Goal: Task Accomplishment & Management: Manage account settings

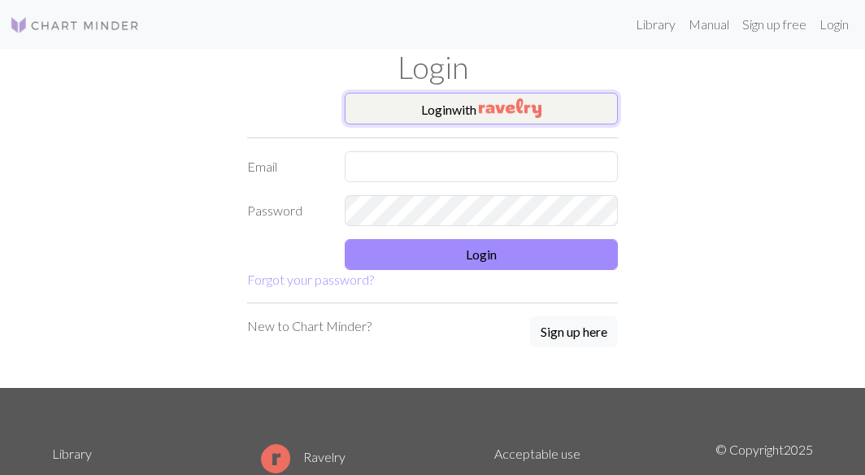
click at [454, 111] on button "Login with" at bounding box center [481, 109] width 273 height 33
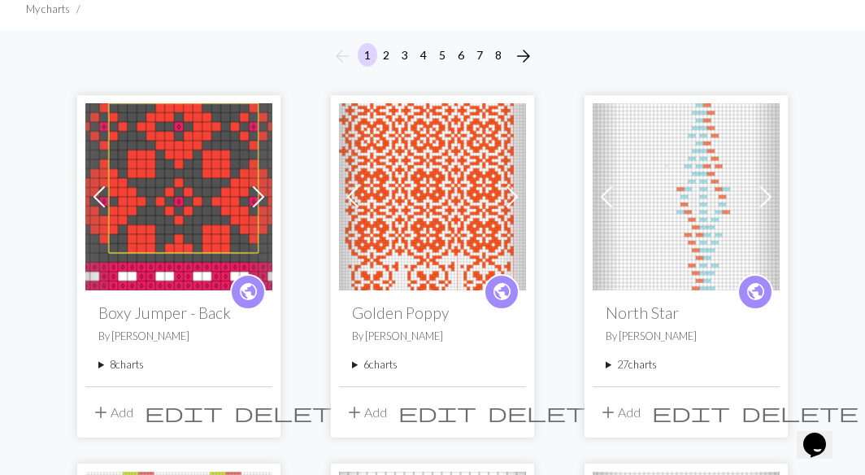
scroll to position [123, 0]
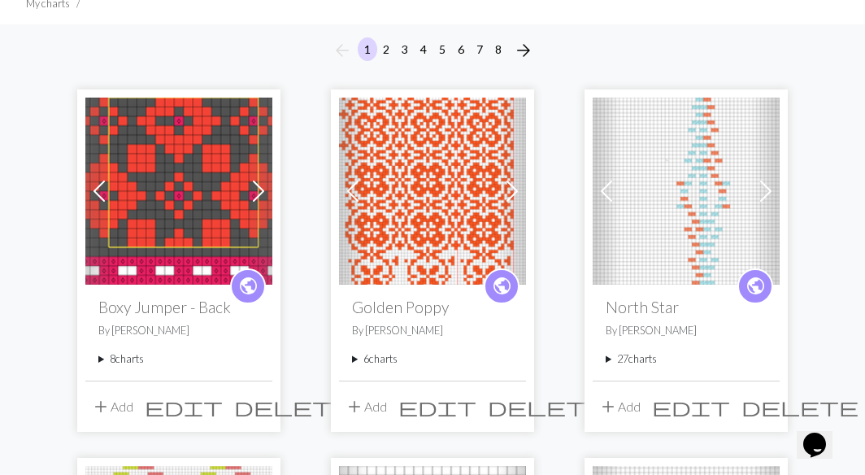
click at [101, 359] on summary "8 charts" at bounding box center [178, 358] width 161 height 15
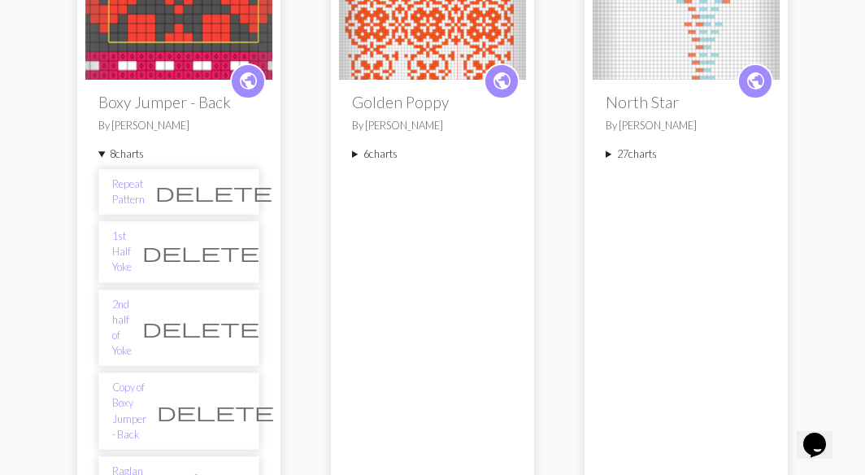
scroll to position [325, 0]
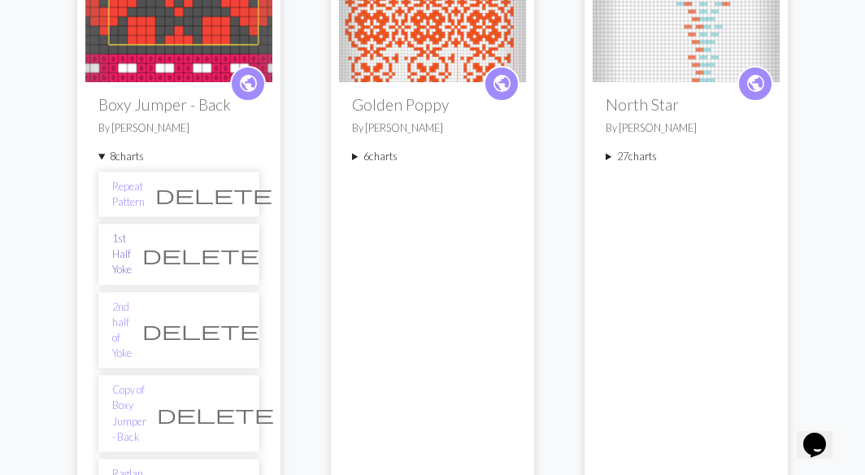
click at [122, 246] on link "1st Half Yoke" at bounding box center [122, 254] width 20 height 47
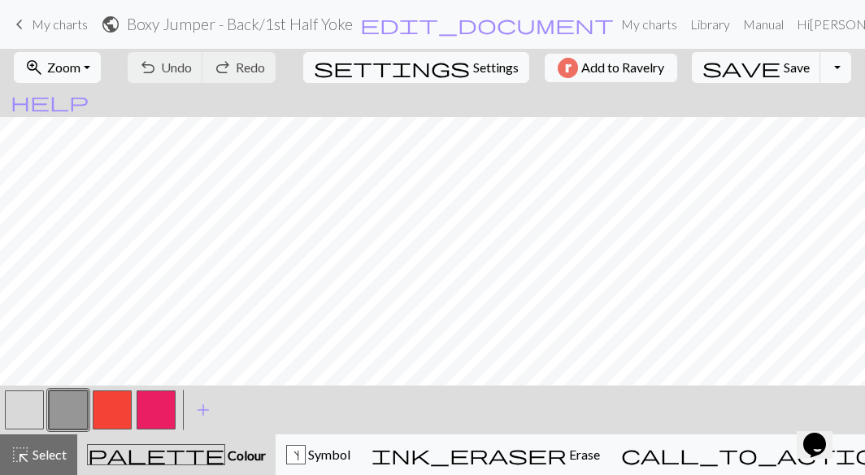
click at [24, 23] on span "keyboard_arrow_left" at bounding box center [20, 24] width 20 height 23
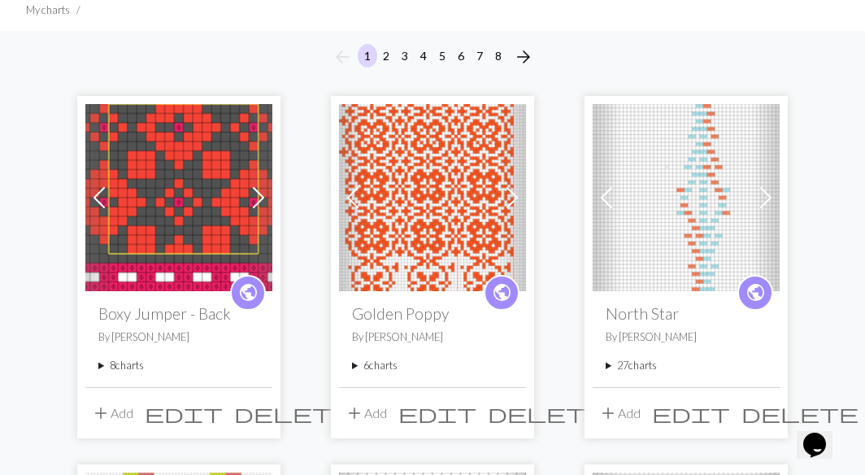
scroll to position [118, 0]
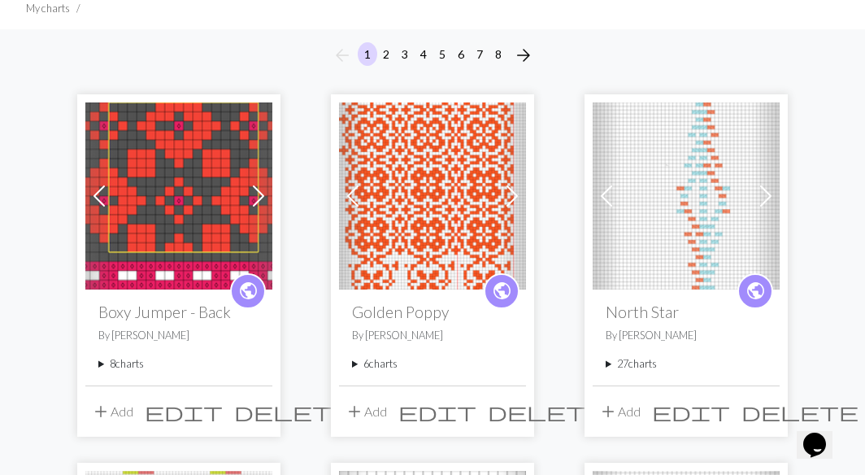
click at [102, 362] on summary "8 charts" at bounding box center [178, 363] width 161 height 15
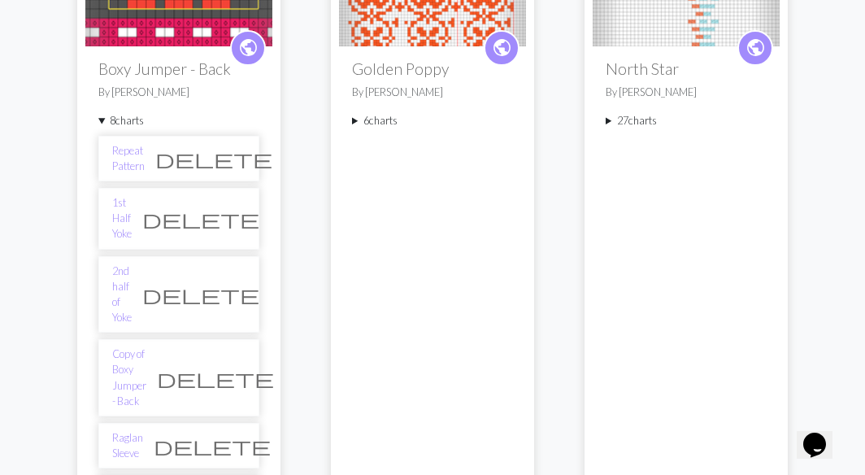
scroll to position [367, 0]
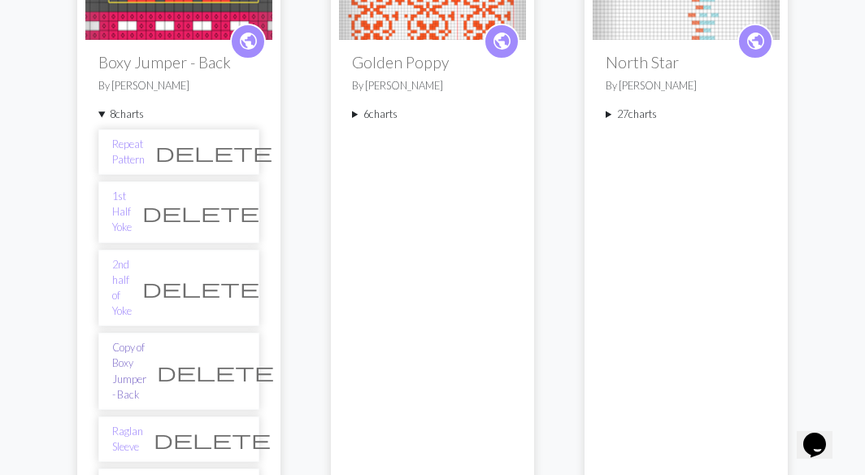
click at [133, 340] on link "Copy of Boxy Jumper - Back" at bounding box center [129, 371] width 34 height 63
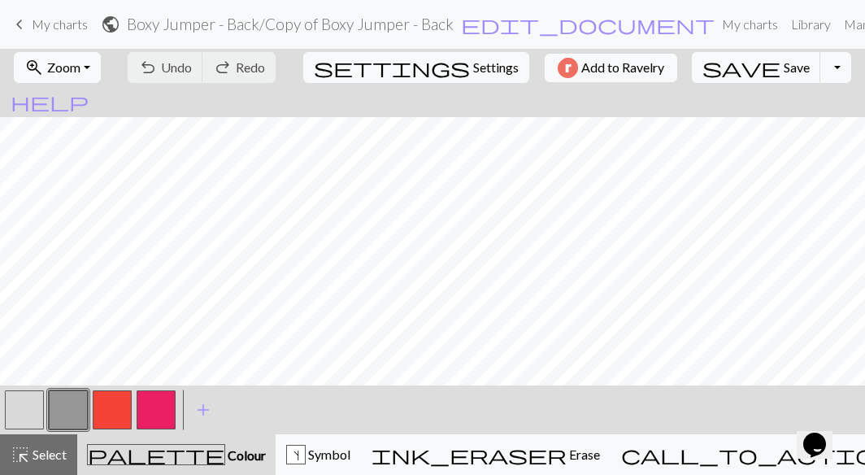
click at [21, 20] on span "keyboard_arrow_left" at bounding box center [20, 24] width 20 height 23
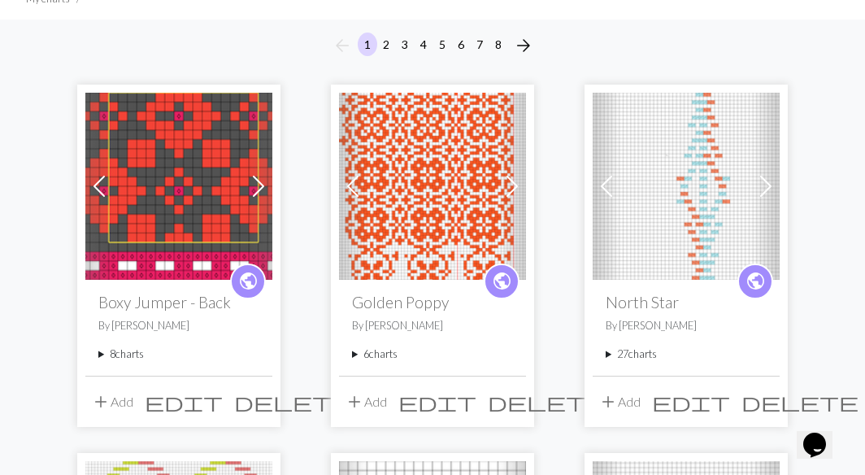
scroll to position [140, 0]
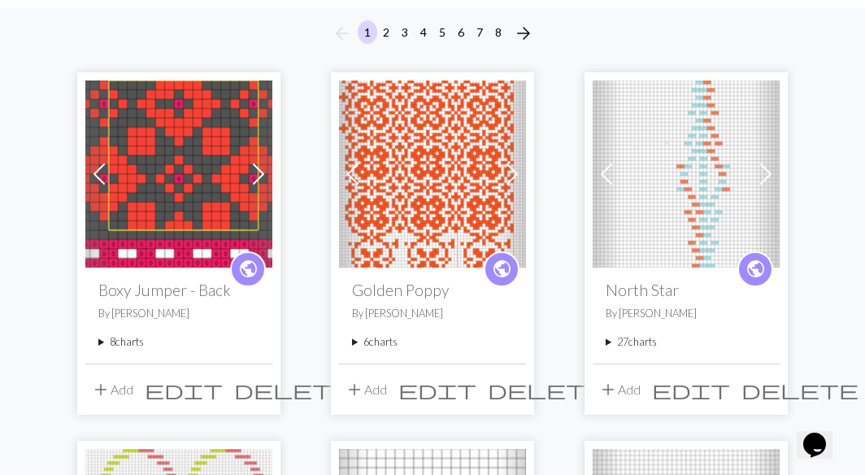
click at [97, 341] on div "public Boxy Jumper - Back By Leete 8 charts Repeat Pattern delete 1st Half Yoke…" at bounding box center [178, 314] width 187 height 95
click at [102, 337] on summary "8 charts" at bounding box center [178, 341] width 161 height 15
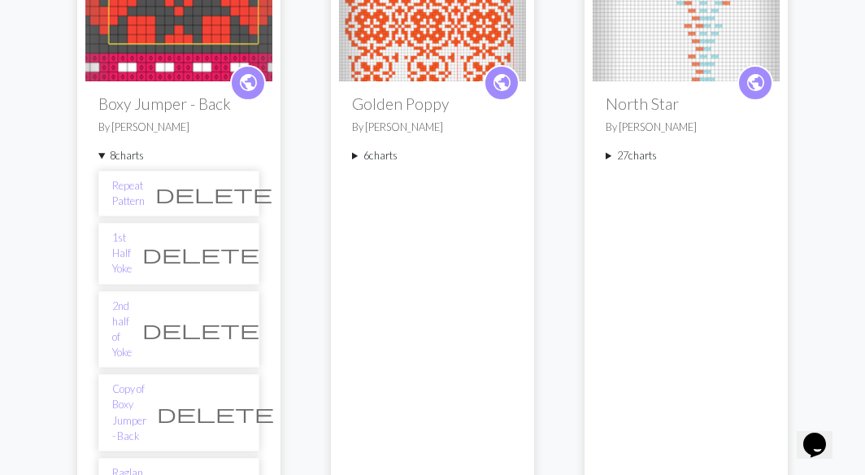
scroll to position [331, 0]
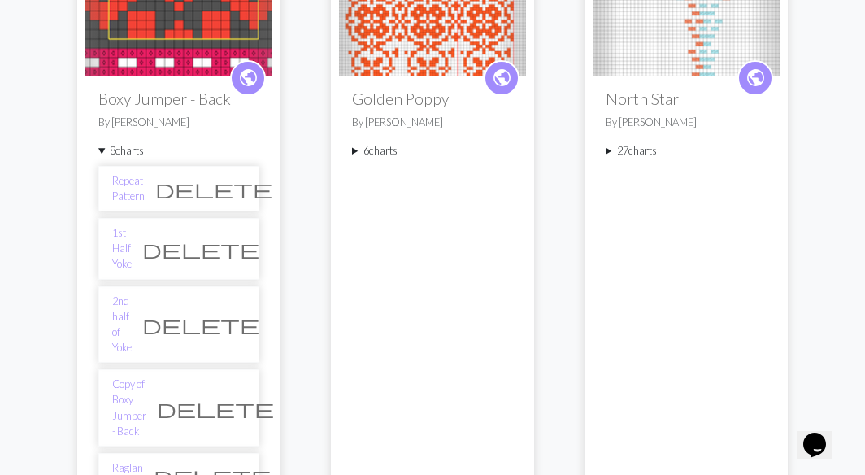
click at [232, 397] on span "delete" at bounding box center [215, 408] width 117 height 23
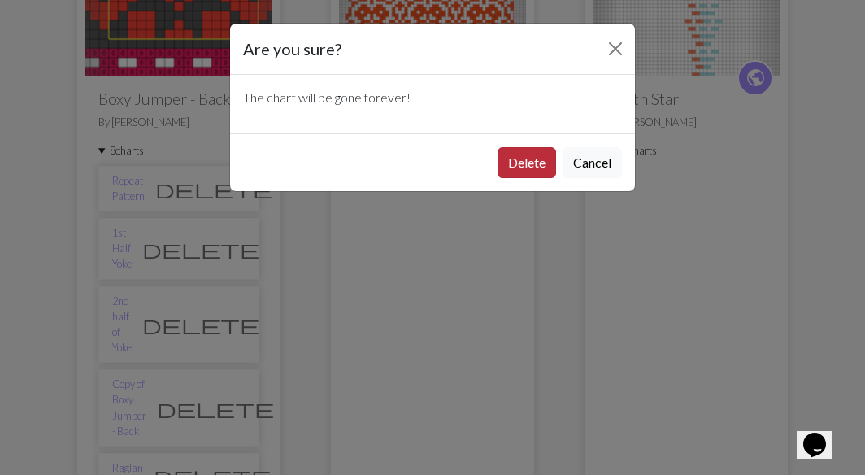
click at [526, 158] on button "Delete" at bounding box center [527, 162] width 59 height 31
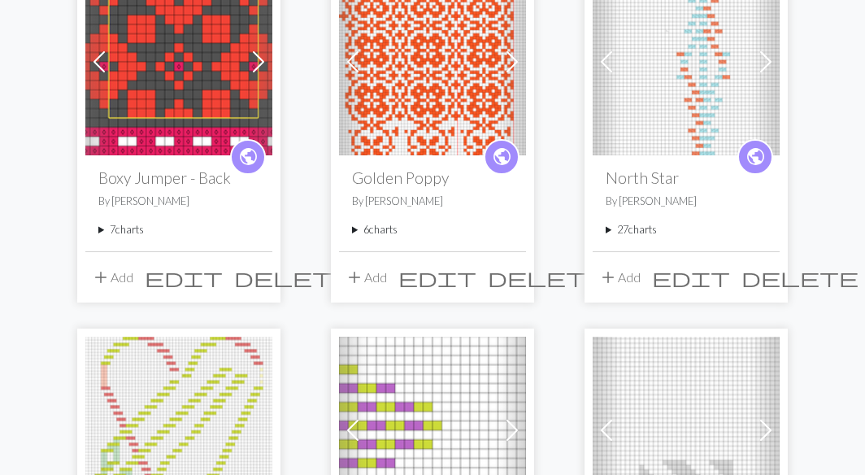
scroll to position [224, 0]
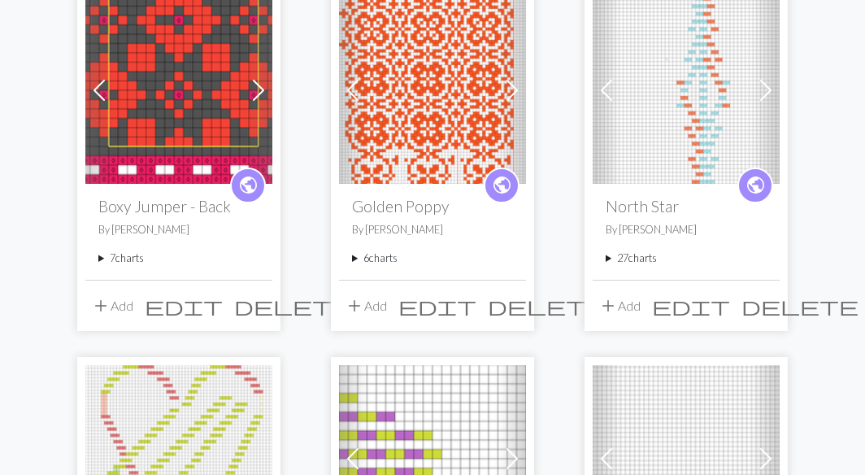
click at [104, 257] on summary "7 charts" at bounding box center [178, 257] width 161 height 15
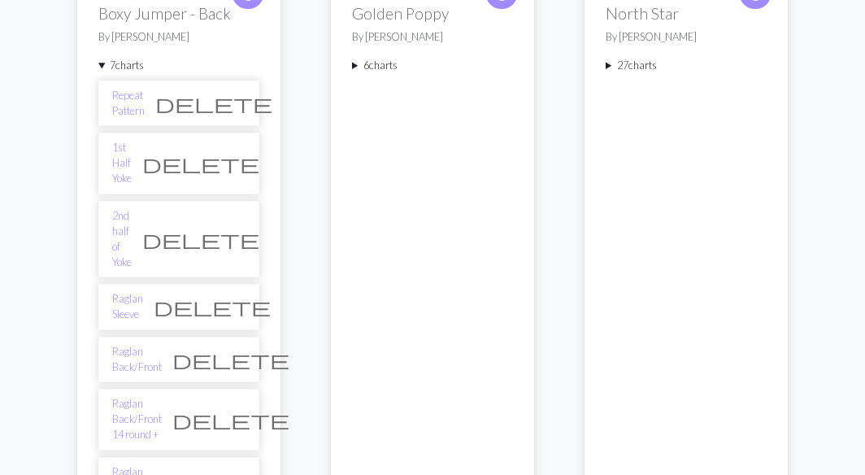
scroll to position [420, 0]
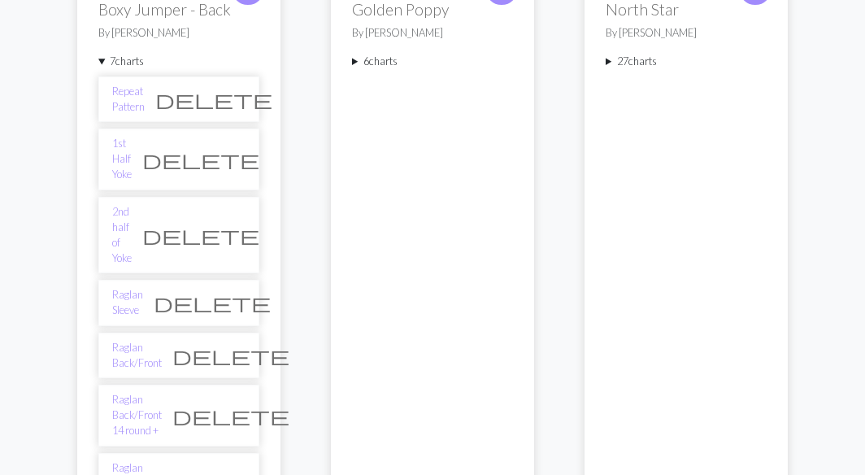
click at [233, 224] on span "delete" at bounding box center [200, 235] width 117 height 23
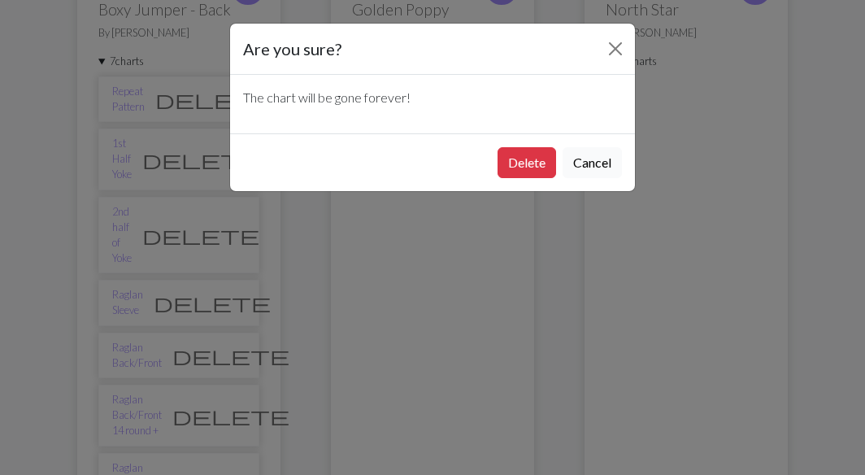
click at [593, 164] on button "Cancel" at bounding box center [592, 162] width 59 height 31
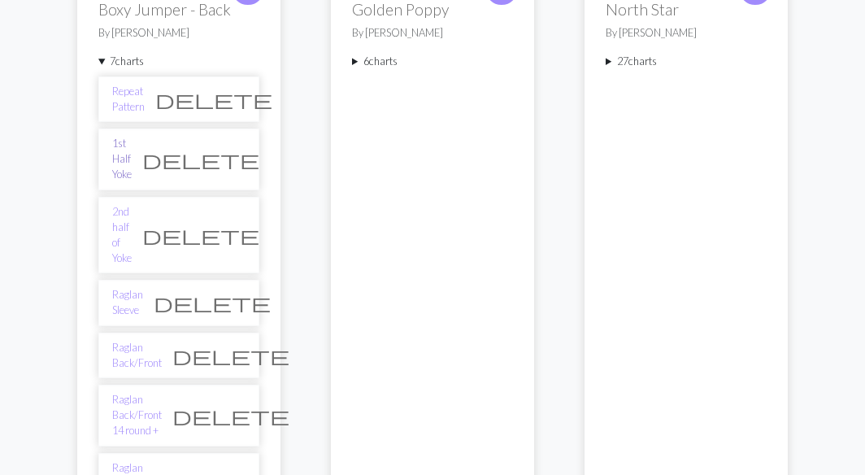
click at [132, 151] on link "1st Half Yoke" at bounding box center [122, 159] width 20 height 47
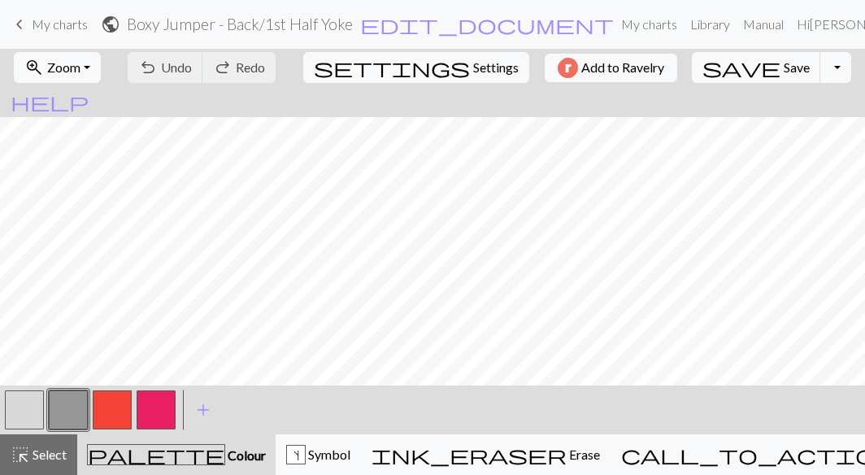
click at [17, 22] on span "keyboard_arrow_left" at bounding box center [20, 24] width 20 height 23
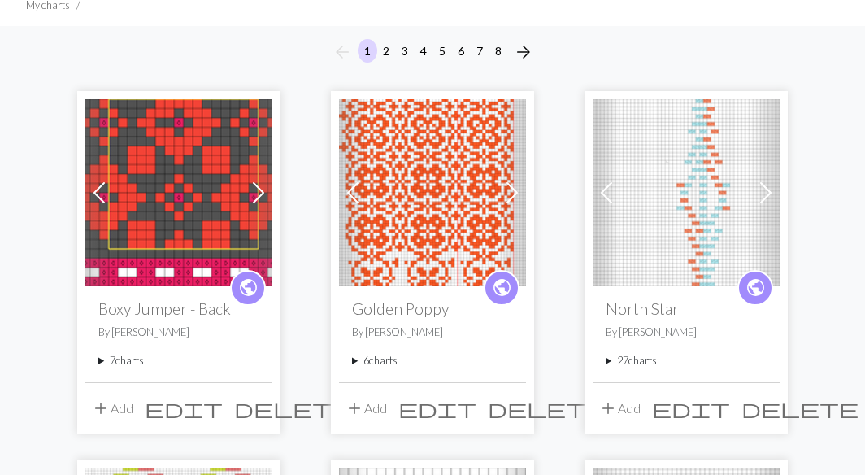
scroll to position [142, 0]
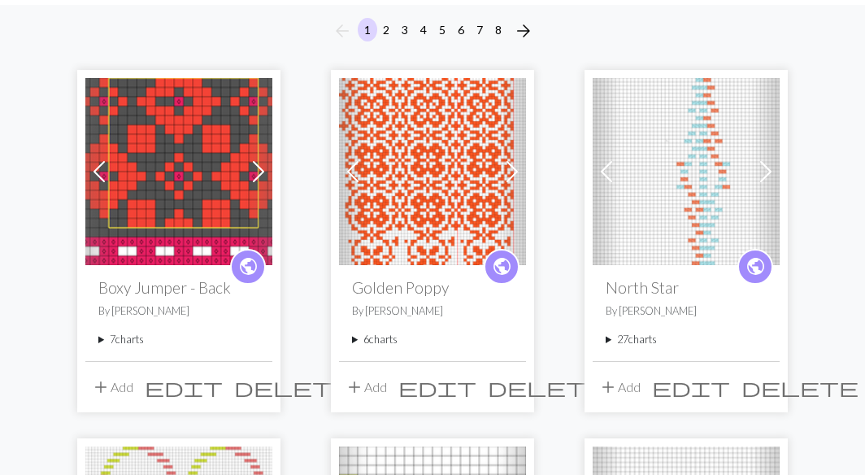
click at [99, 341] on summary "7 charts" at bounding box center [178, 339] width 161 height 15
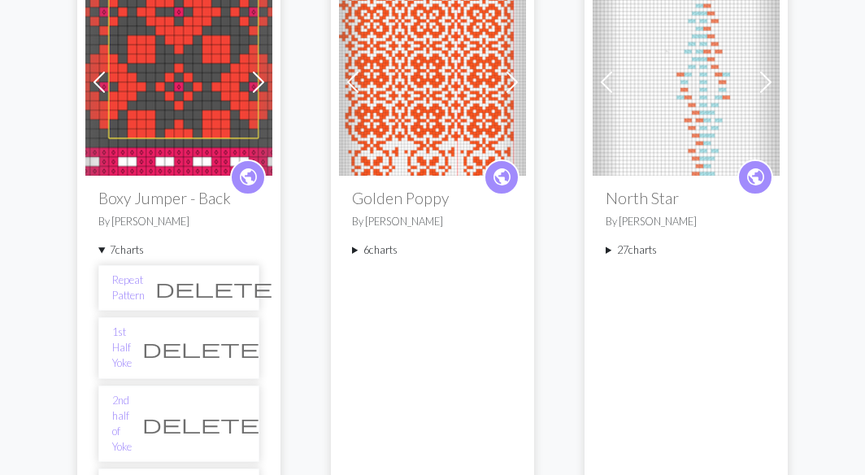
scroll to position [245, 0]
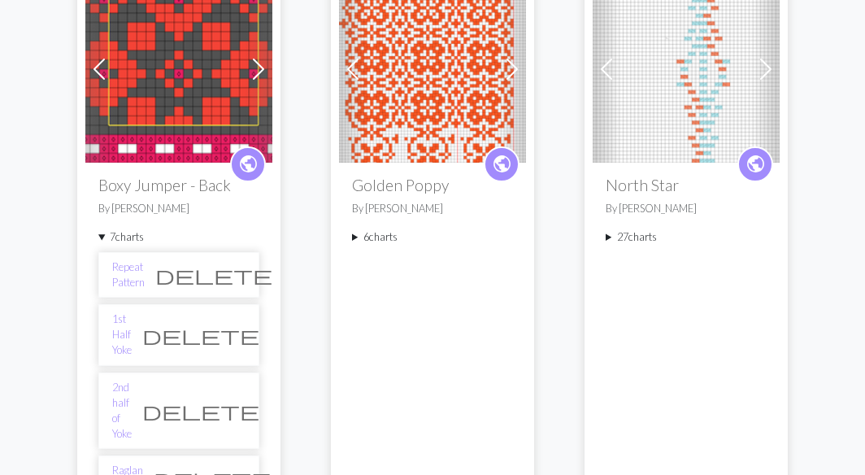
click at [235, 327] on span "delete" at bounding box center [200, 335] width 117 height 23
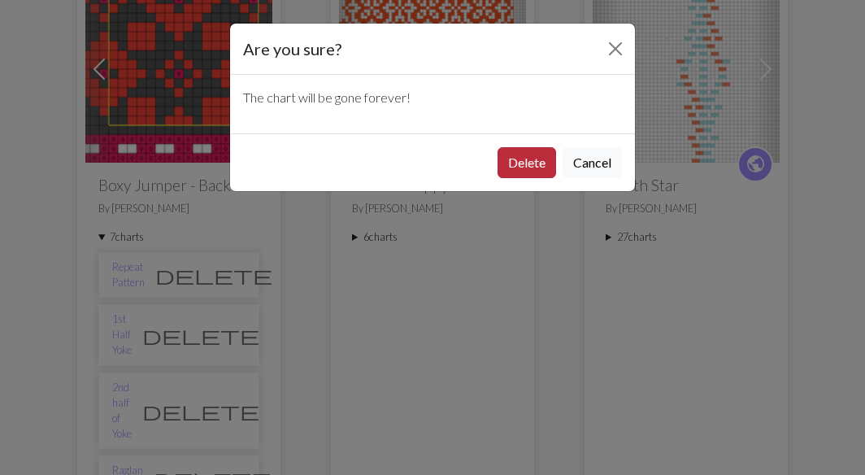
click at [520, 159] on button "Delete" at bounding box center [527, 162] width 59 height 31
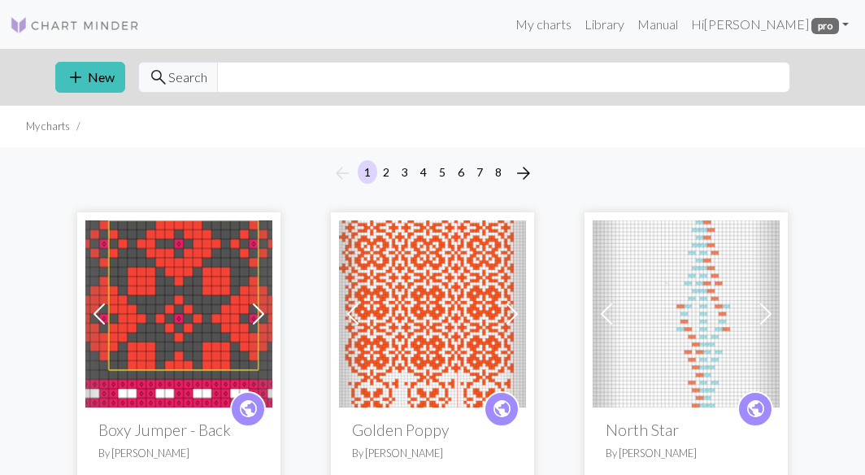
scroll to position [245, 0]
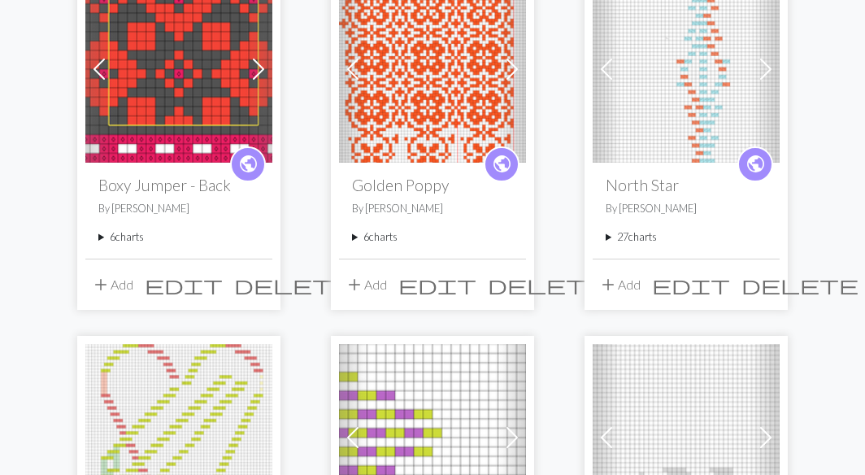
click at [103, 238] on summary "6 charts" at bounding box center [178, 236] width 161 height 15
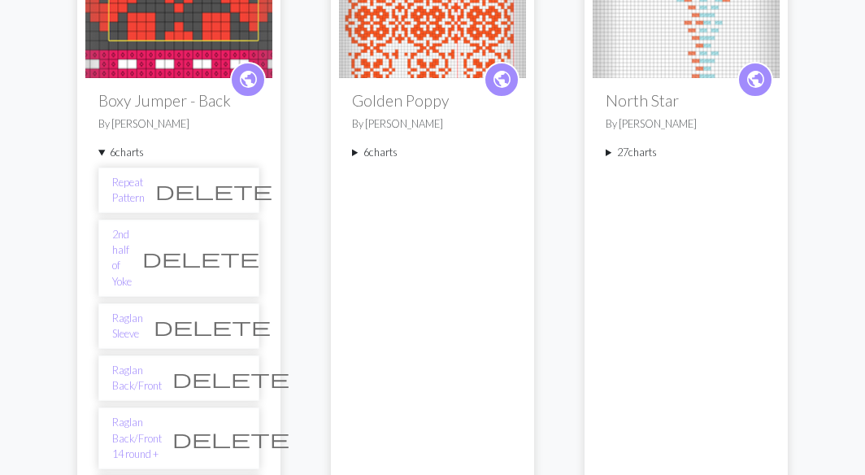
scroll to position [340, 0]
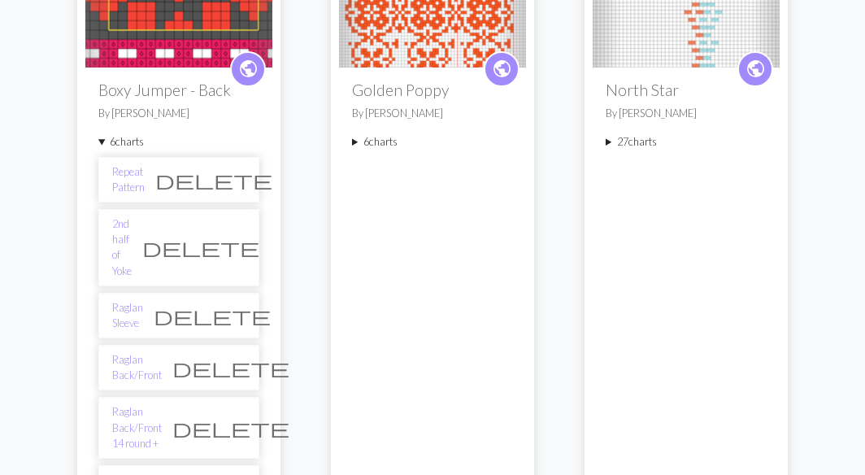
click at [229, 236] on span "delete" at bounding box center [200, 247] width 117 height 23
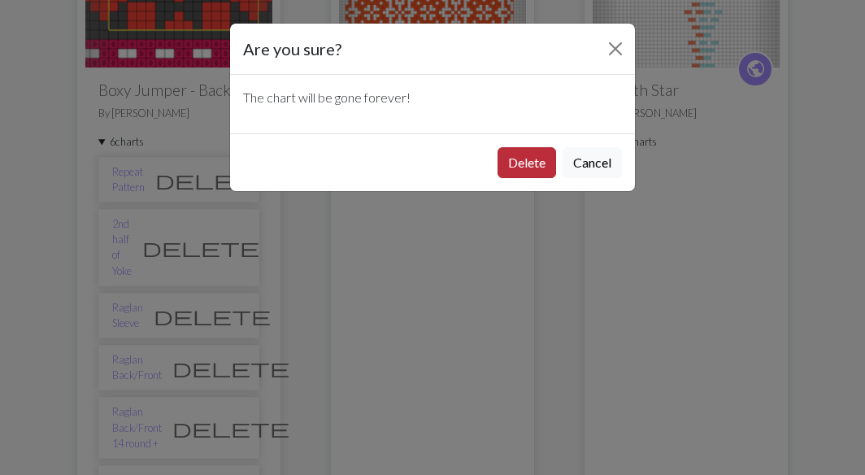
click at [521, 160] on button "Delete" at bounding box center [527, 162] width 59 height 31
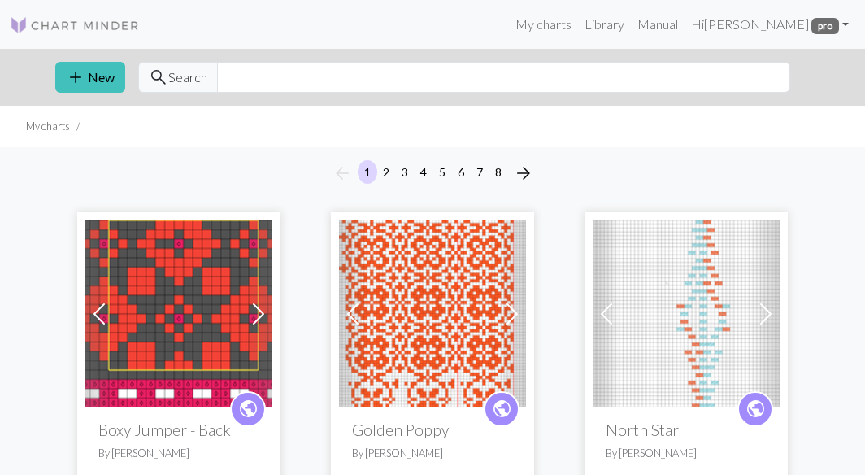
scroll to position [340, 0]
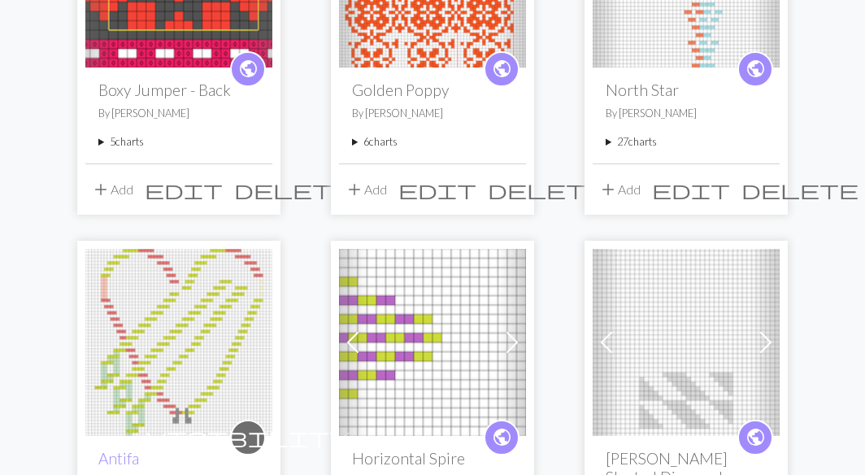
click at [100, 144] on summary "5 charts" at bounding box center [178, 141] width 161 height 15
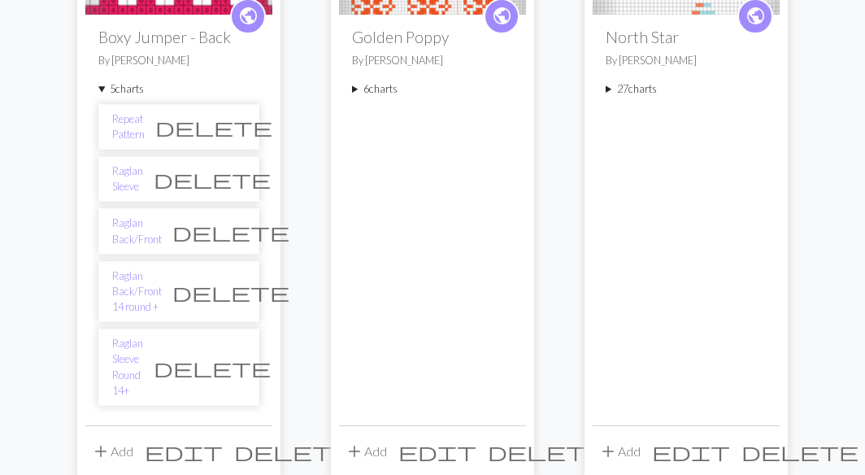
scroll to position [370, 0]
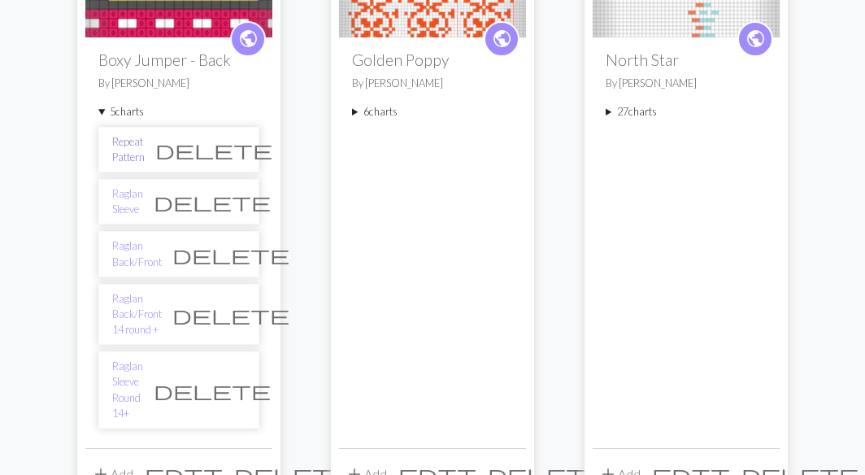
click at [123, 147] on link "Repeat Pattern" at bounding box center [128, 149] width 33 height 31
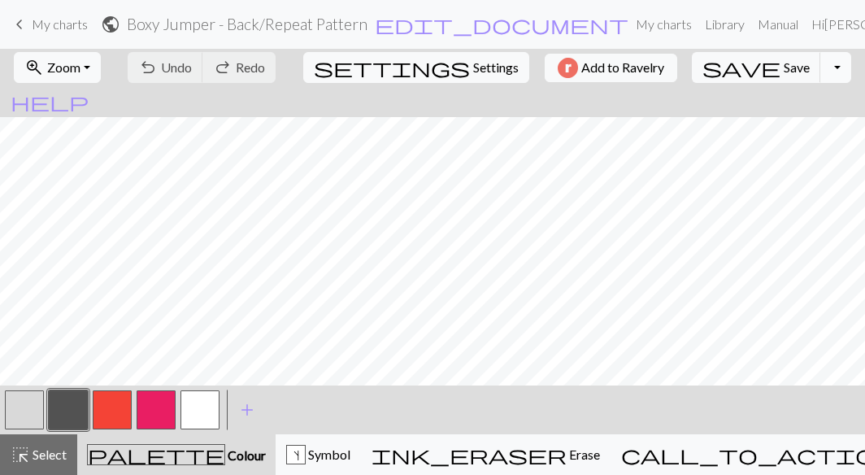
click at [820, 67] on button "Toggle Dropdown" at bounding box center [835, 67] width 31 height 31
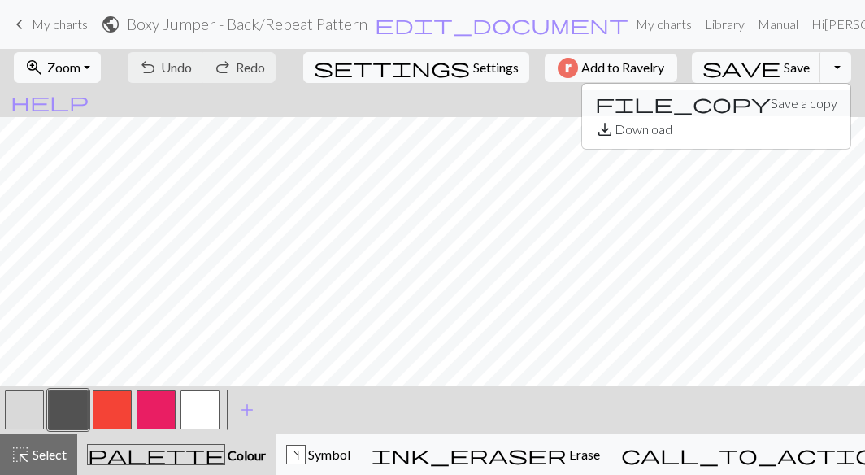
click at [722, 106] on button "file_copy Save a copy" at bounding box center [716, 103] width 268 height 26
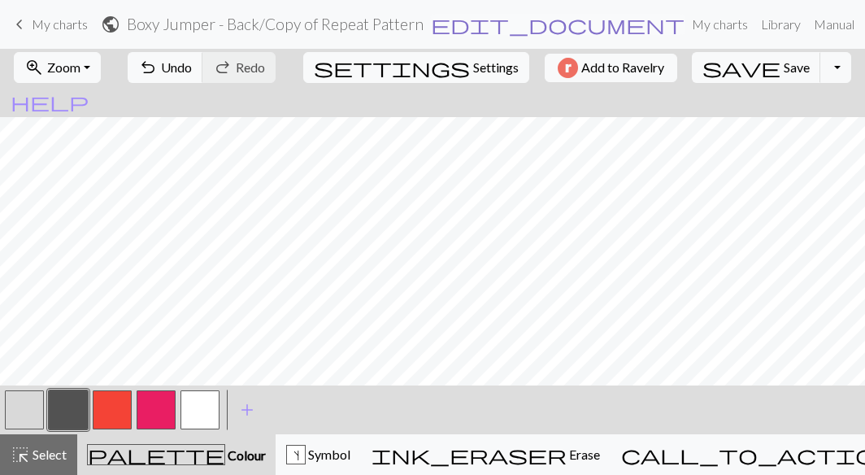
click at [507, 23] on span "edit_document" at bounding box center [558, 24] width 254 height 23
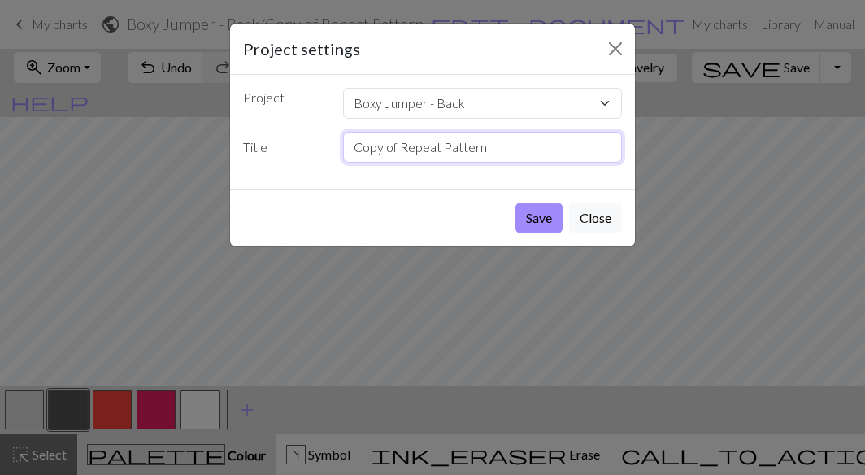
click at [398, 150] on input "Copy of Repeat Pattern" at bounding box center [483, 147] width 280 height 31
click at [485, 155] on input "Repeat Pattern" at bounding box center [483, 147] width 280 height 31
type input "Repeat Pattern without trim"
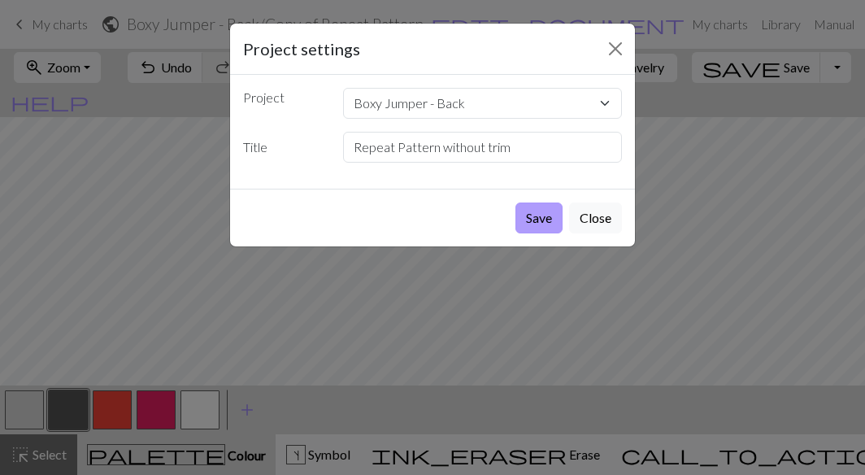
click at [540, 215] on button "Save" at bounding box center [538, 217] width 47 height 31
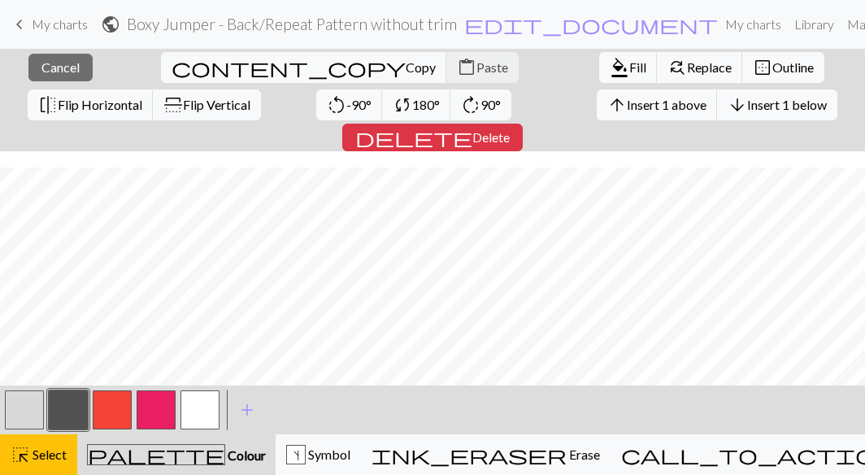
scroll to position [137, 0]
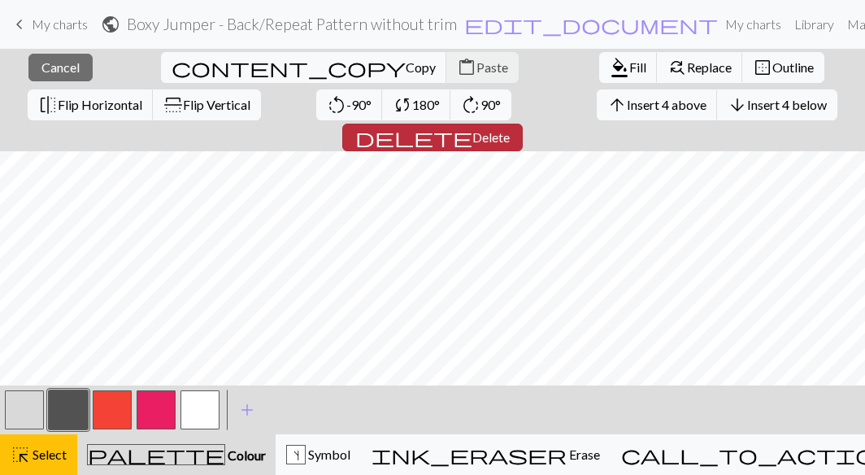
click at [510, 129] on span "Delete" at bounding box center [490, 136] width 37 height 15
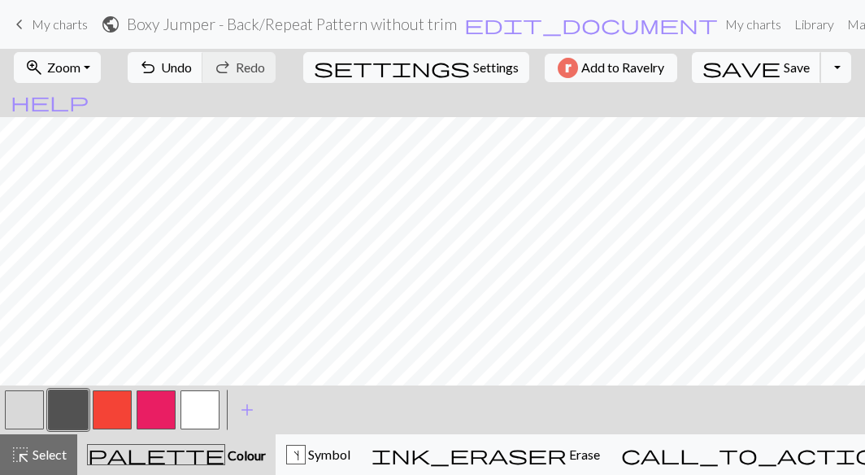
click at [723, 63] on span "save" at bounding box center [741, 67] width 78 height 23
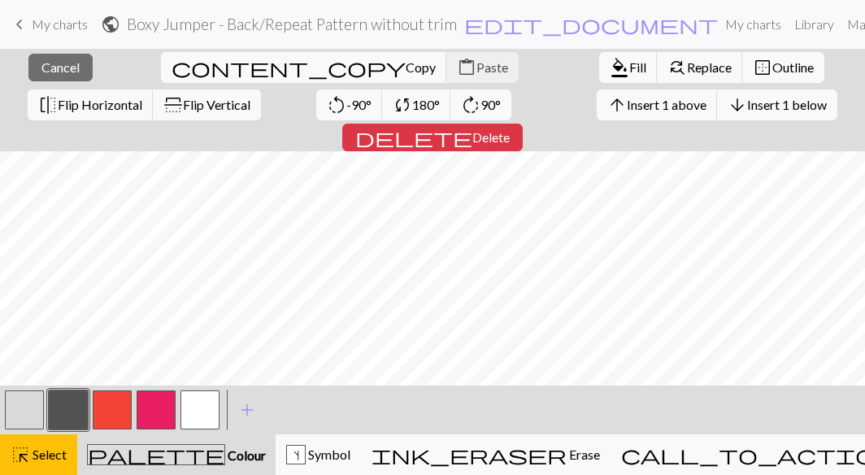
scroll to position [72, 0]
click at [406, 64] on span "Copy" at bounding box center [421, 66] width 30 height 15
click at [406, 63] on span "Copy" at bounding box center [421, 66] width 30 height 15
click at [614, 104] on span "Insert 16 above" at bounding box center [657, 104] width 87 height 15
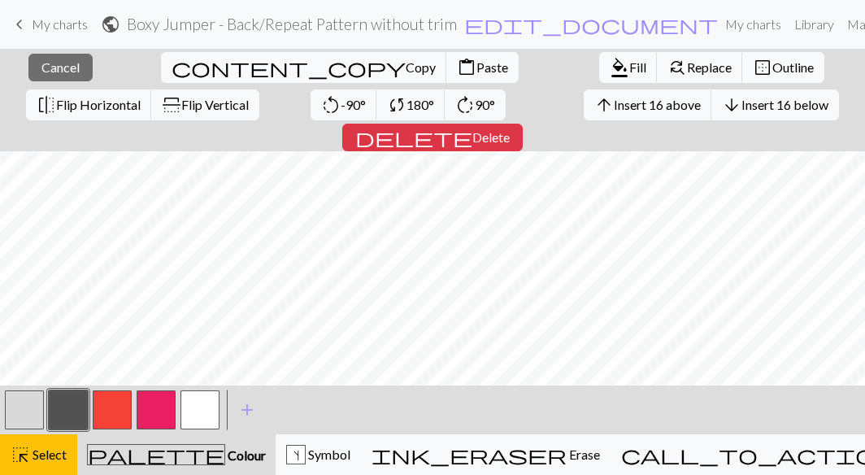
click at [476, 68] on span "Paste" at bounding box center [492, 66] width 32 height 15
click at [43, 457] on span "Select" at bounding box center [48, 453] width 37 height 15
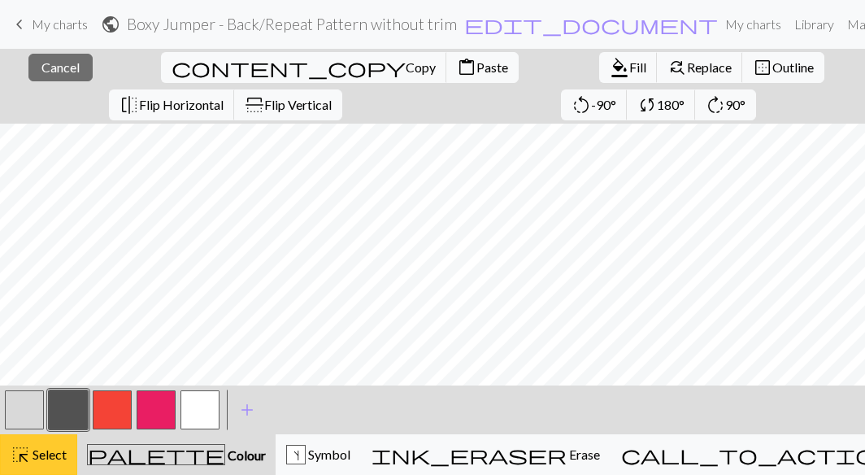
click at [41, 450] on span "Select" at bounding box center [48, 453] width 37 height 15
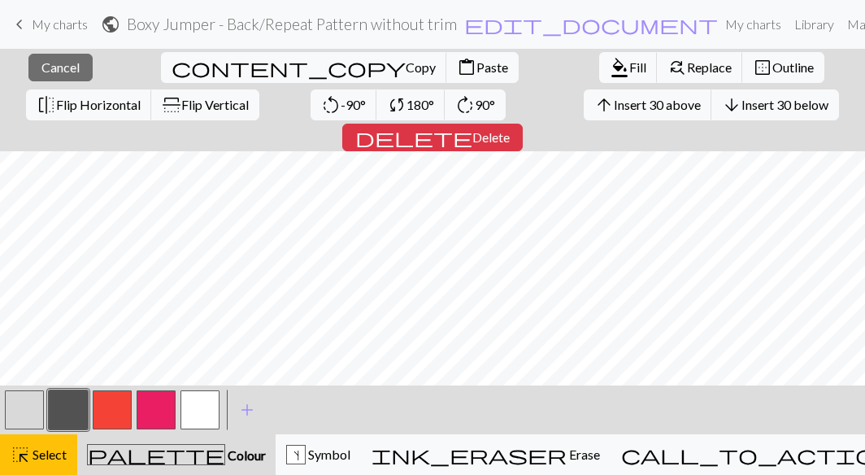
scroll to position [0, 0]
click at [406, 60] on span "Copy" at bounding box center [421, 66] width 30 height 15
click at [614, 102] on span "Insert 32 above" at bounding box center [657, 104] width 87 height 15
click at [476, 63] on span "Paste" at bounding box center [492, 66] width 32 height 15
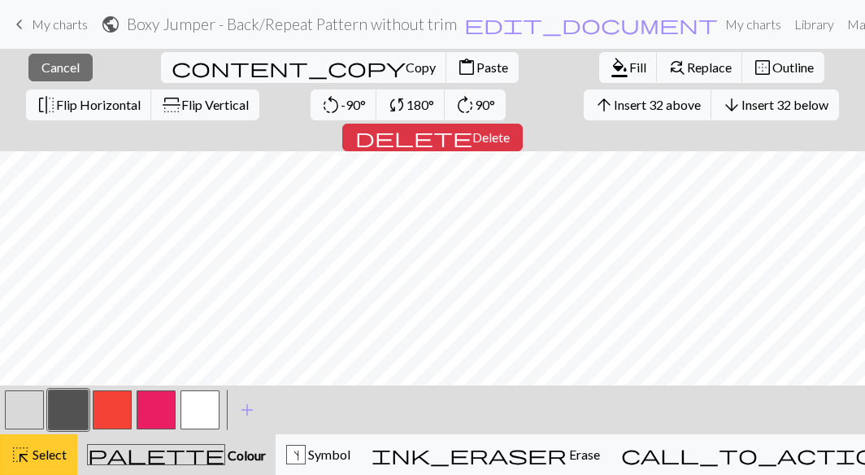
click at [44, 454] on span "Select" at bounding box center [48, 453] width 37 height 15
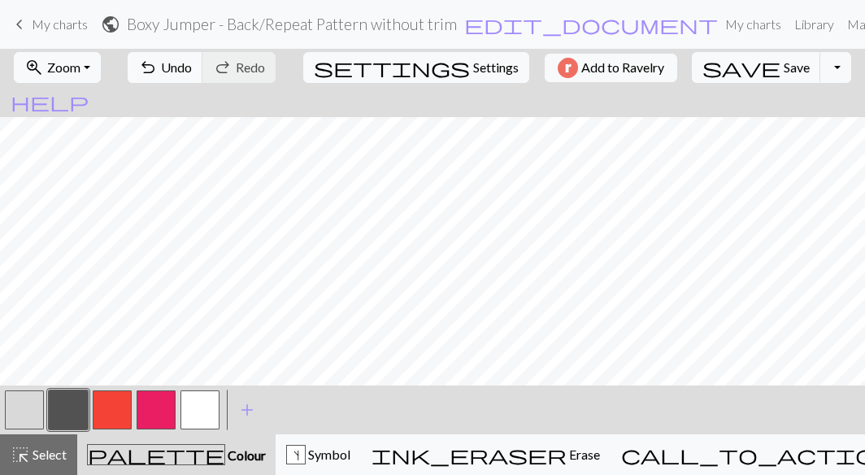
scroll to position [0, 0]
click at [784, 63] on span "Save" at bounding box center [797, 66] width 26 height 15
click at [820, 66] on button "Toggle Dropdown" at bounding box center [835, 67] width 31 height 31
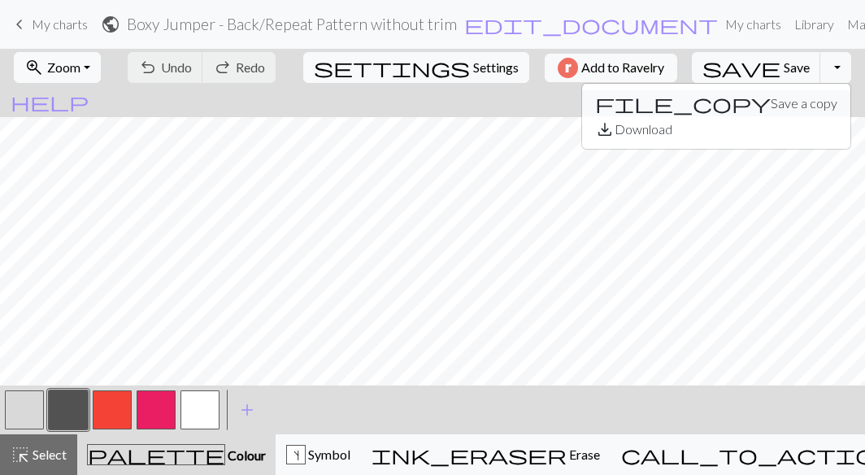
click at [755, 105] on button "file_copy Save a copy" at bounding box center [716, 103] width 268 height 26
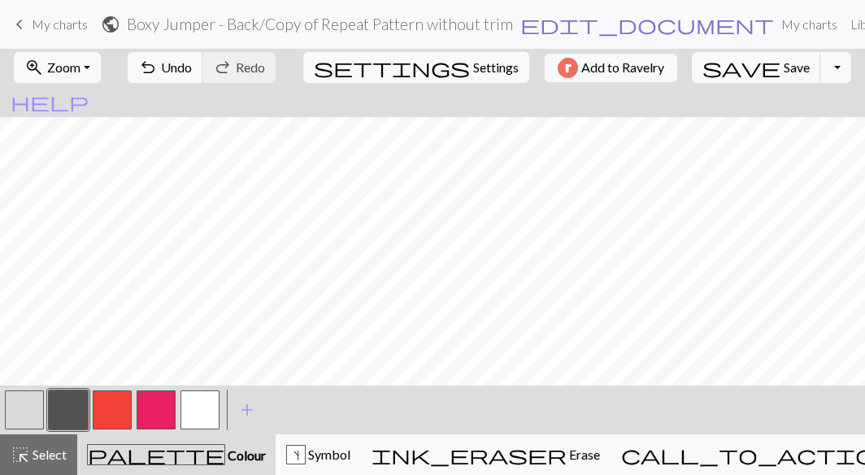
click at [545, 27] on span "edit_document" at bounding box center [647, 24] width 254 height 23
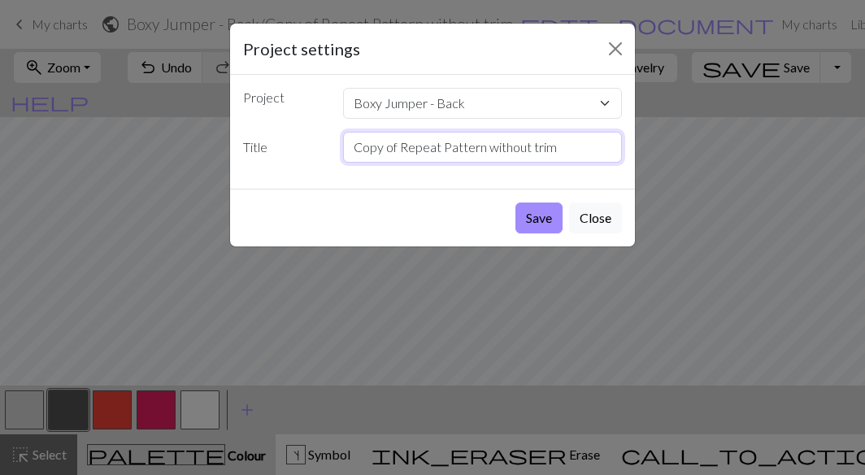
click at [561, 146] on input "Copy of Repeat Pattern without trim" at bounding box center [483, 147] width 280 height 31
type input "C"
type input "Boxy Jumper - Back/Front C"
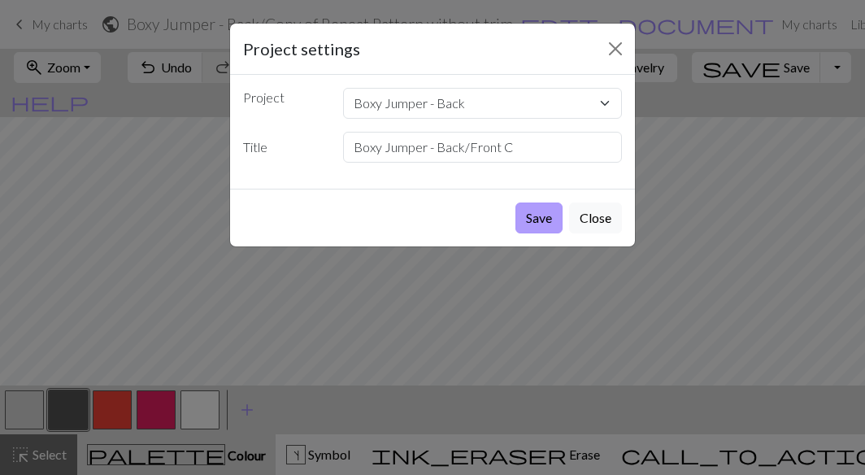
click at [527, 217] on button "Save" at bounding box center [538, 217] width 47 height 31
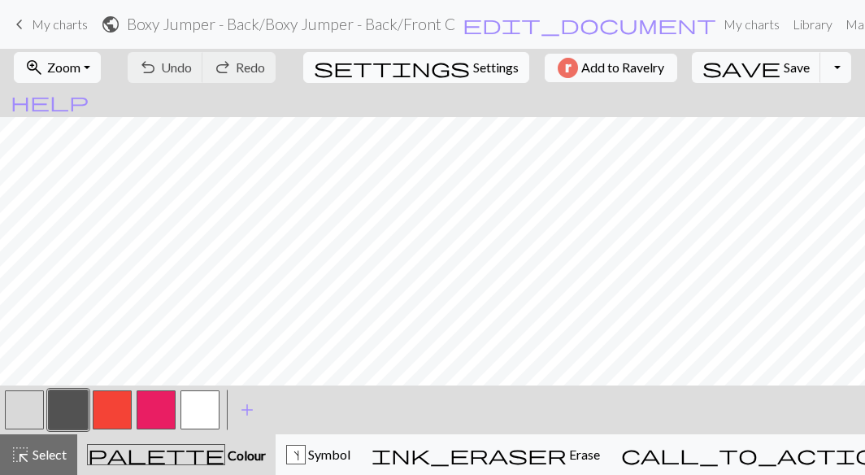
click at [473, 68] on span "Settings" at bounding box center [496, 68] width 46 height 20
select select "aran"
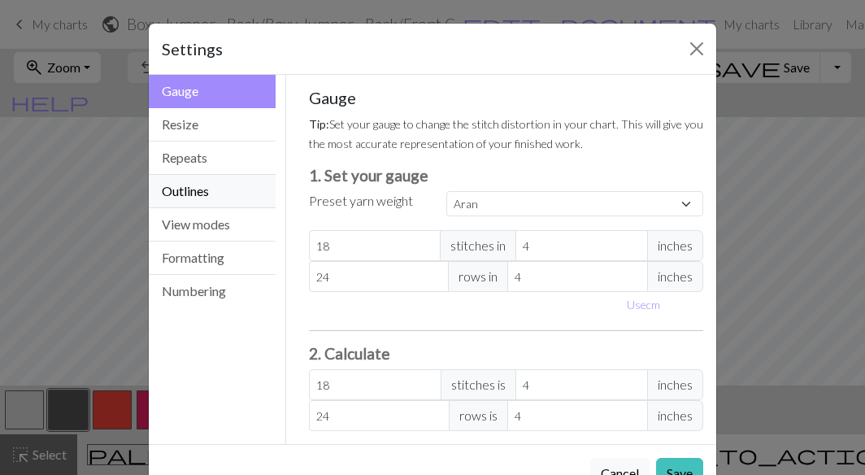
click at [239, 187] on button "Outlines" at bounding box center [212, 191] width 127 height 33
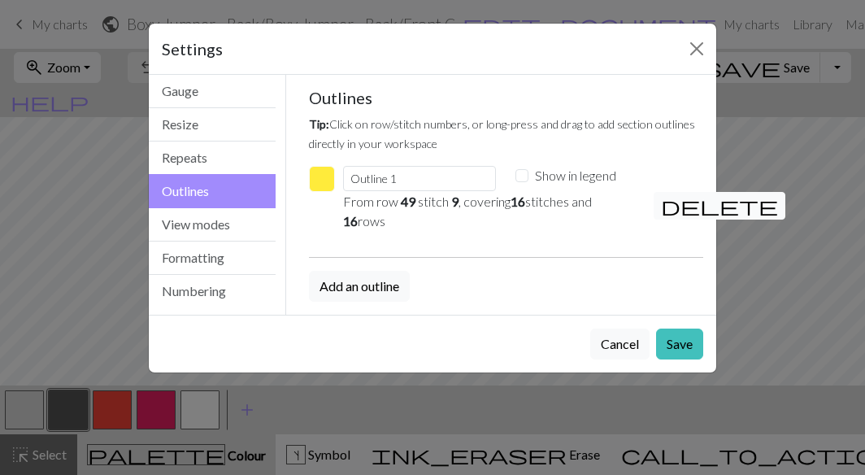
click at [669, 203] on span "delete" at bounding box center [719, 205] width 117 height 23
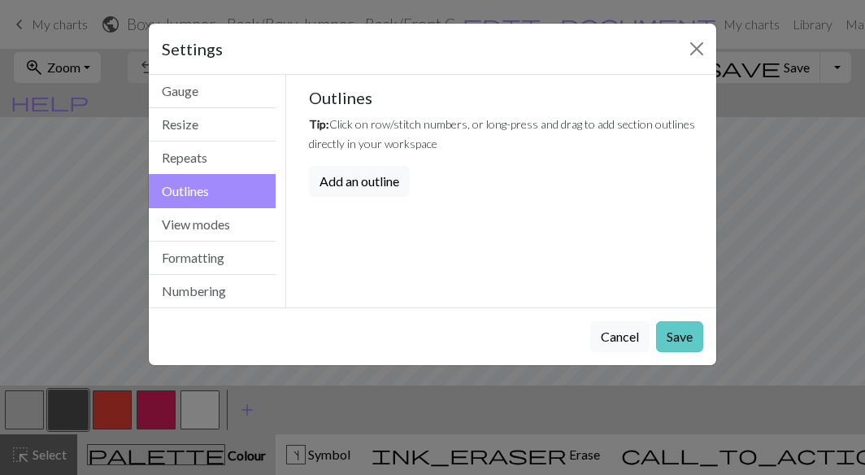
click at [684, 340] on button "Save" at bounding box center [679, 336] width 47 height 31
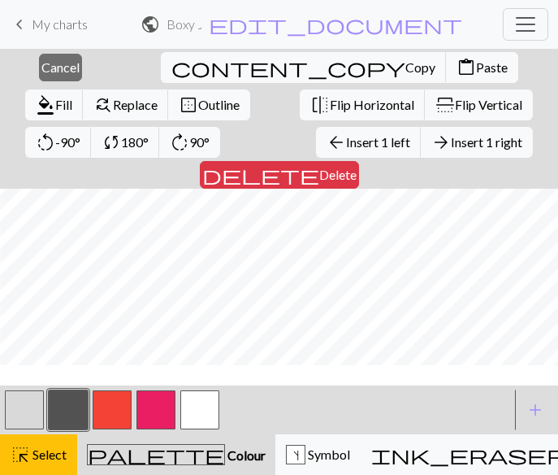
scroll to position [0, 241]
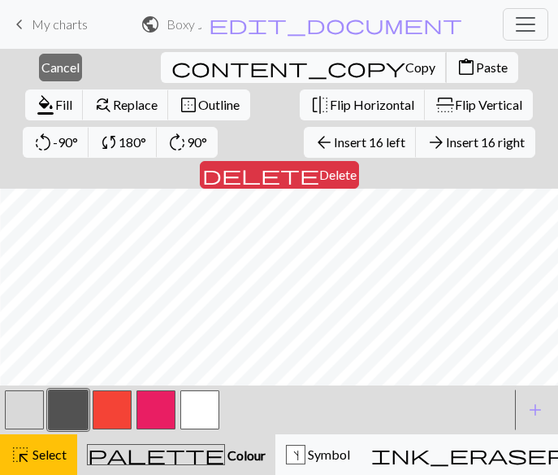
click at [406, 64] on span "Copy" at bounding box center [421, 66] width 30 height 15
click at [446, 141] on span "Insert 16 right" at bounding box center [485, 141] width 79 height 15
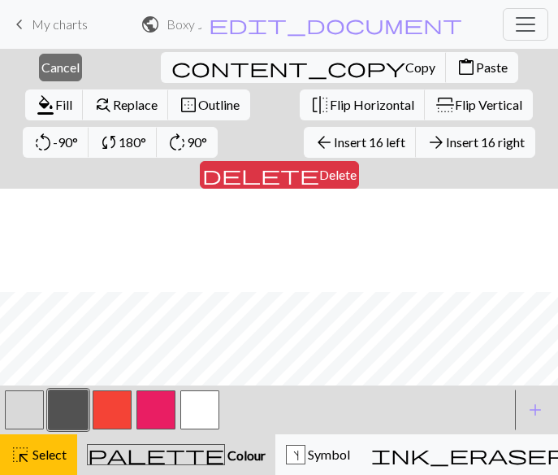
scroll to position [889, 588]
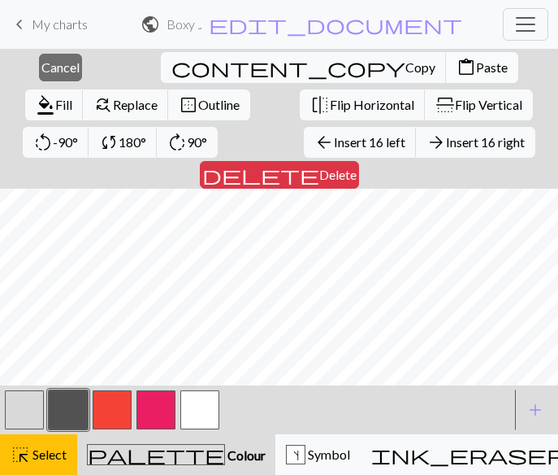
click at [476, 66] on span "Paste" at bounding box center [492, 66] width 32 height 15
click at [350, 405] on div at bounding box center [256, 410] width 508 height 44
click at [54, 449] on span "Select" at bounding box center [48, 453] width 37 height 15
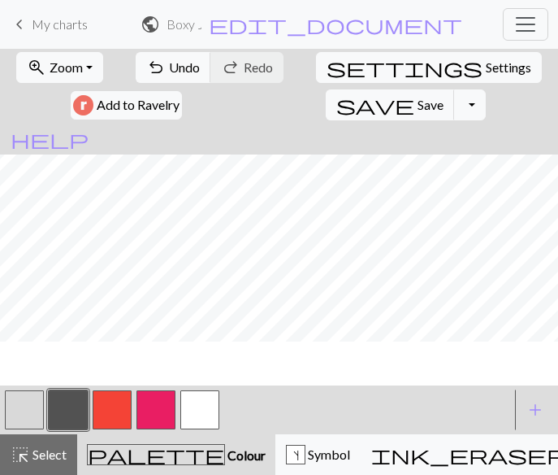
scroll to position [845, 588]
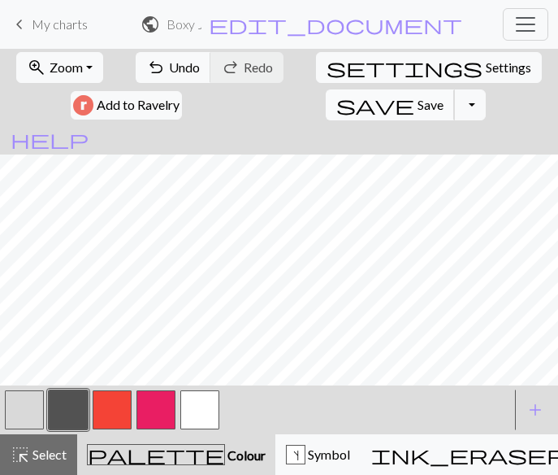
click at [444, 97] on span "Save" at bounding box center [431, 104] width 26 height 15
click at [25, 25] on span "keyboard_arrow_left" at bounding box center [20, 24] width 20 height 23
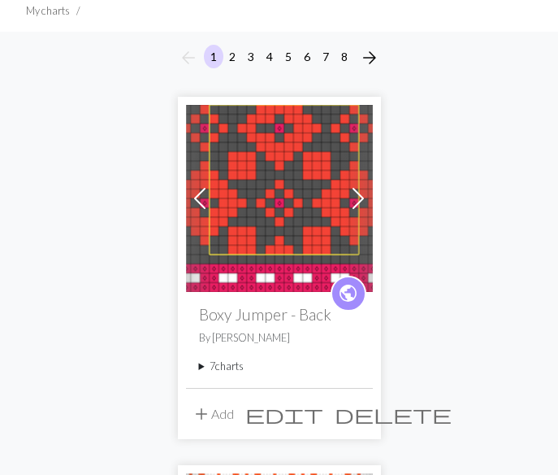
scroll to position [135, 0]
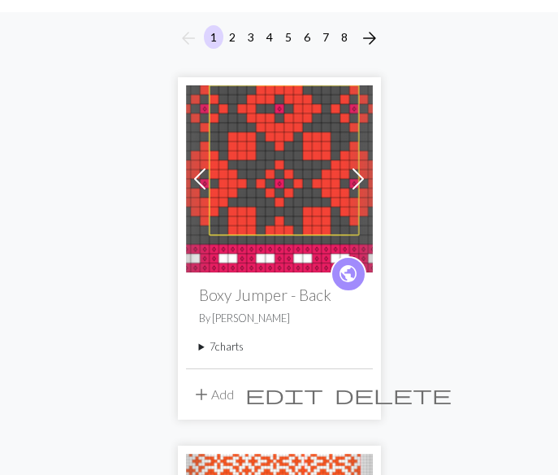
click at [199, 346] on summary "7 charts" at bounding box center [279, 346] width 161 height 15
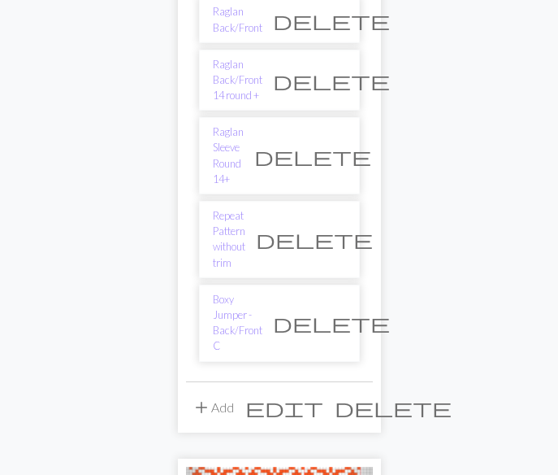
scroll to position [595, 0]
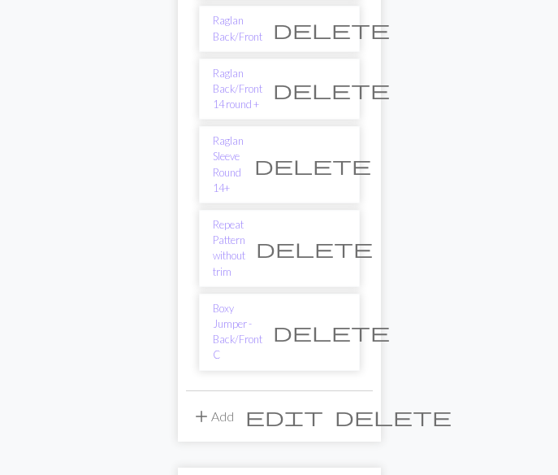
click at [330, 237] on span "delete" at bounding box center [314, 248] width 117 height 23
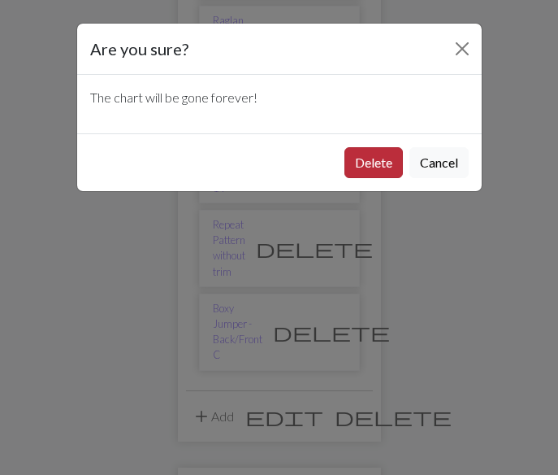
click at [379, 160] on button "Delete" at bounding box center [374, 162] width 59 height 31
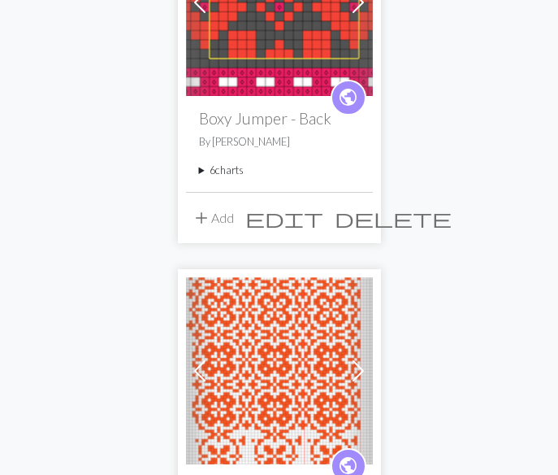
scroll to position [110, 0]
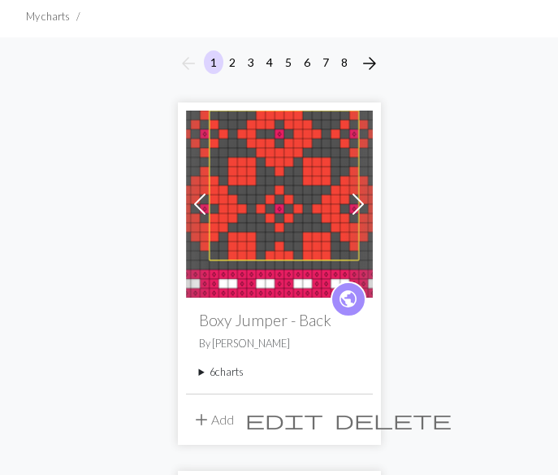
click at [200, 372] on summary "6 charts" at bounding box center [279, 371] width 161 height 15
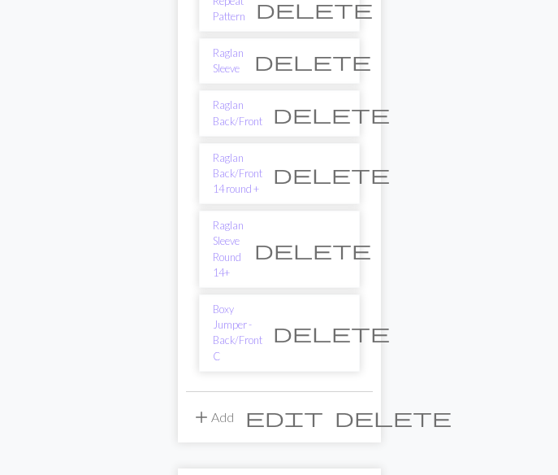
scroll to position [498, 0]
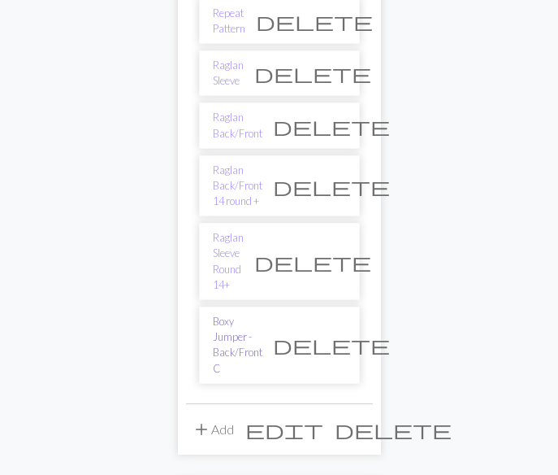
click at [224, 314] on link "Boxy Jumper - Back/Front C" at bounding box center [238, 345] width 50 height 63
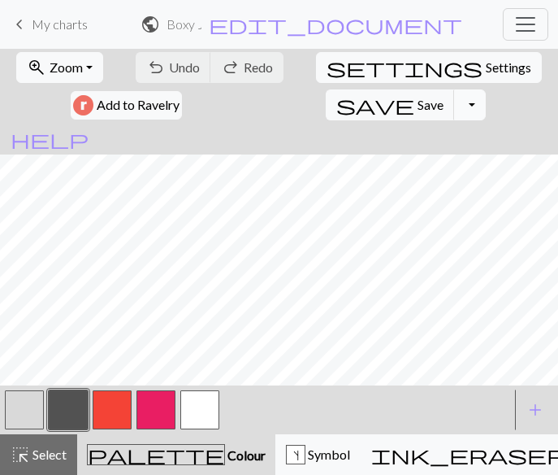
click at [485, 89] on button "Toggle Dropdown" at bounding box center [469, 104] width 31 height 31
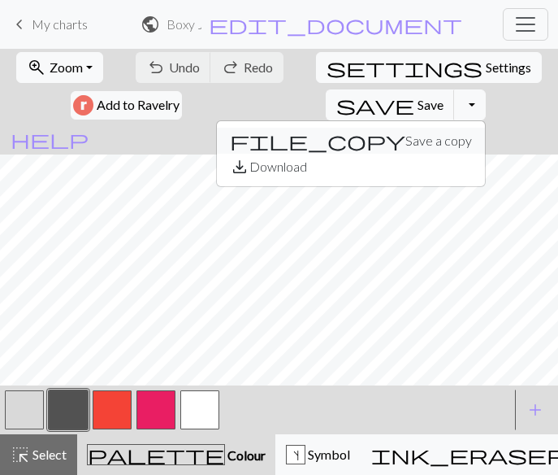
click at [485, 128] on button "file_copy Save a copy" at bounding box center [351, 141] width 268 height 26
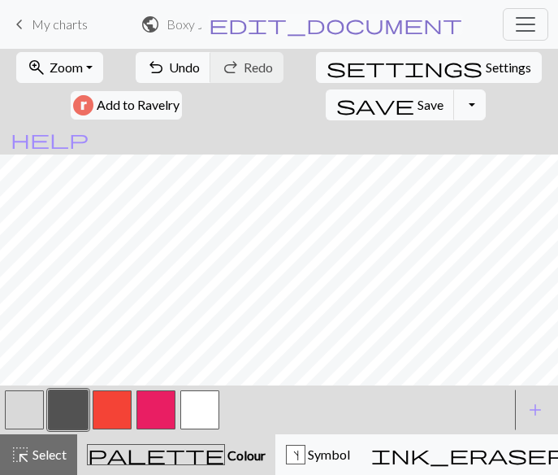
click at [416, 28] on span "edit_document" at bounding box center [336, 24] width 254 height 23
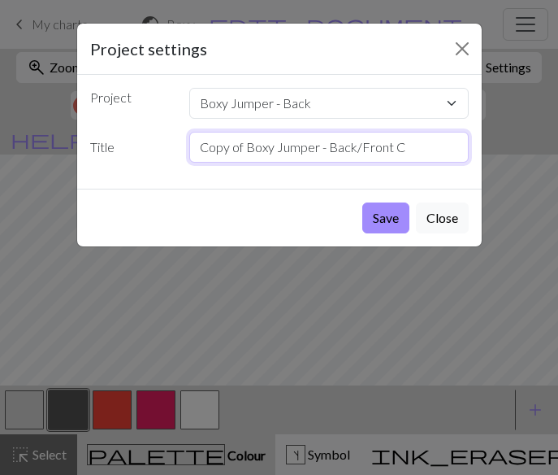
click at [244, 148] on input "Copy of Boxy Jumper - Back/Front C" at bounding box center [329, 147] width 280 height 31
click at [247, 151] on input "Copy of Boxy Jumper - Back/Front C" at bounding box center [329, 147] width 280 height 31
click at [361, 154] on input "Boxy Jumper - Back/Front C" at bounding box center [329, 147] width 280 height 31
type input "Boxy Jumper - Repeat Pattern Expanded"
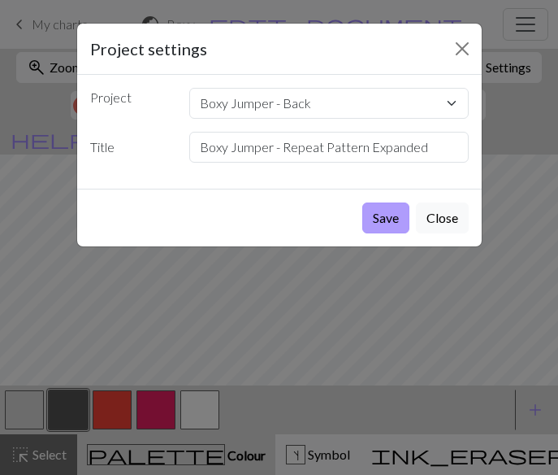
click at [382, 222] on button "Save" at bounding box center [386, 217] width 47 height 31
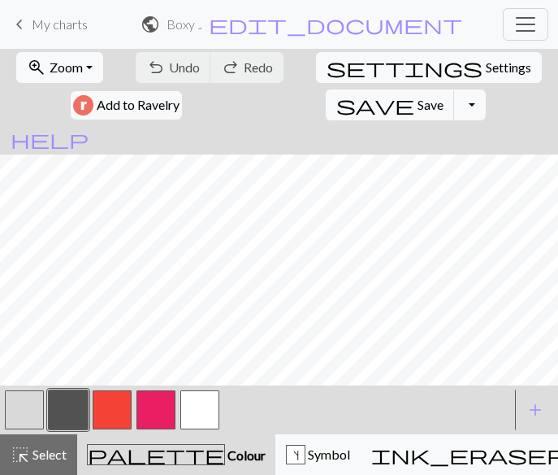
click at [25, 22] on span "keyboard_arrow_left" at bounding box center [20, 24] width 20 height 23
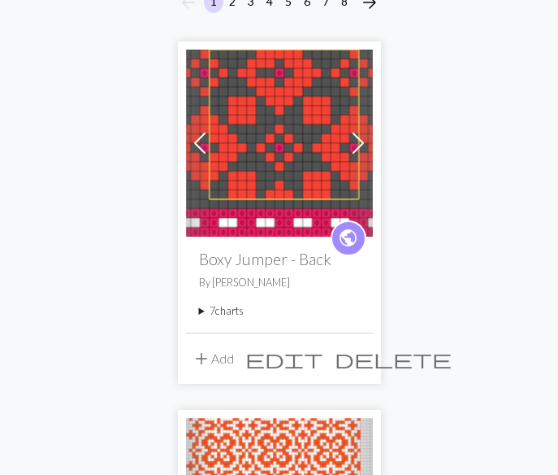
scroll to position [187, 0]
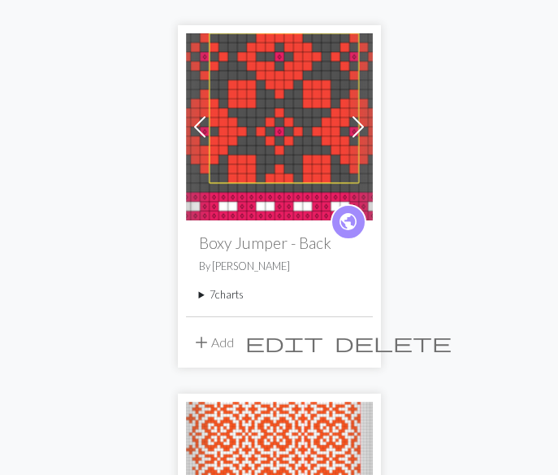
click at [198, 293] on div "public Boxy Jumper - Back By Leete 7 charts Repeat Pattern delete Raglan Sleeve…" at bounding box center [279, 267] width 187 height 95
click at [202, 295] on summary "7 charts" at bounding box center [279, 294] width 161 height 15
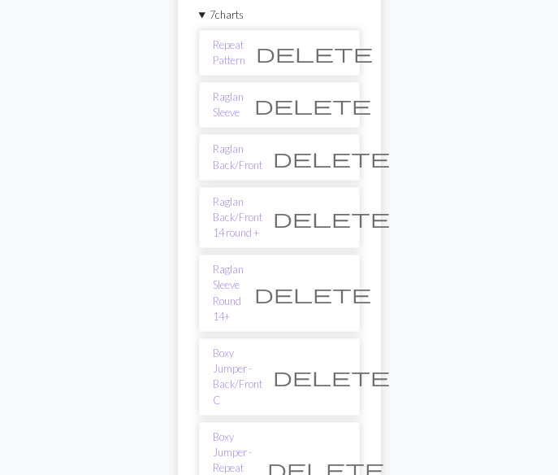
scroll to position [485, 0]
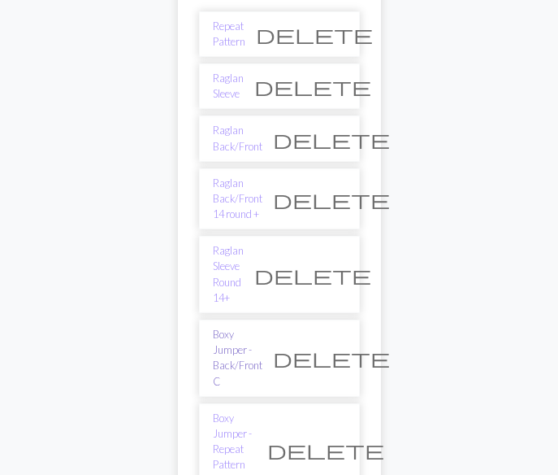
click at [237, 327] on link "Boxy Jumper - Back/Front C" at bounding box center [238, 358] width 50 height 63
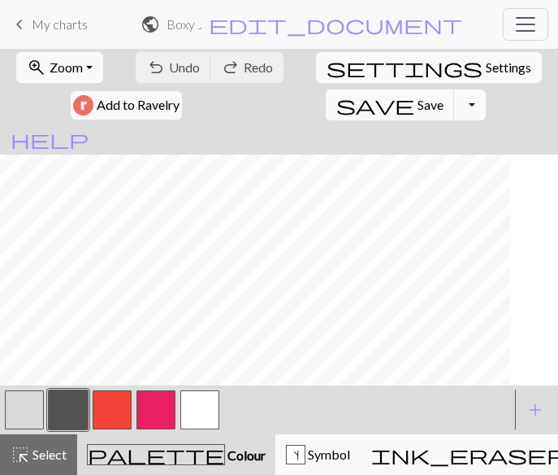
scroll to position [845, 588]
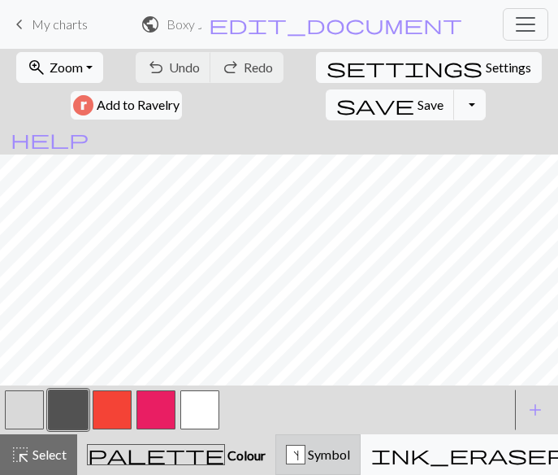
click at [306, 451] on span "Symbol" at bounding box center [328, 453] width 45 height 15
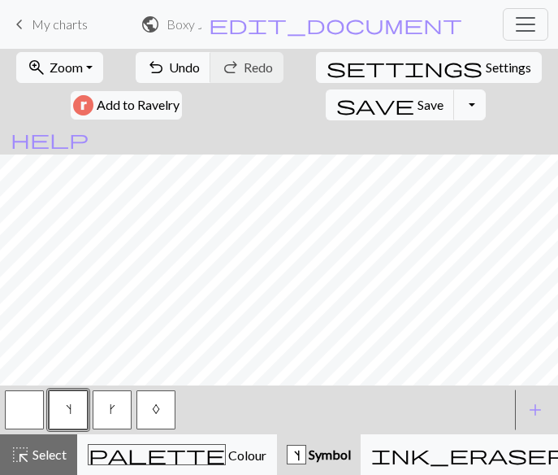
scroll to position [845, 501]
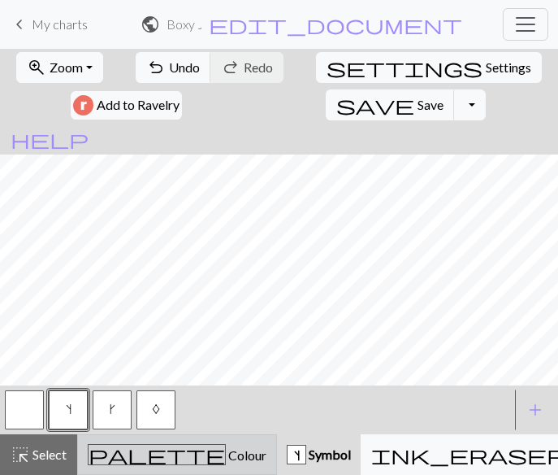
click at [174, 448] on div "palette Colour Colour" at bounding box center [177, 454] width 179 height 21
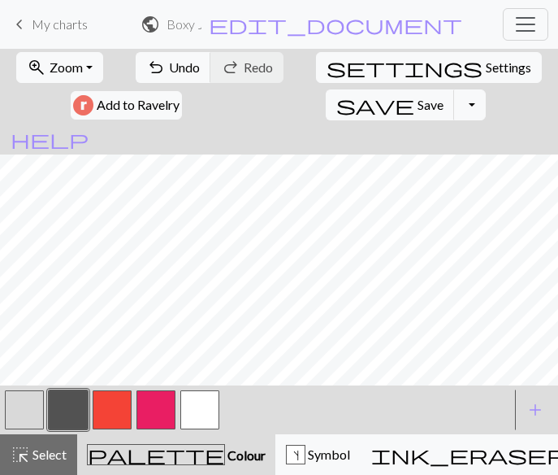
click at [33, 413] on button "button" at bounding box center [24, 409] width 39 height 39
click at [22, 409] on button "button" at bounding box center [24, 409] width 39 height 39
click at [22, 409] on div "Edit colour Name MC Use advanced picker Reorder arrow_back Move left arrow_forw…" at bounding box center [279, 237] width 558 height 475
click at [22, 409] on button "button" at bounding box center [24, 409] width 39 height 39
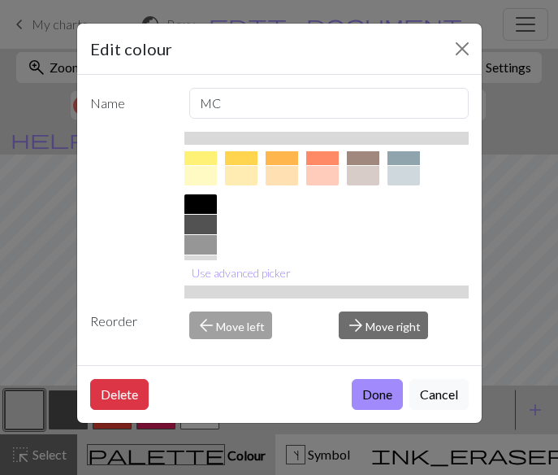
scroll to position [289, 0]
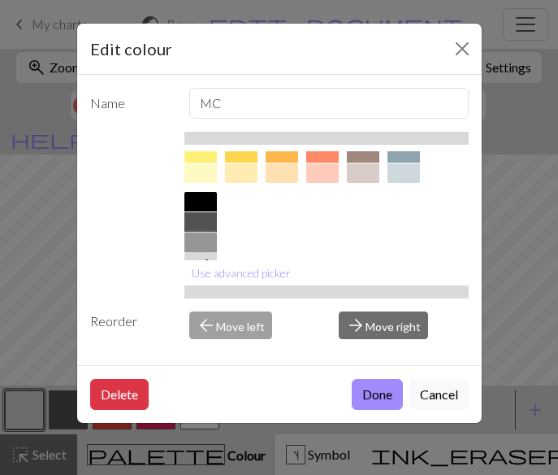
click at [203, 238] on div at bounding box center [201, 243] width 33 height 20
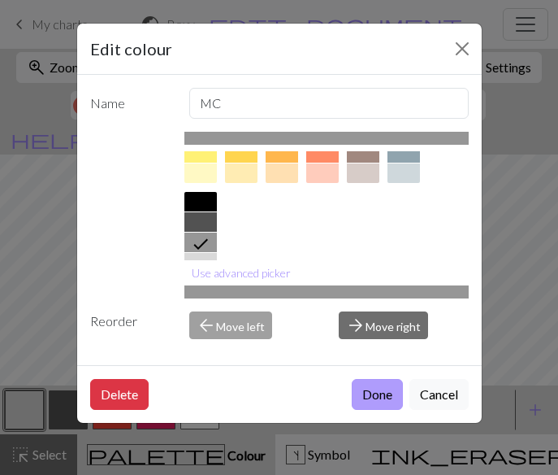
click at [385, 393] on button "Done" at bounding box center [377, 394] width 51 height 31
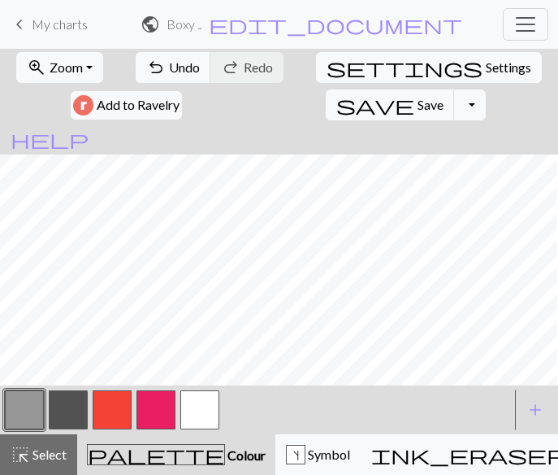
scroll to position [843, 147]
click at [286, 450] on div "s Symbol" at bounding box center [318, 455] width 64 height 20
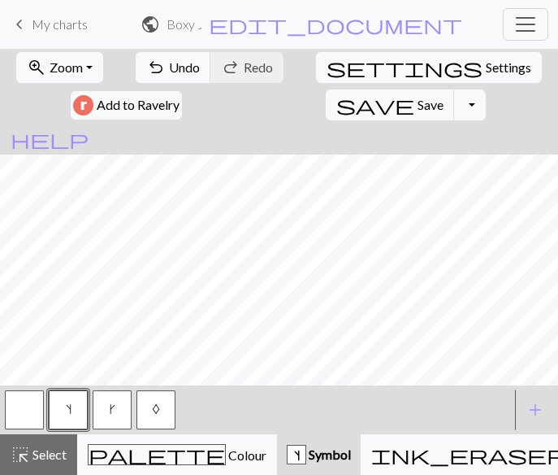
click at [111, 411] on span "k" at bounding box center [113, 408] width 6 height 13
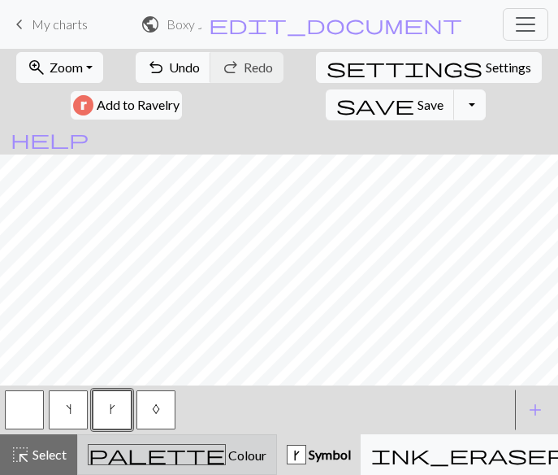
click at [226, 457] on span "Colour" at bounding box center [246, 454] width 41 height 15
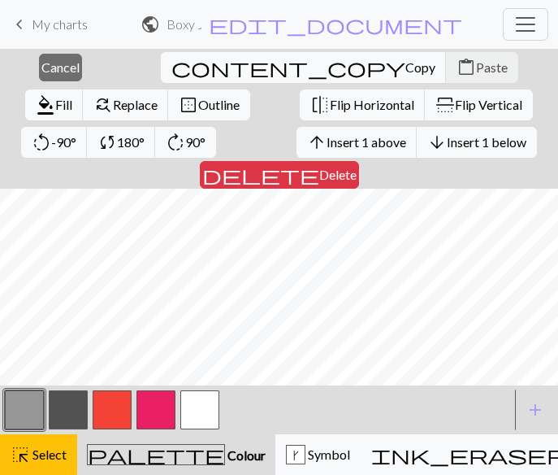
scroll to position [889, 588]
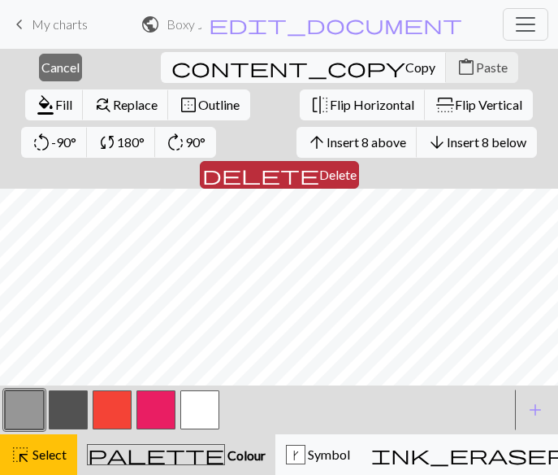
click at [357, 167] on span "Delete" at bounding box center [337, 174] width 37 height 15
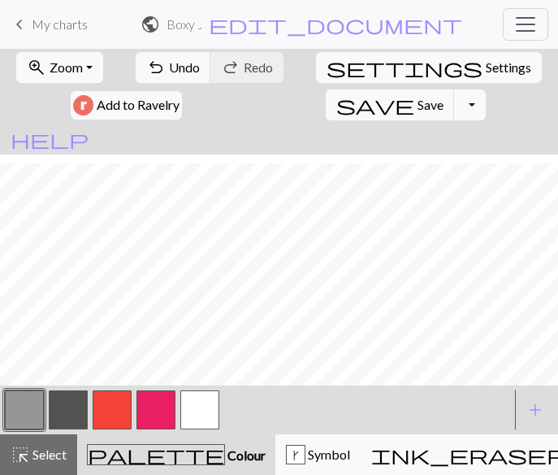
scroll to position [715, 78]
click at [535, 413] on span "add" at bounding box center [536, 409] width 20 height 23
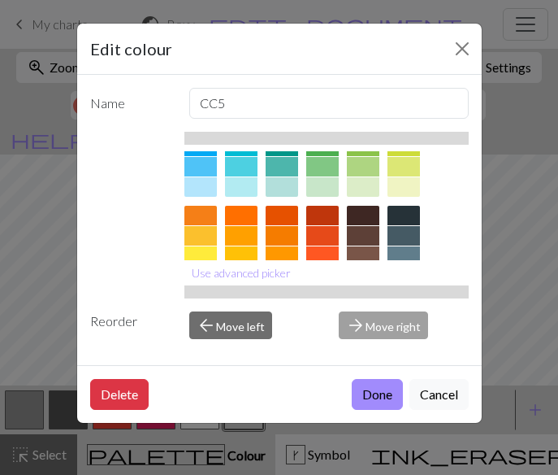
scroll to position [335, 0]
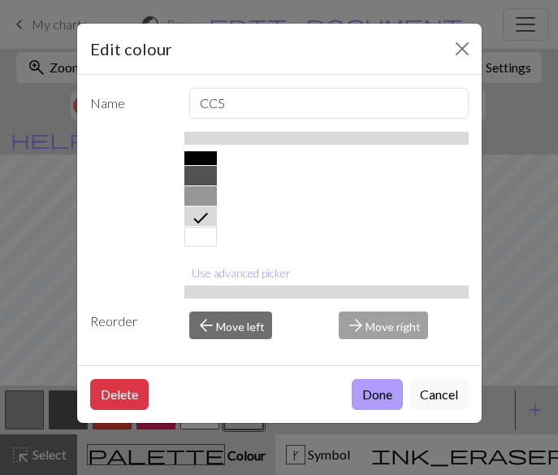
click at [367, 393] on button "Done" at bounding box center [377, 394] width 51 height 31
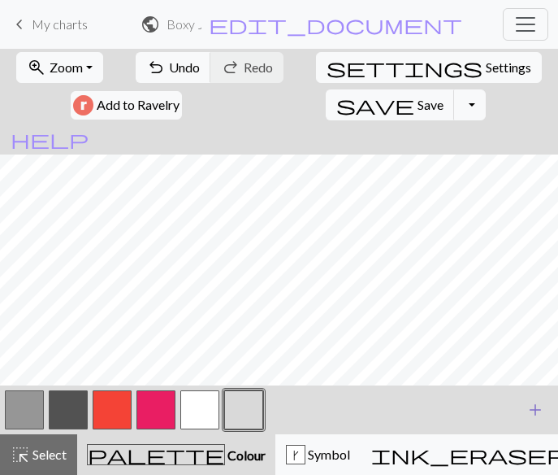
click at [537, 411] on span "add" at bounding box center [536, 409] width 20 height 23
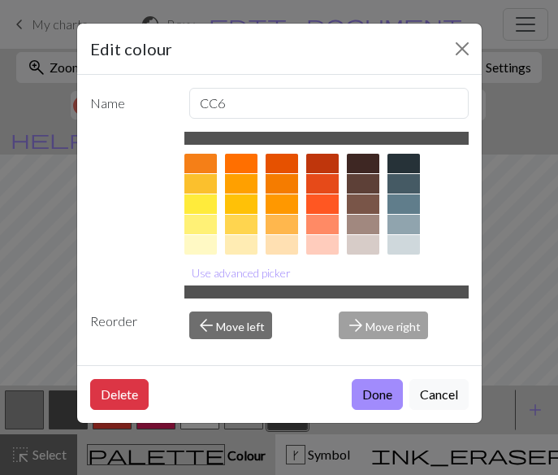
scroll to position [222, 0]
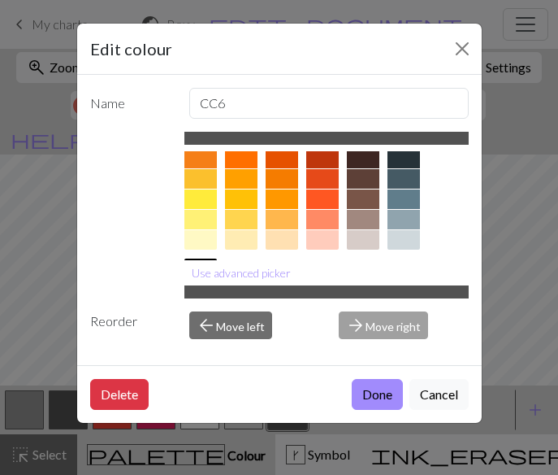
click at [321, 201] on div at bounding box center [322, 199] width 33 height 20
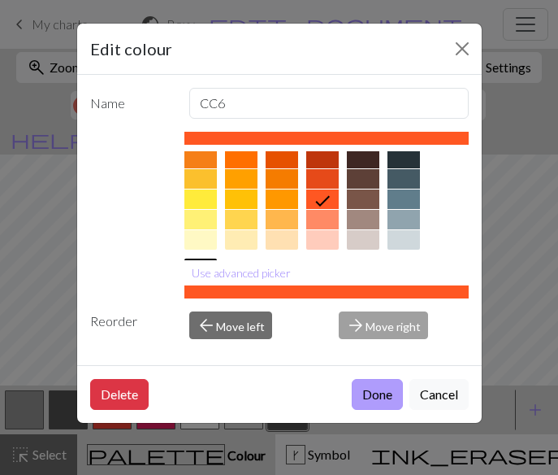
click at [377, 393] on button "Done" at bounding box center [377, 394] width 51 height 31
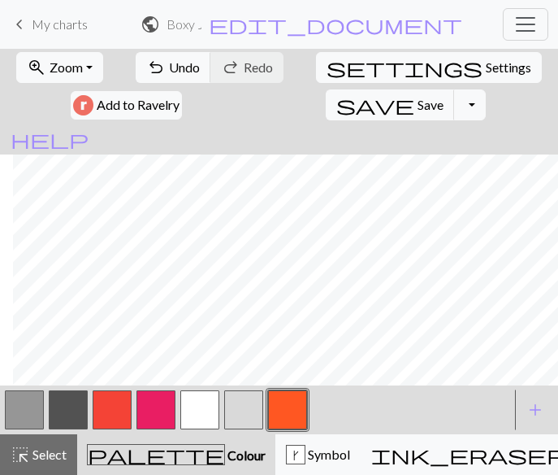
scroll to position [715, 1]
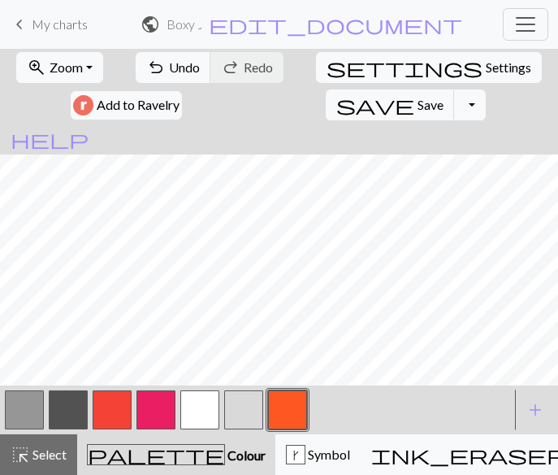
click at [208, 414] on button "button" at bounding box center [199, 409] width 39 height 39
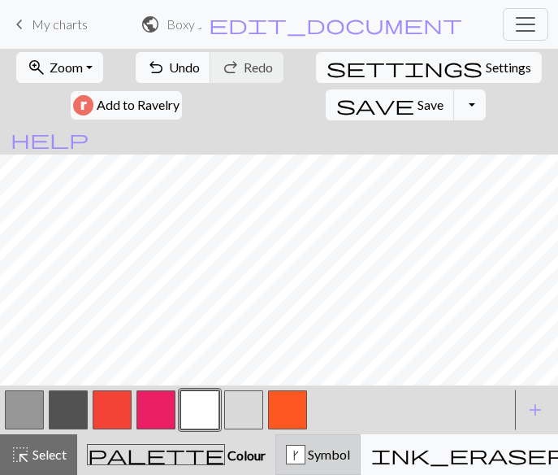
click at [286, 452] on div "k Symbol" at bounding box center [318, 455] width 64 height 20
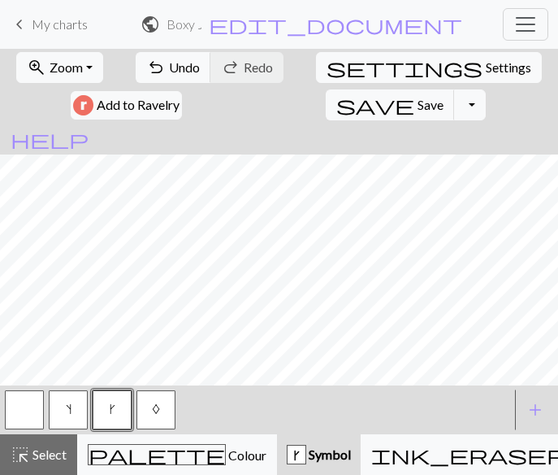
click at [25, 407] on button "button" at bounding box center [24, 409] width 39 height 39
click at [110, 404] on span "k" at bounding box center [113, 408] width 6 height 13
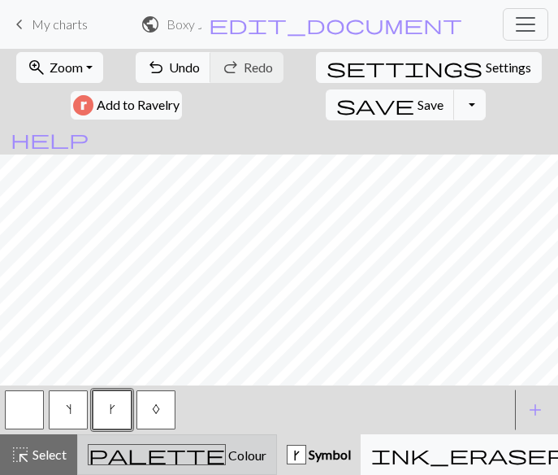
click at [168, 445] on div "palette Colour Colour" at bounding box center [177, 454] width 179 height 21
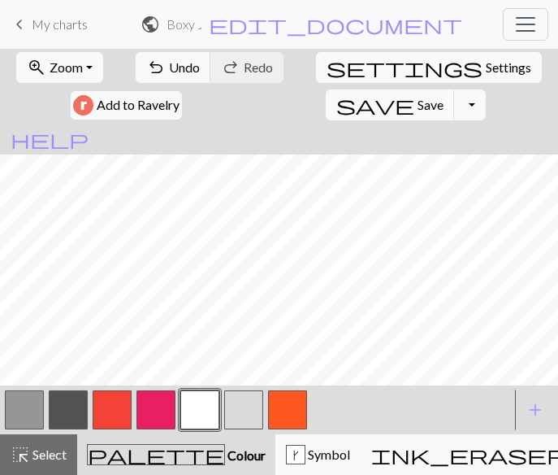
click at [244, 412] on button "button" at bounding box center [243, 409] width 39 height 39
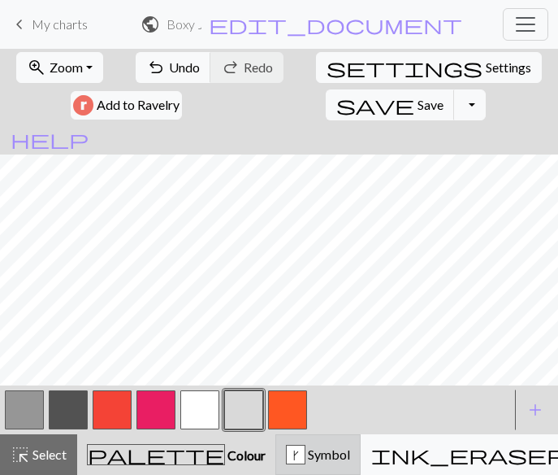
click at [286, 450] on div "k Symbol" at bounding box center [318, 455] width 64 height 20
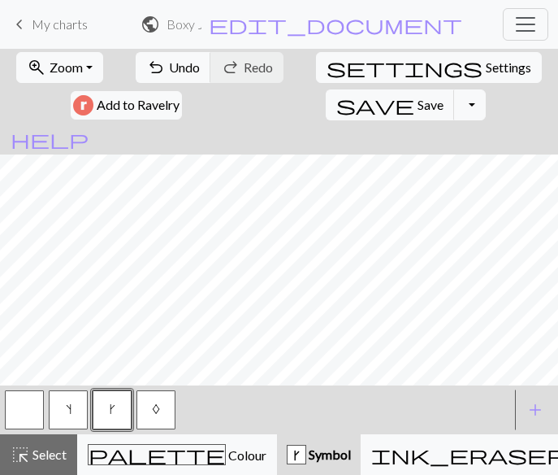
click at [67, 411] on span "s" at bounding box center [69, 408] width 6 height 13
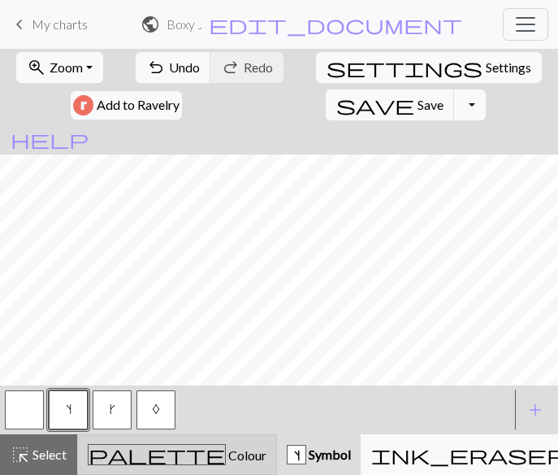
click at [226, 455] on span "Colour" at bounding box center [246, 454] width 41 height 15
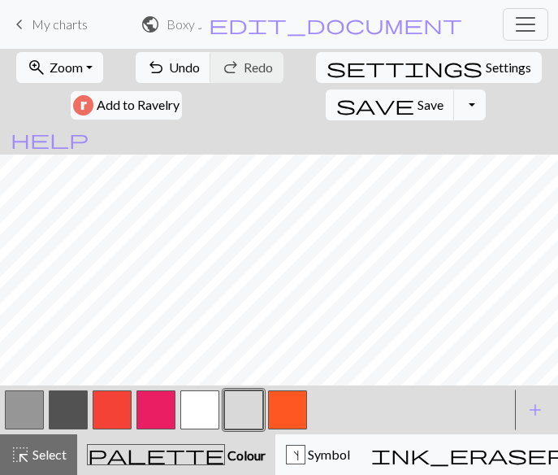
click at [14, 406] on button "button" at bounding box center [24, 409] width 39 height 39
click at [202, 413] on button "button" at bounding box center [199, 409] width 39 height 39
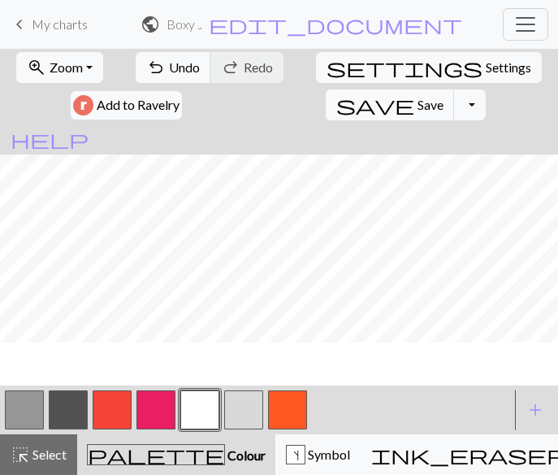
scroll to position [715, 573]
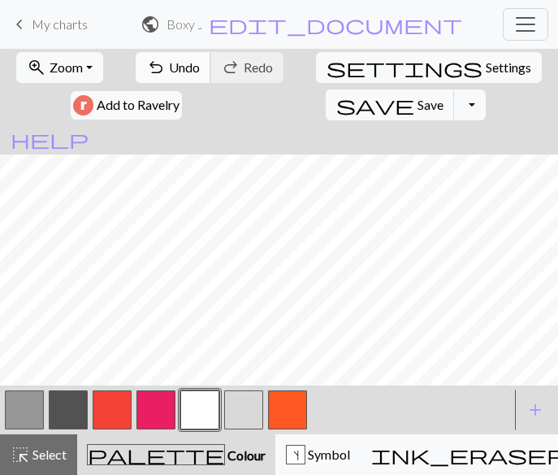
click at [169, 62] on span "Undo" at bounding box center [184, 66] width 31 height 15
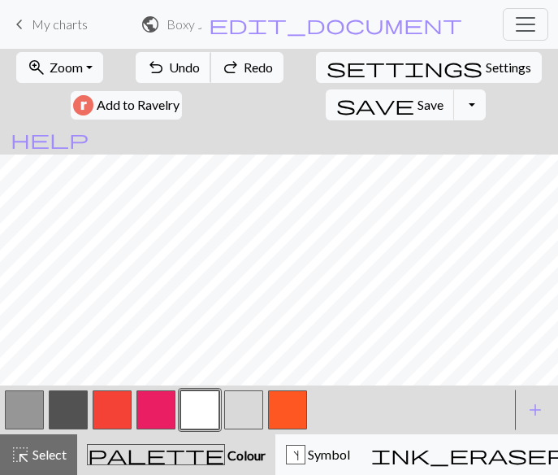
click at [169, 62] on span "Undo" at bounding box center [184, 66] width 31 height 15
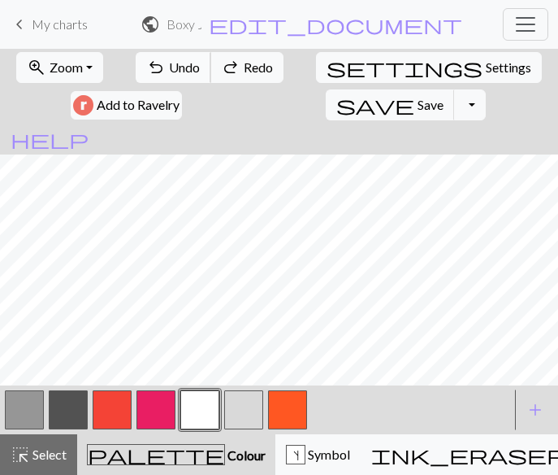
click at [169, 62] on span "Undo" at bounding box center [184, 66] width 31 height 15
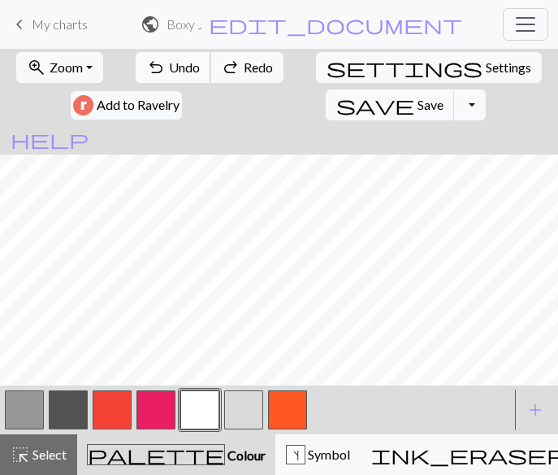
click at [169, 62] on span "Undo" at bounding box center [184, 66] width 31 height 15
click at [169, 67] on span "Undo" at bounding box center [184, 66] width 31 height 15
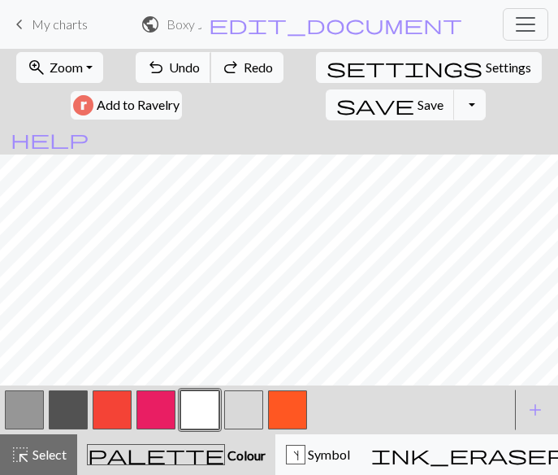
click at [169, 67] on span "Undo" at bounding box center [184, 66] width 31 height 15
click at [111, 404] on button "button" at bounding box center [112, 409] width 39 height 39
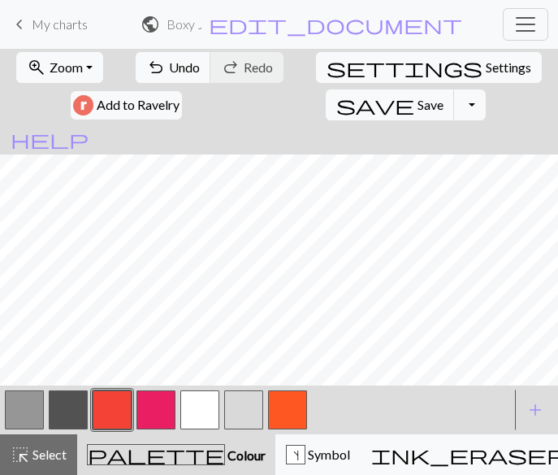
drag, startPoint x: 69, startPoint y: 405, endPoint x: 78, endPoint y: 405, distance: 8.9
click at [78, 405] on button "button" at bounding box center [68, 409] width 39 height 39
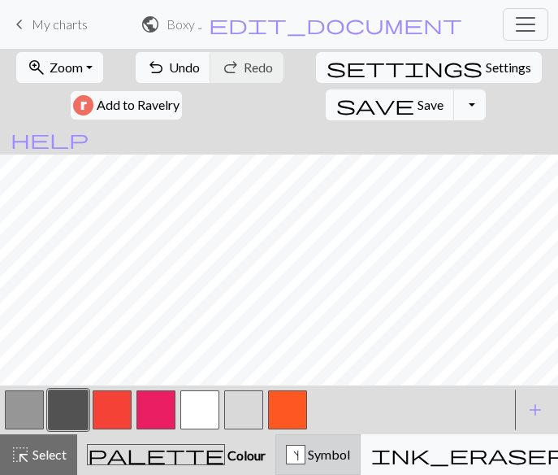
click at [286, 448] on div "s Symbol" at bounding box center [318, 455] width 64 height 20
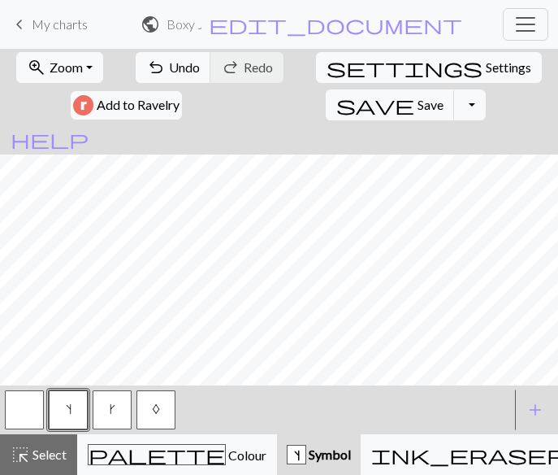
click at [25, 401] on button "button" at bounding box center [24, 409] width 39 height 39
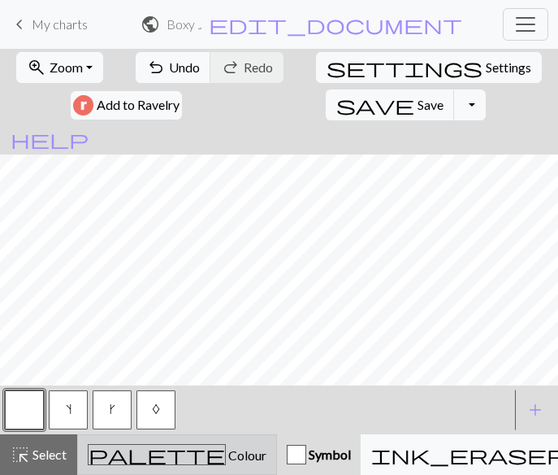
click at [95, 455] on div "palette Colour Colour" at bounding box center [177, 454] width 179 height 21
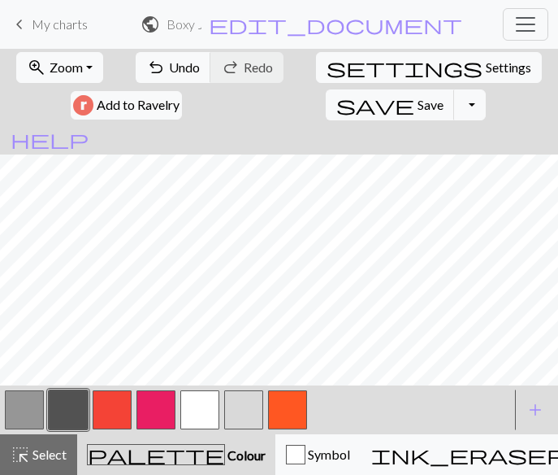
click at [122, 398] on button "button" at bounding box center [112, 409] width 39 height 39
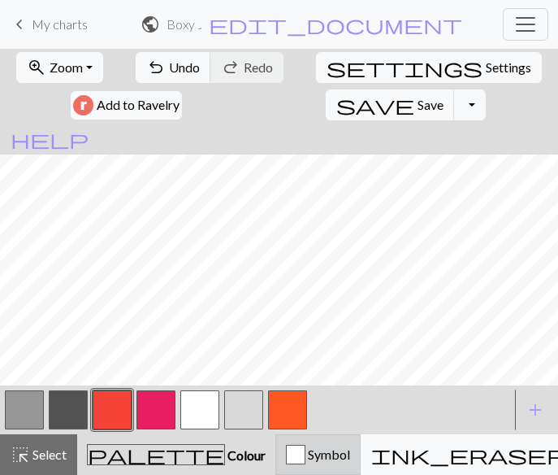
click at [286, 452] on div "Symbol" at bounding box center [318, 455] width 64 height 20
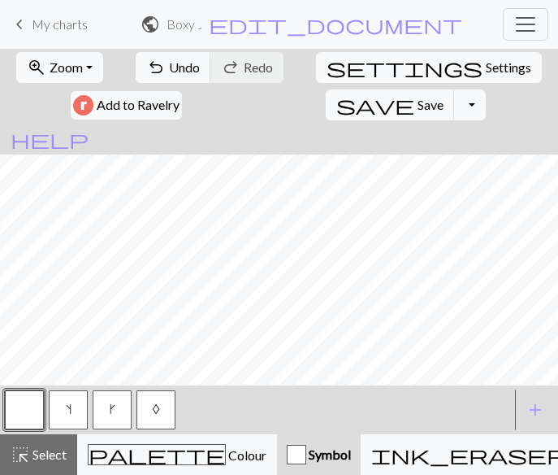
click at [82, 415] on button "s" at bounding box center [68, 409] width 39 height 39
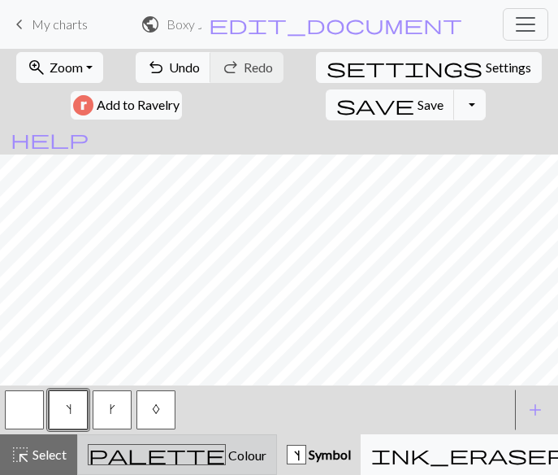
click at [226, 453] on span "Colour" at bounding box center [246, 454] width 41 height 15
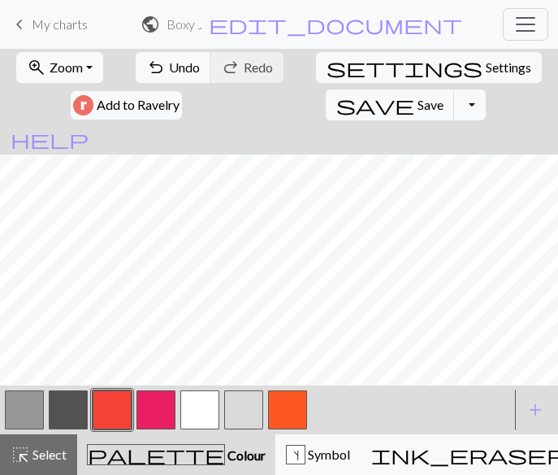
click at [195, 413] on button "button" at bounding box center [199, 409] width 39 height 39
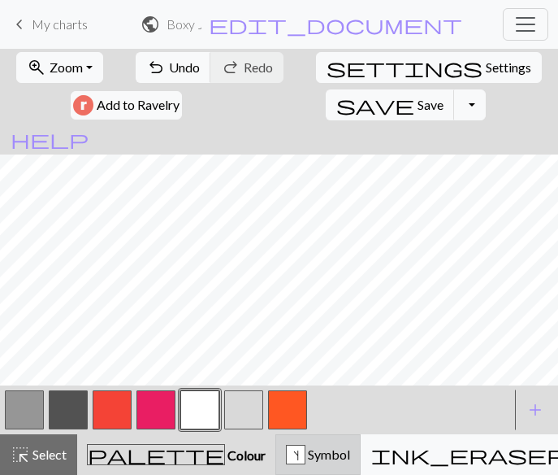
click at [286, 452] on div "s Symbol" at bounding box center [318, 455] width 64 height 20
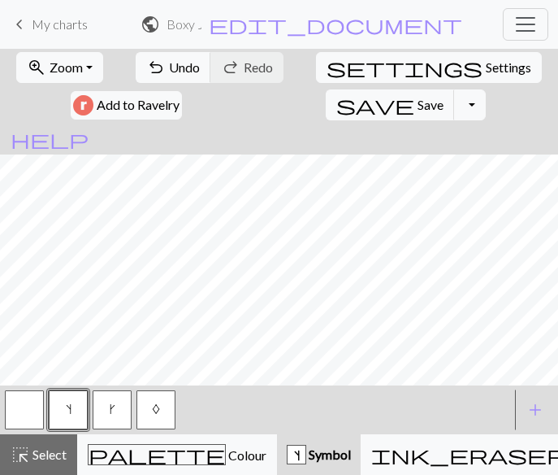
scroll to position [642, 588]
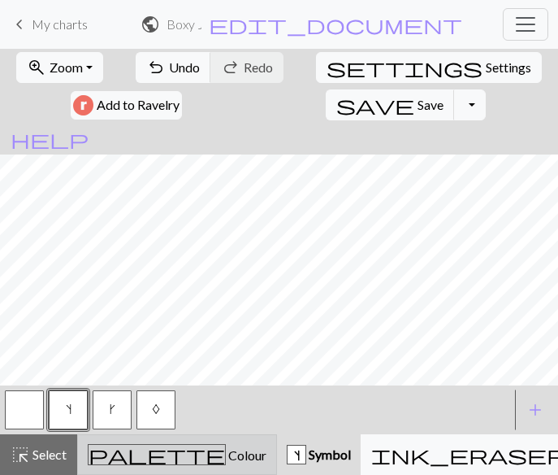
click at [120, 450] on span "palette" at bounding box center [157, 454] width 137 height 23
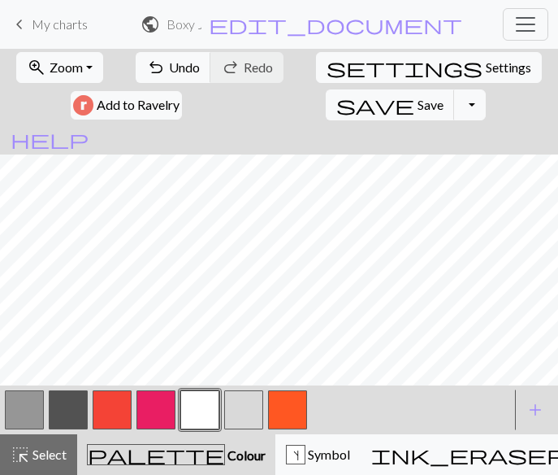
click at [236, 412] on button "button" at bounding box center [243, 409] width 39 height 39
click at [30, 415] on button "button" at bounding box center [24, 409] width 39 height 39
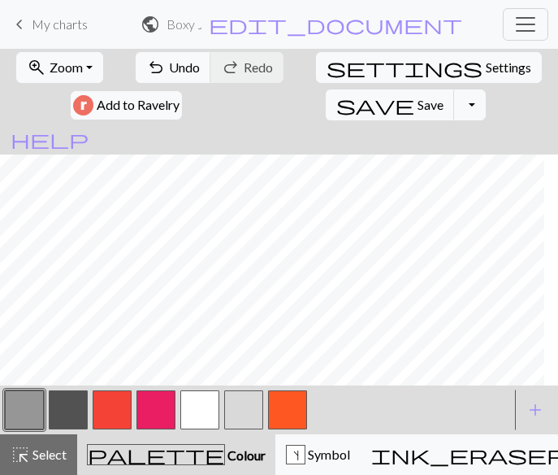
scroll to position [715, 404]
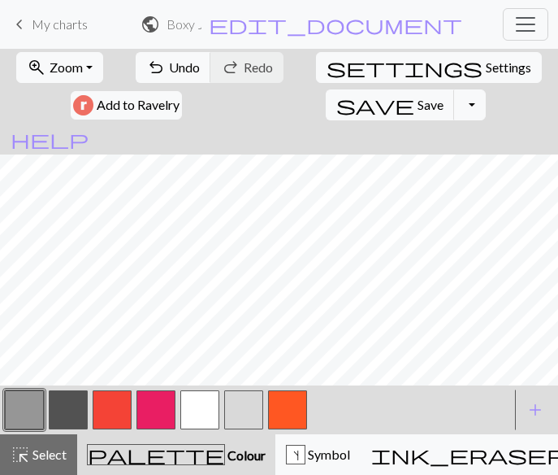
click at [20, 22] on span "keyboard_arrow_left" at bounding box center [20, 24] width 20 height 23
click at [22, 24] on span "keyboard_arrow_left" at bounding box center [20, 24] width 20 height 23
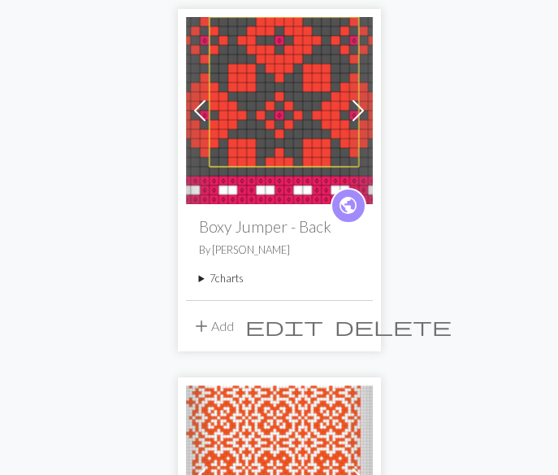
scroll to position [241, 0]
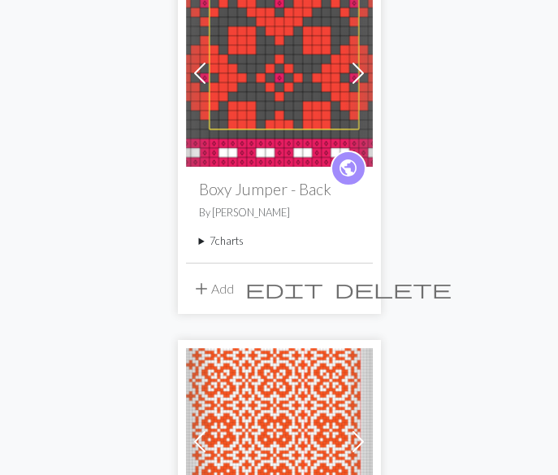
click at [206, 241] on summary "7 charts" at bounding box center [279, 240] width 161 height 15
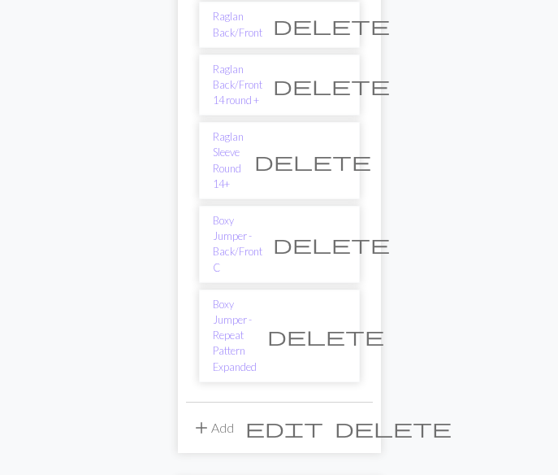
scroll to position [569, 0]
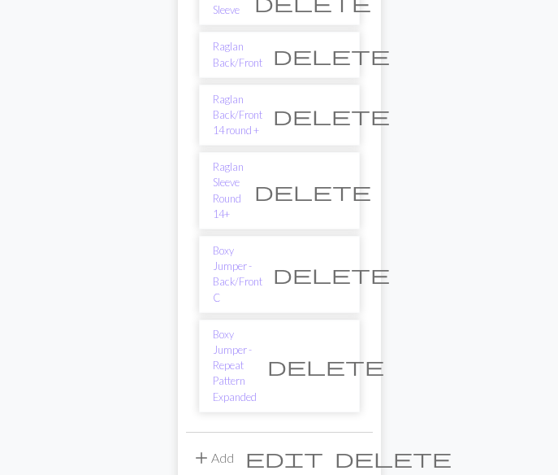
click at [335, 263] on span "delete" at bounding box center [331, 274] width 117 height 23
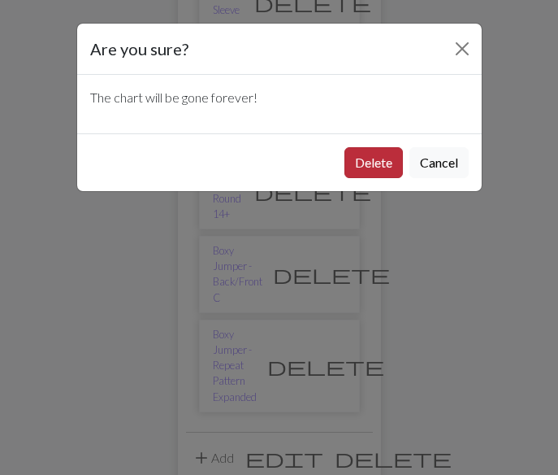
click at [363, 162] on button "Delete" at bounding box center [374, 162] width 59 height 31
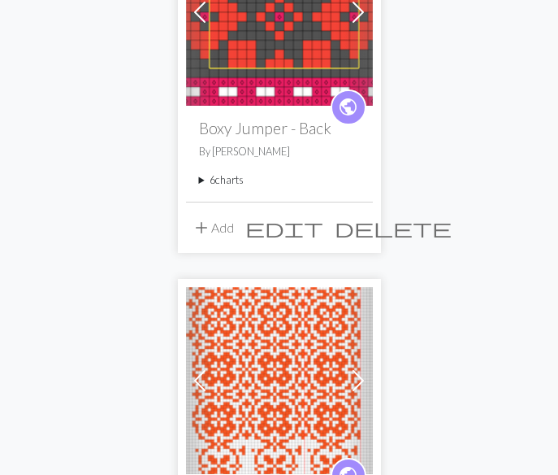
scroll to position [298, 0]
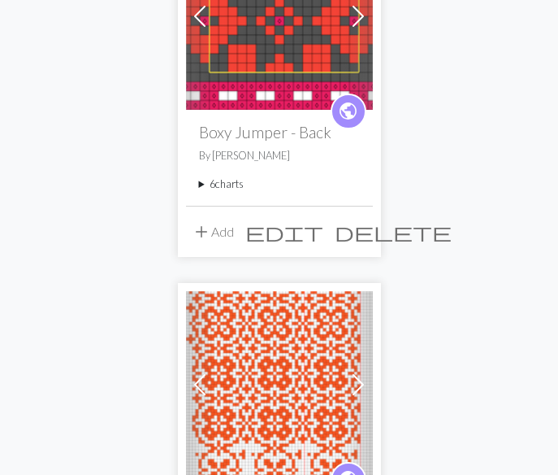
click at [201, 185] on summary "6 charts" at bounding box center [279, 183] width 161 height 15
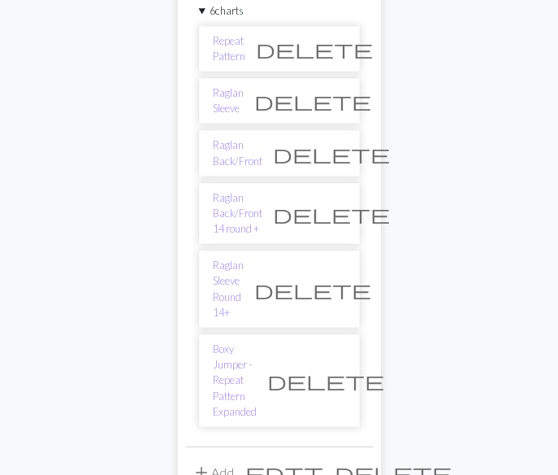
scroll to position [474, 0]
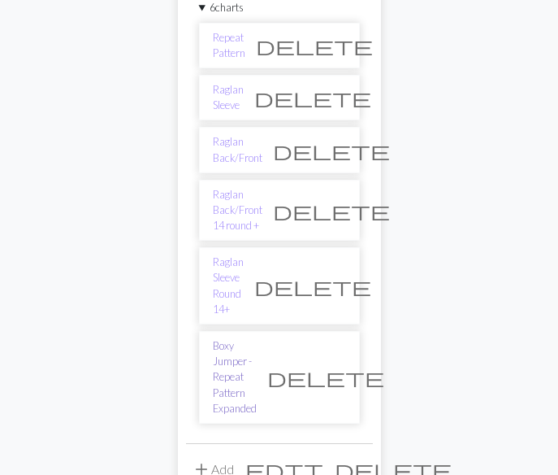
click at [241, 338] on link "Boxy Jumper - Repeat Pattern Expanded" at bounding box center [235, 377] width 44 height 78
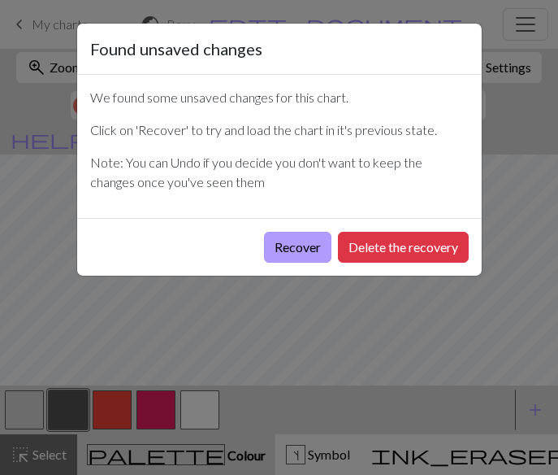
click at [304, 243] on button "Recover" at bounding box center [297, 247] width 67 height 31
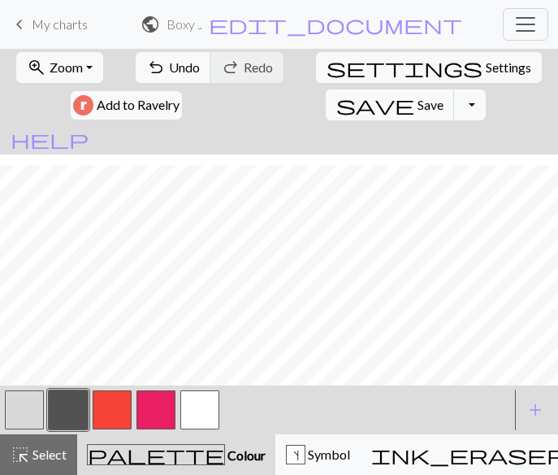
scroll to position [845, 583]
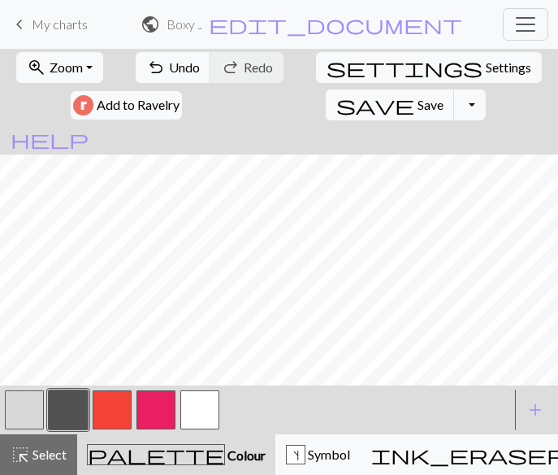
click at [26, 25] on span "keyboard_arrow_left" at bounding box center [20, 24] width 20 height 23
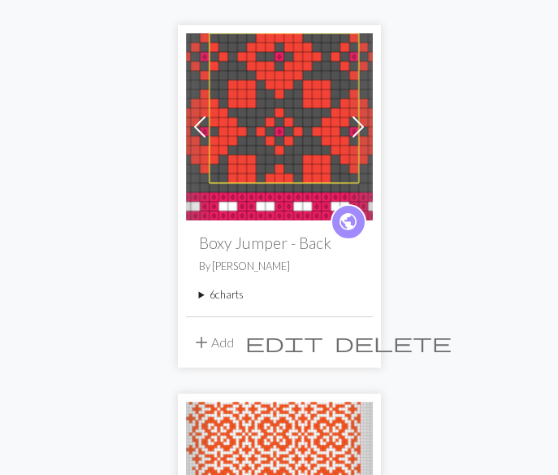
scroll to position [221, 0]
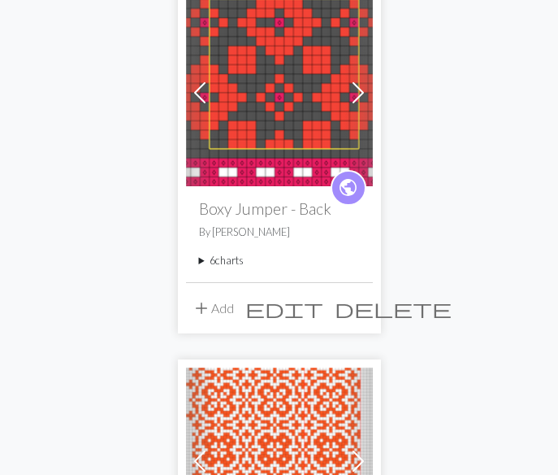
click at [198, 261] on div "public Boxy Jumper - Back By [PERSON_NAME] 6 charts Repeat Pattern delete Ragla…" at bounding box center [279, 233] width 187 height 95
click at [201, 260] on summary "6 charts" at bounding box center [279, 260] width 161 height 15
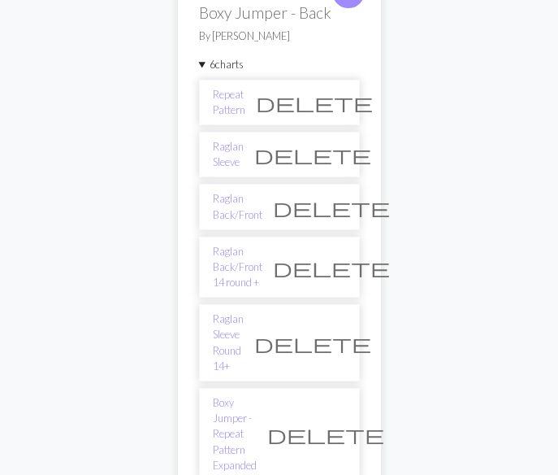
scroll to position [422, 0]
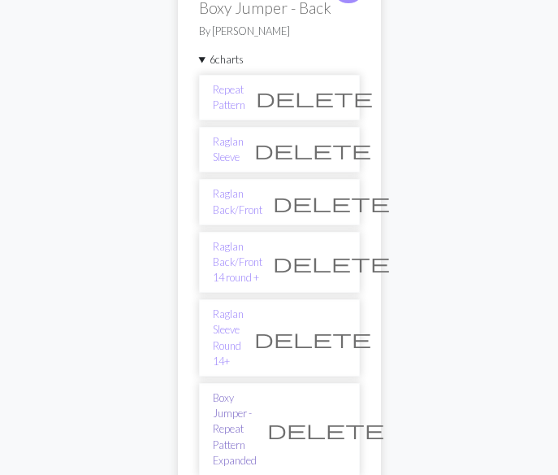
click at [244, 390] on link "Boxy Jumper - Repeat Pattern Expanded" at bounding box center [235, 429] width 44 height 78
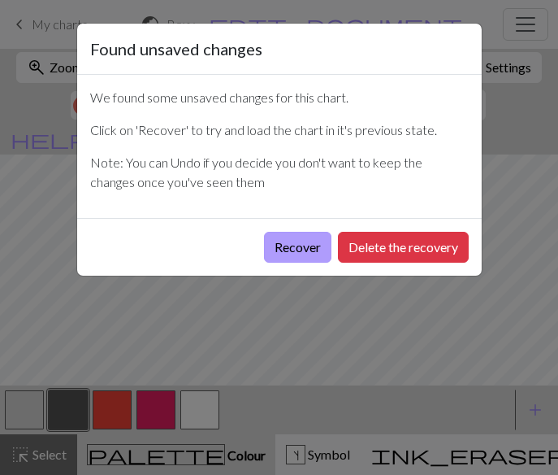
click at [293, 241] on button "Recover" at bounding box center [297, 247] width 67 height 31
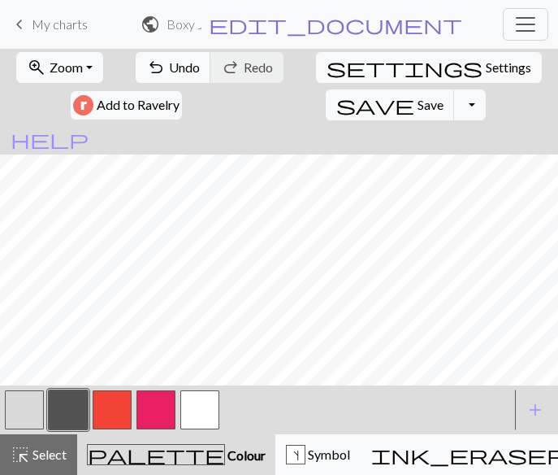
click at [413, 24] on span "edit_document" at bounding box center [336, 24] width 254 height 23
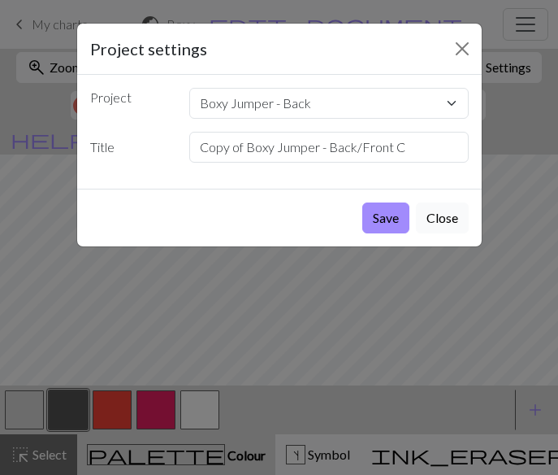
click at [454, 215] on button "Close" at bounding box center [442, 217] width 53 height 31
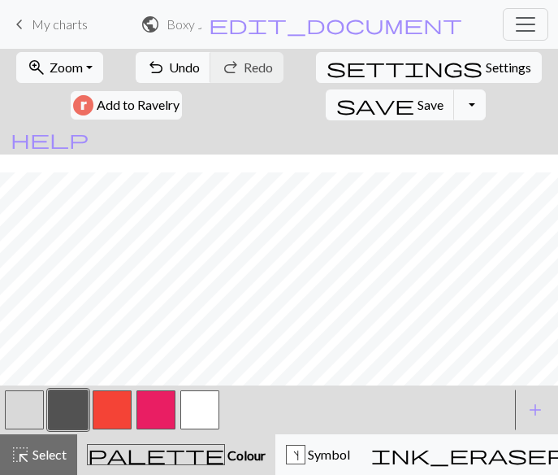
scroll to position [845, 588]
click at [444, 97] on span "Save" at bounding box center [431, 104] width 26 height 15
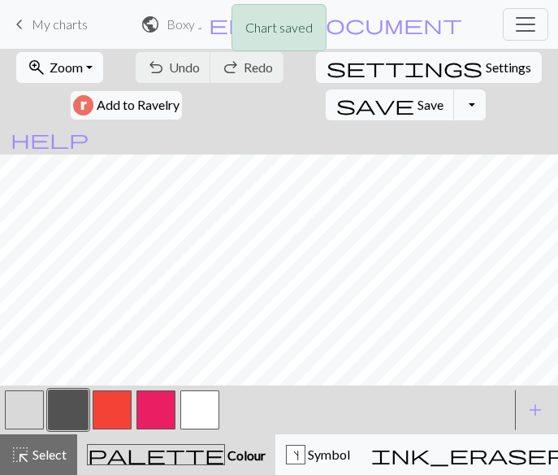
click at [50, 24] on div "Chart saved" at bounding box center [279, 32] width 558 height 64
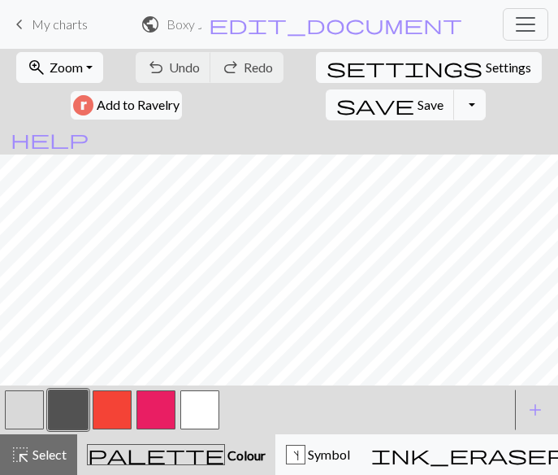
click at [24, 25] on span "keyboard_arrow_left" at bounding box center [20, 24] width 20 height 23
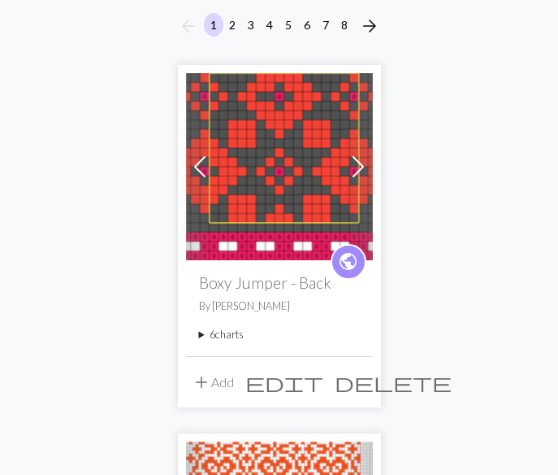
scroll to position [180, 0]
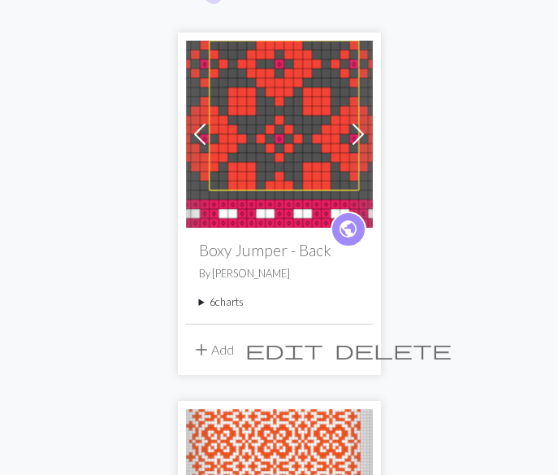
click at [203, 302] on summary "6 charts" at bounding box center [279, 301] width 161 height 15
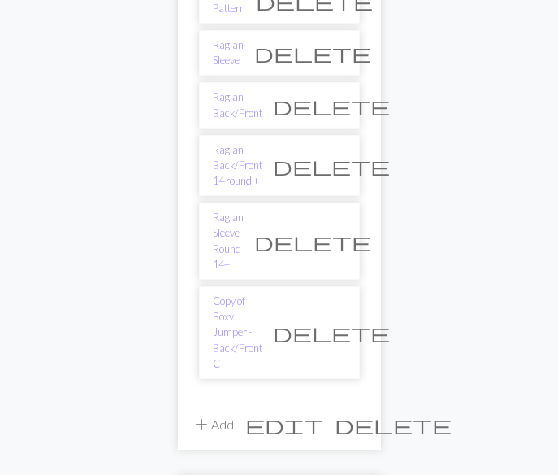
scroll to position [519, 0]
click at [218, 293] on link "Copy of Boxy Jumper - Back/Front C" at bounding box center [238, 332] width 50 height 78
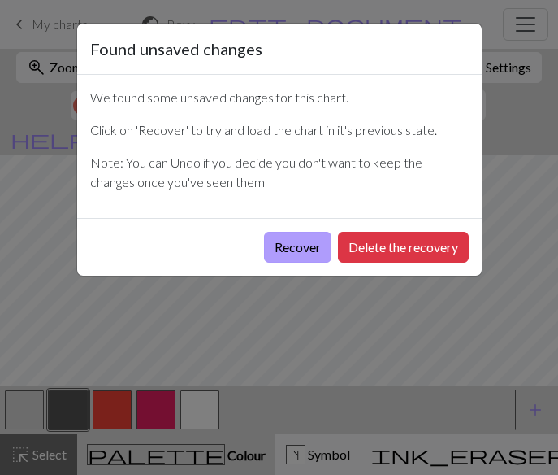
click at [291, 247] on button "Recover" at bounding box center [297, 247] width 67 height 31
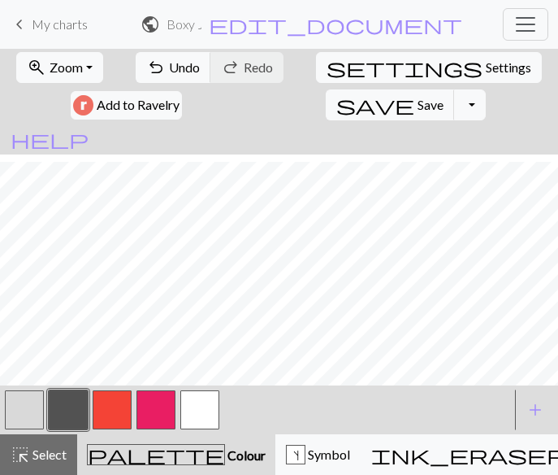
scroll to position [680, 585]
click at [444, 97] on span "Save" at bounding box center [431, 104] width 26 height 15
click at [485, 89] on button "Toggle Dropdown" at bounding box center [469, 104] width 31 height 31
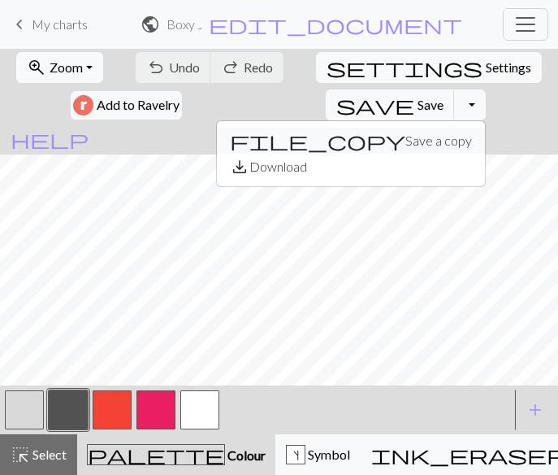
click at [485, 128] on button "file_copy Save a copy" at bounding box center [351, 141] width 268 height 26
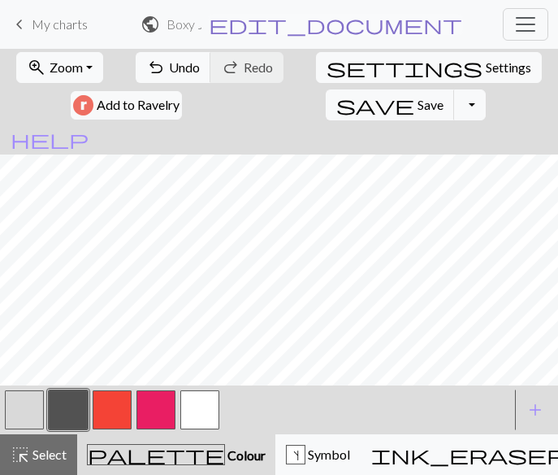
click at [415, 23] on span "edit_document" at bounding box center [336, 24] width 254 height 23
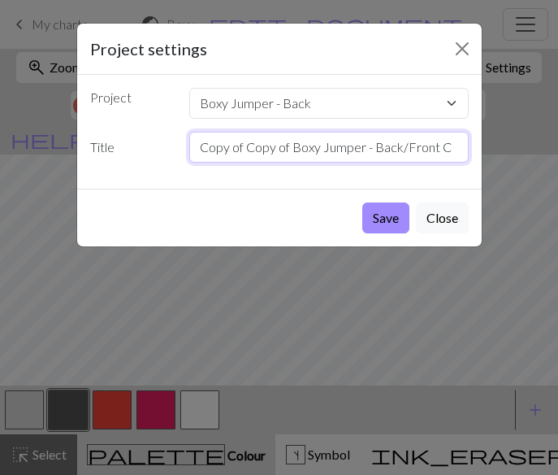
click at [453, 149] on input "Copy of Copy of Boxy Jumper - Back/Front C" at bounding box center [329, 147] width 280 height 31
type input "C"
type input "Boxy Jumper - Expanded Repeat Pattern"
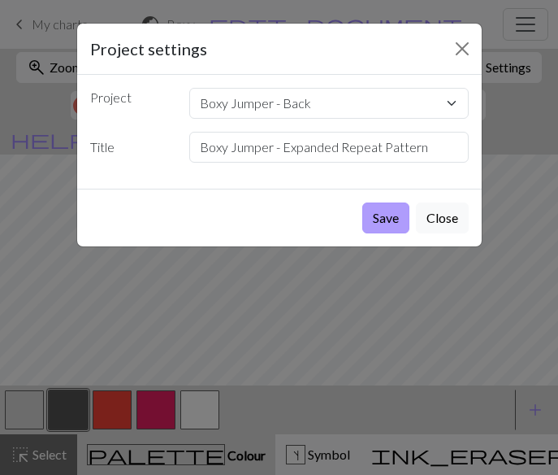
click at [380, 217] on button "Save" at bounding box center [386, 217] width 47 height 31
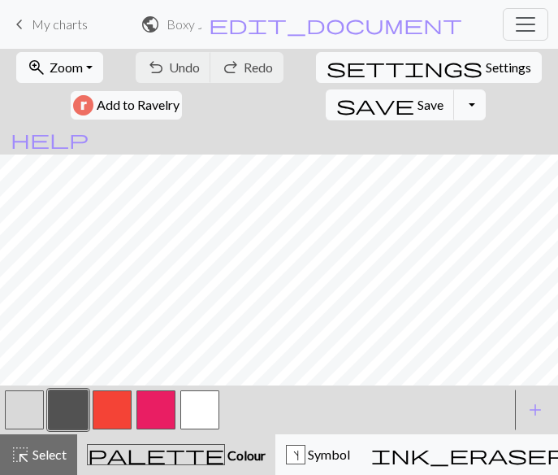
click at [32, 22] on span "My charts" at bounding box center [60, 23] width 56 height 15
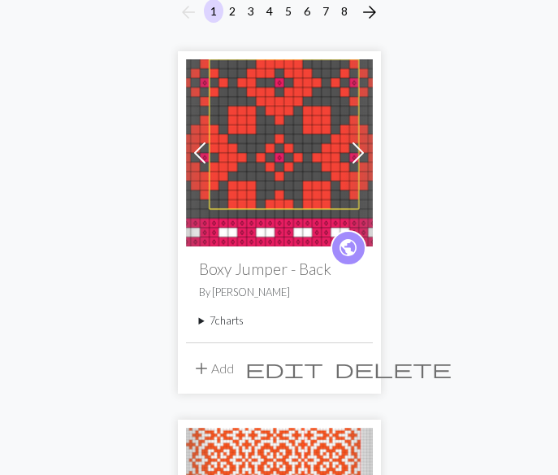
scroll to position [165, 0]
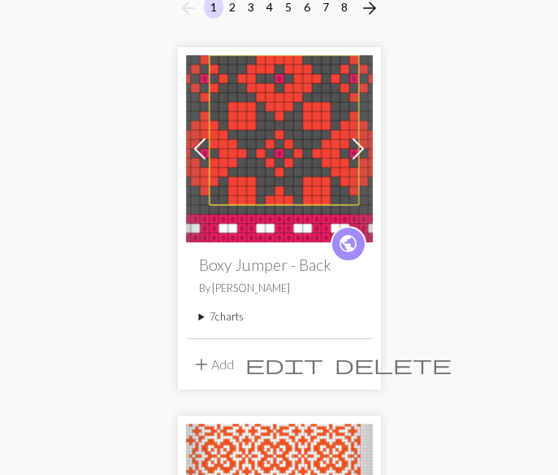
click at [202, 318] on summary "7 charts" at bounding box center [279, 316] width 161 height 15
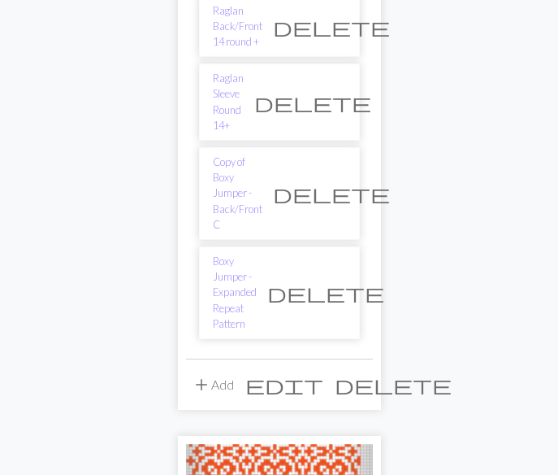
scroll to position [657, 0]
click at [225, 254] on link "Boxy Jumper - Expanded Repeat Pattern" at bounding box center [235, 293] width 44 height 78
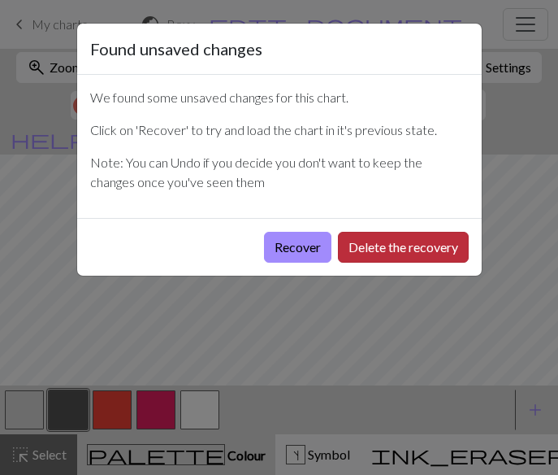
click at [373, 241] on button "Delete the recovery" at bounding box center [403, 247] width 131 height 31
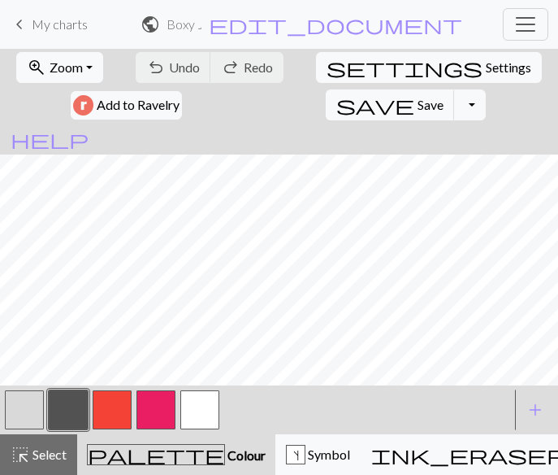
click at [22, 29] on span "keyboard_arrow_left" at bounding box center [20, 24] width 20 height 23
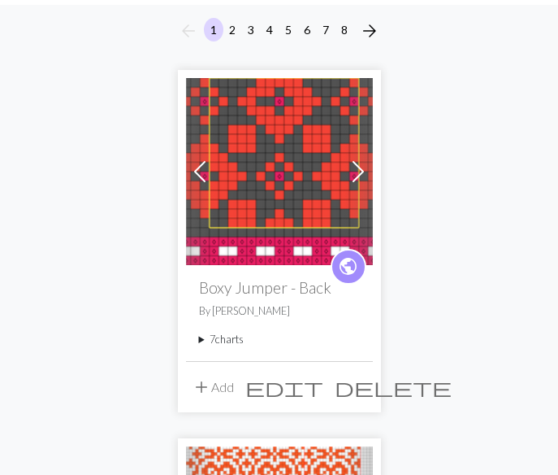
scroll to position [167, 0]
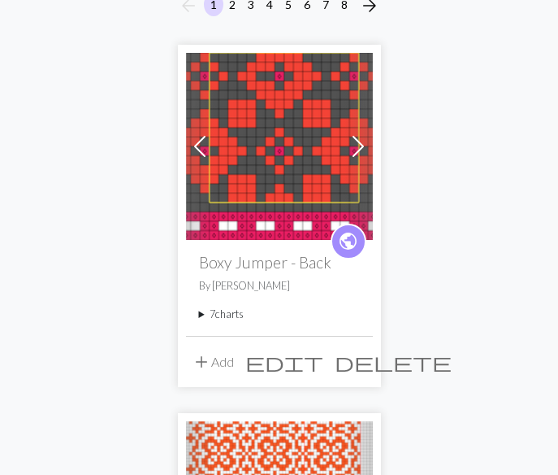
click at [200, 317] on summary "7 charts" at bounding box center [279, 313] width 161 height 15
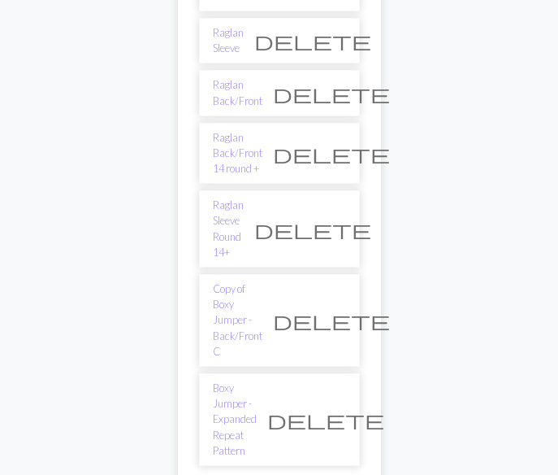
scroll to position [533, 0]
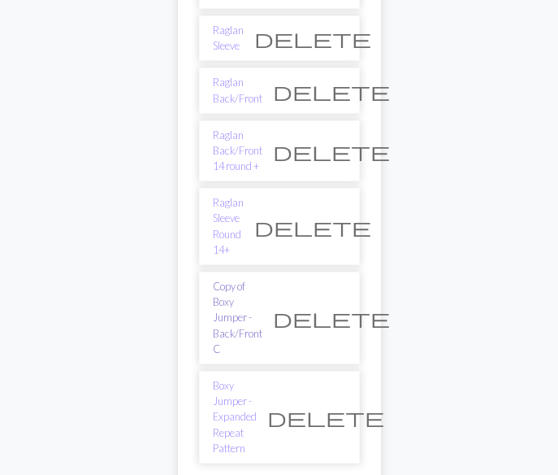
click at [233, 279] on link "Copy of Boxy Jumper - Back/Front C" at bounding box center [238, 318] width 50 height 78
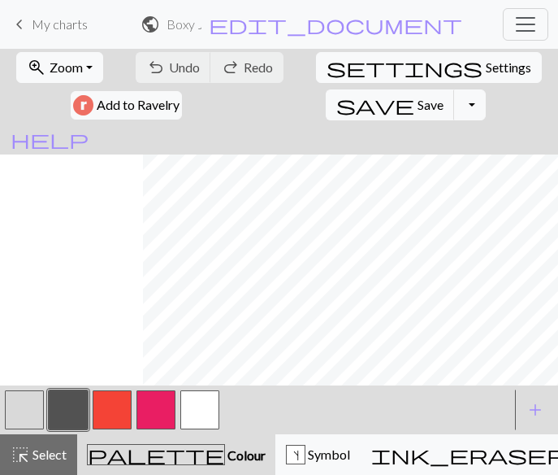
scroll to position [0, 588]
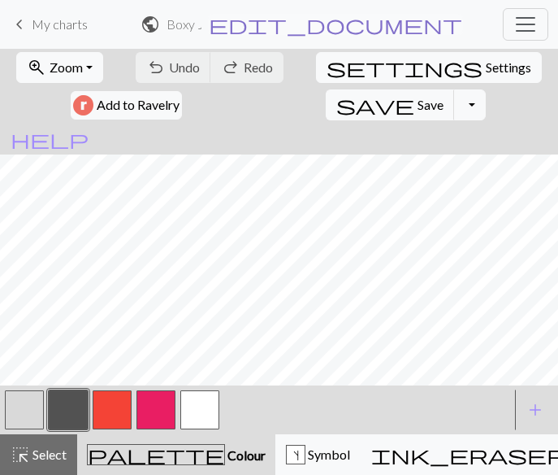
click at [412, 31] on span "edit_document" at bounding box center [336, 24] width 254 height 23
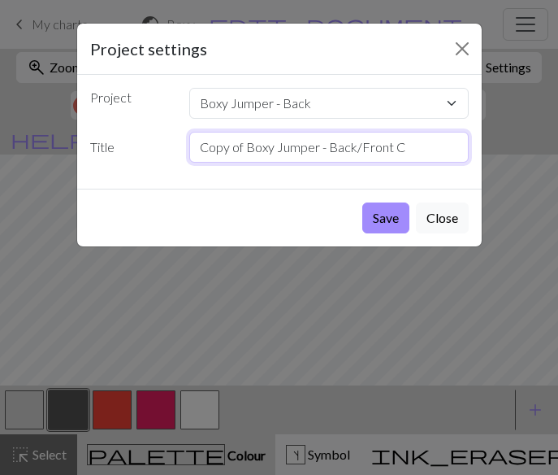
click at [245, 150] on input "Copy of Boxy Jumper - Back/Front C" at bounding box center [329, 147] width 280 height 31
type input "Boxy Jumper - Back/Front C"
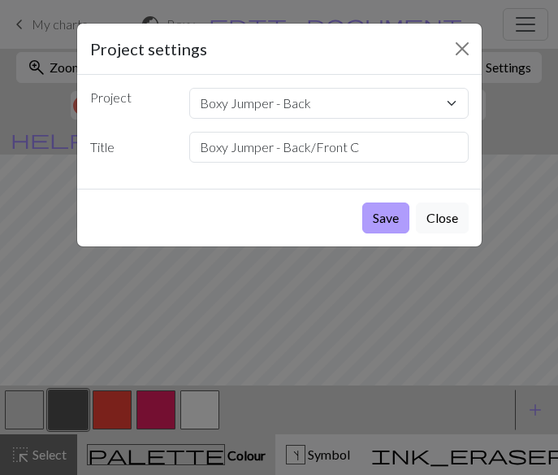
click at [383, 214] on button "Save" at bounding box center [386, 217] width 47 height 31
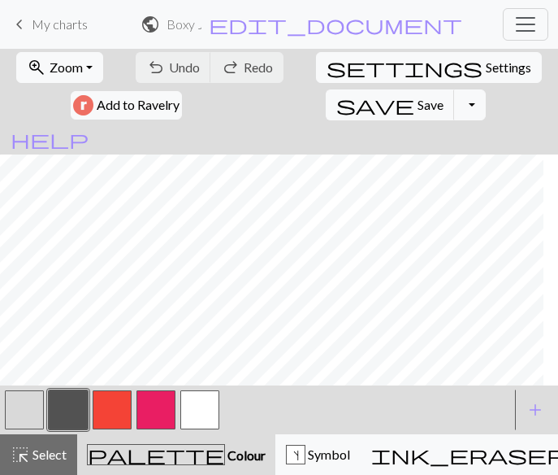
scroll to position [845, 588]
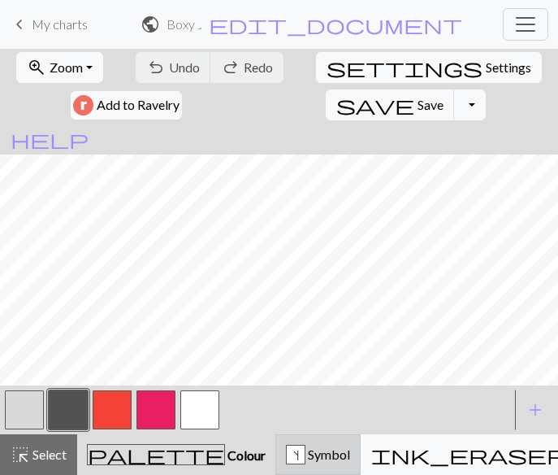
click at [286, 445] on div "s Symbol" at bounding box center [318, 455] width 64 height 20
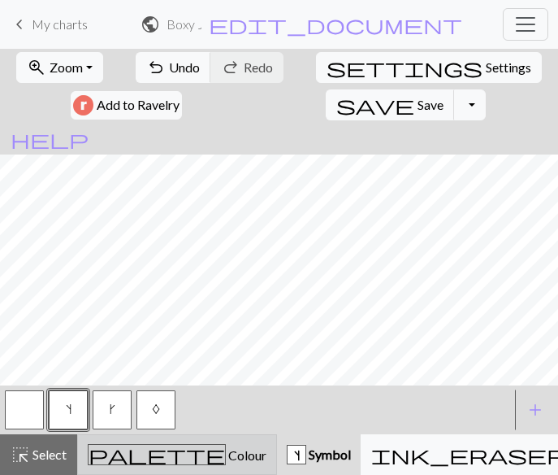
click at [119, 453] on span "palette" at bounding box center [157, 454] width 137 height 23
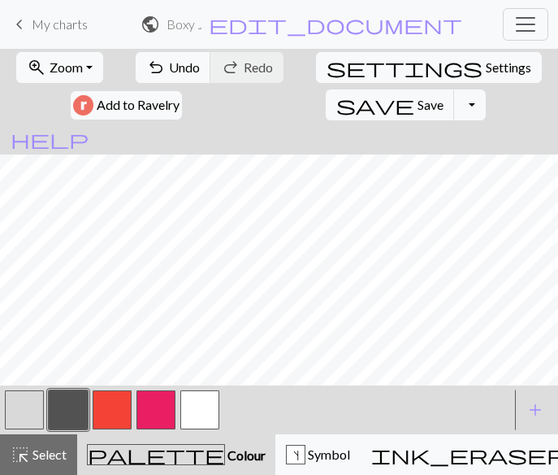
click at [18, 415] on button "button" at bounding box center [24, 409] width 39 height 39
click at [13, 406] on button "button" at bounding box center [24, 409] width 39 height 39
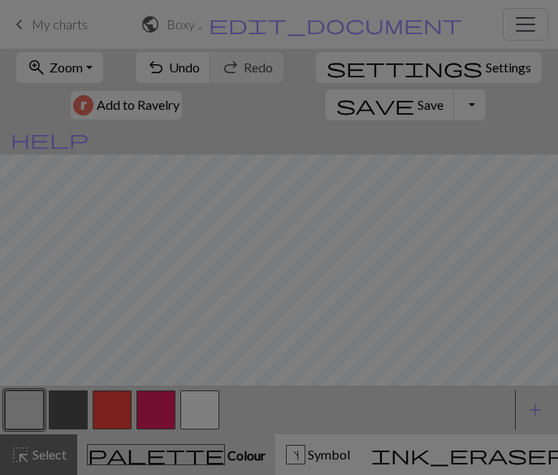
click at [13, 406] on div "Edit colour Name MC Use advanced picker Reorder arrow_back Move left arrow_forw…" at bounding box center [279, 237] width 558 height 475
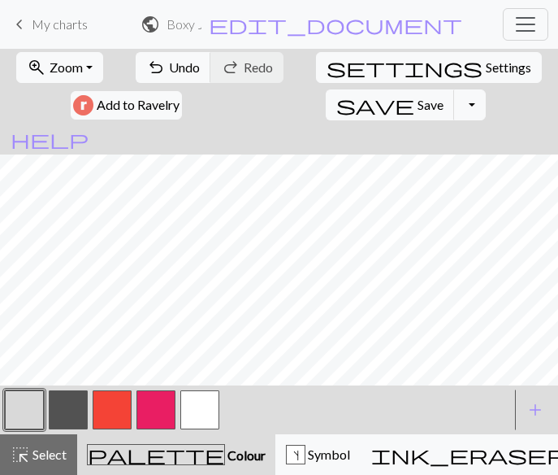
click at [13, 406] on button "button" at bounding box center [24, 409] width 39 height 39
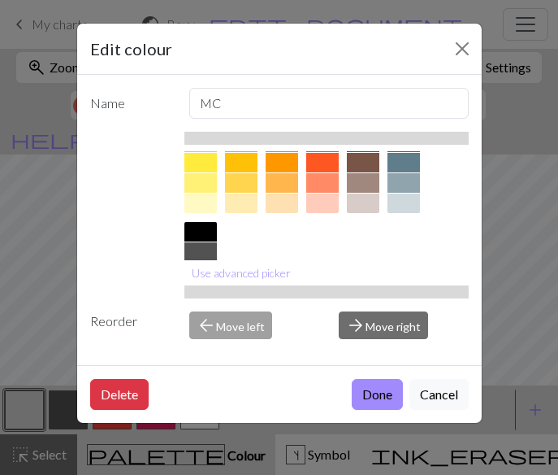
scroll to position [335, 0]
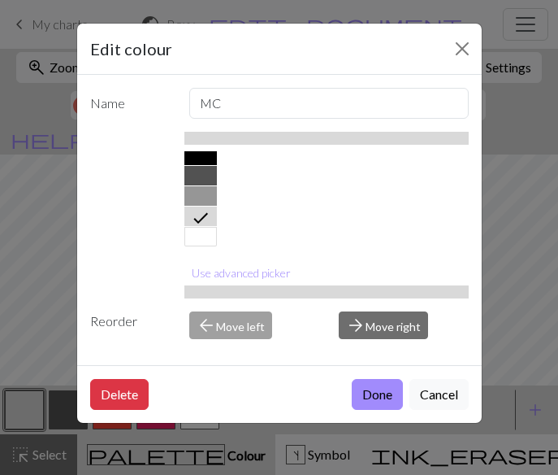
click at [194, 190] on div at bounding box center [201, 196] width 33 height 20
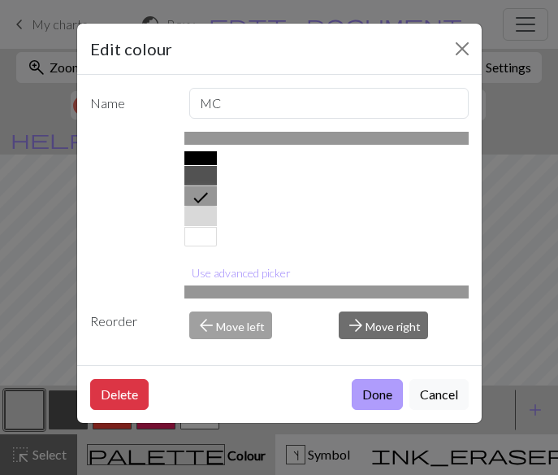
click at [365, 392] on button "Done" at bounding box center [377, 394] width 51 height 31
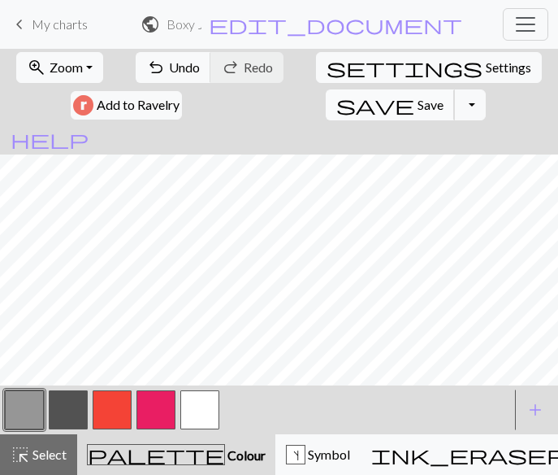
click at [444, 97] on span "Save" at bounding box center [431, 104] width 26 height 15
click at [206, 411] on button "button" at bounding box center [199, 409] width 39 height 39
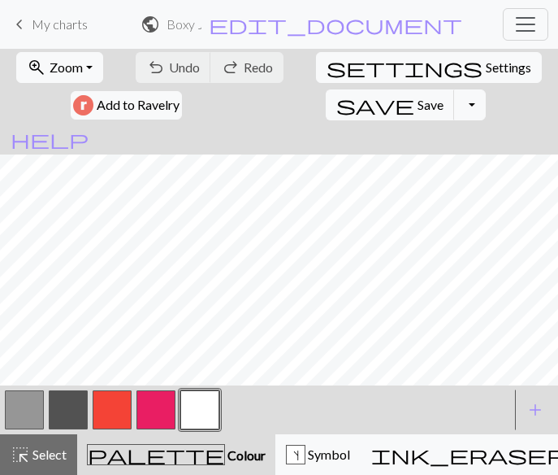
click at [206, 411] on button "button" at bounding box center [199, 409] width 39 height 39
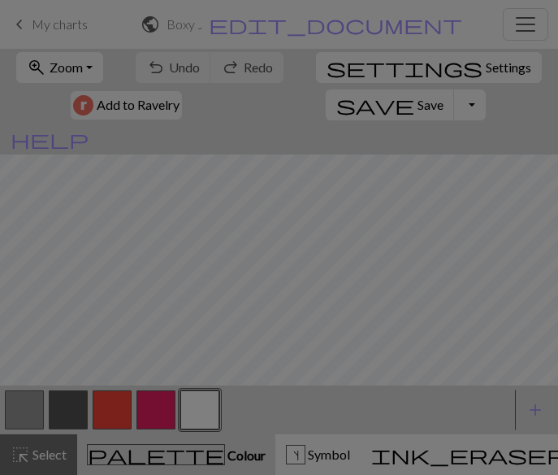
click at [206, 411] on div "Edit colour Name CC4 Use advanced picker Reorder arrow_back Move left arrow_for…" at bounding box center [279, 237] width 558 height 475
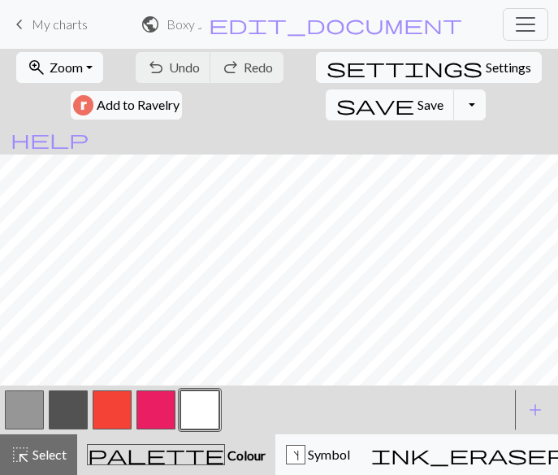
click at [206, 411] on button "button" at bounding box center [199, 409] width 39 height 39
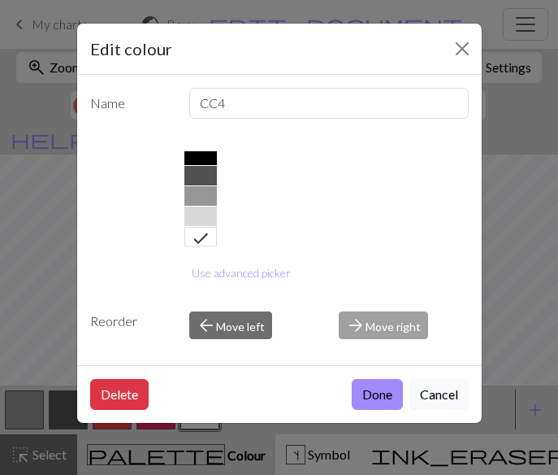
click at [202, 218] on div at bounding box center [201, 216] width 33 height 20
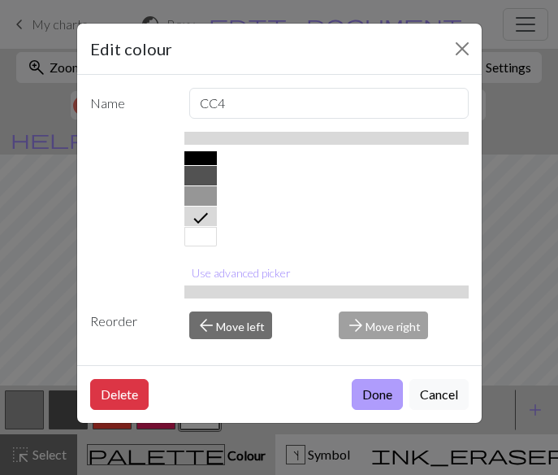
click at [374, 389] on button "Done" at bounding box center [377, 394] width 51 height 31
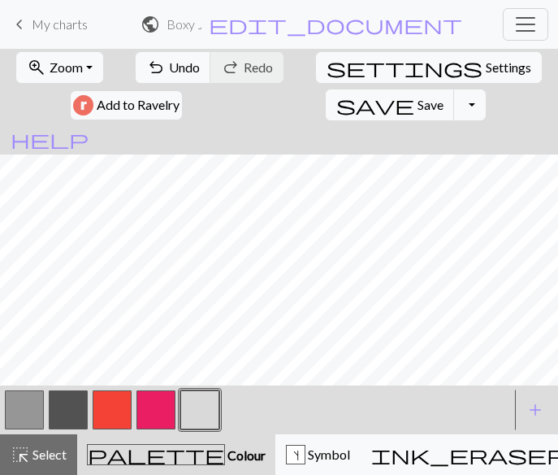
click at [19, 410] on button "button" at bounding box center [24, 409] width 39 height 39
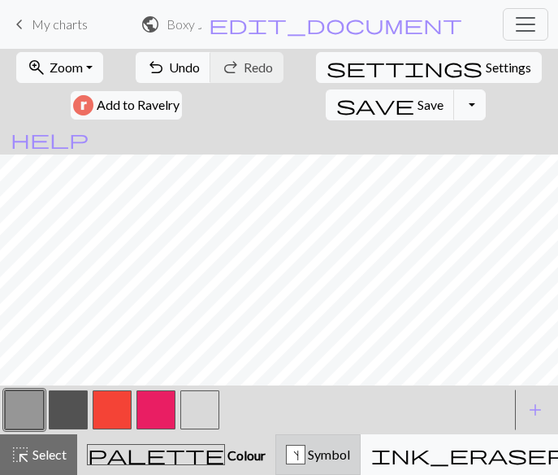
click at [276, 444] on button "s Symbol" at bounding box center [318, 454] width 85 height 41
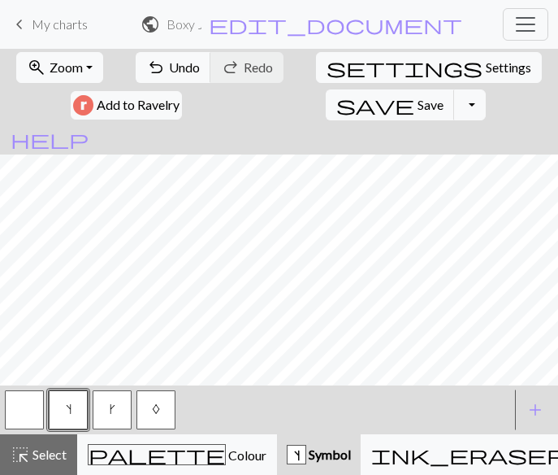
scroll to position [725, 588]
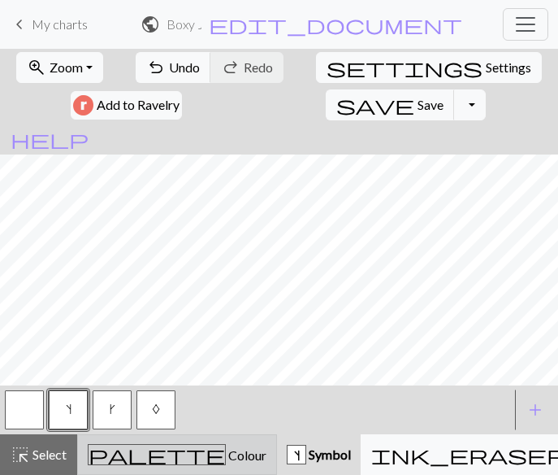
click at [170, 459] on div "palette Colour Colour" at bounding box center [177, 454] width 179 height 21
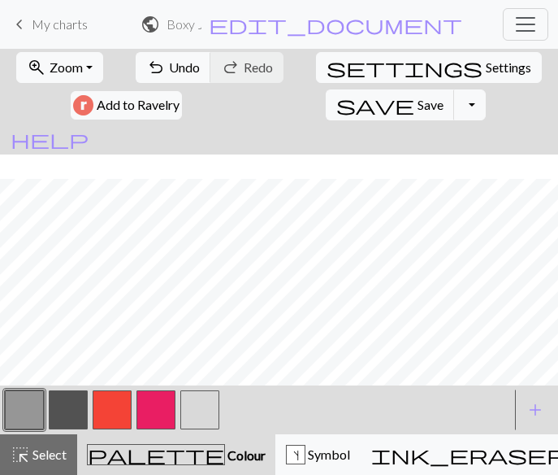
scroll to position [697, 588]
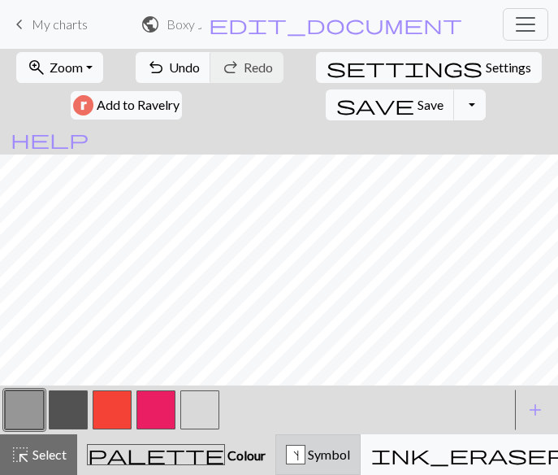
click at [287, 462] on div "s" at bounding box center [296, 455] width 18 height 20
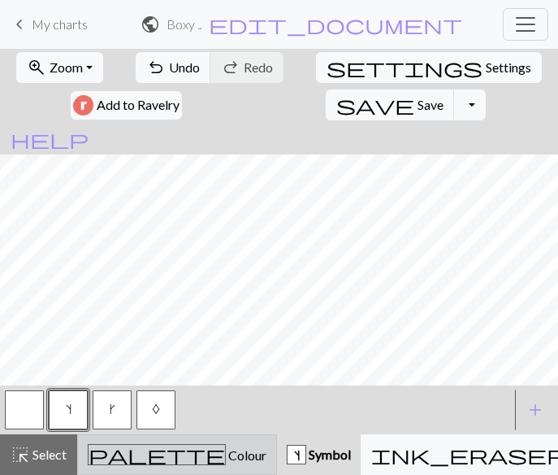
click at [168, 444] on div "palette Colour Colour" at bounding box center [177, 454] width 179 height 21
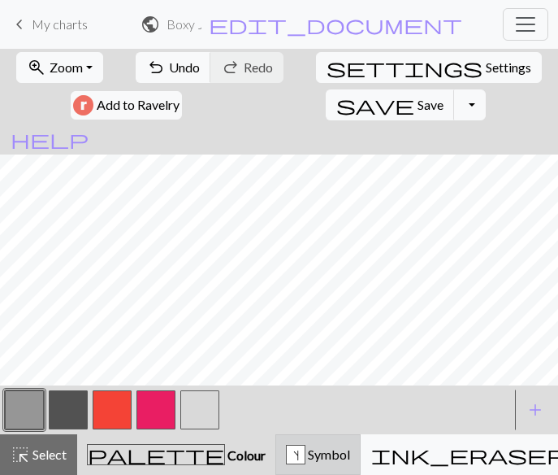
click at [286, 452] on div "s Symbol" at bounding box center [318, 455] width 64 height 20
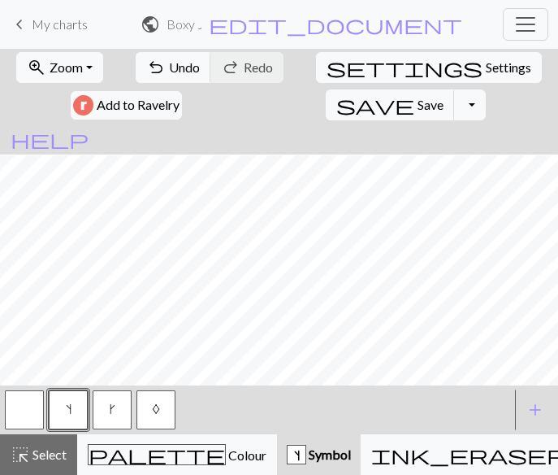
scroll to position [765, 588]
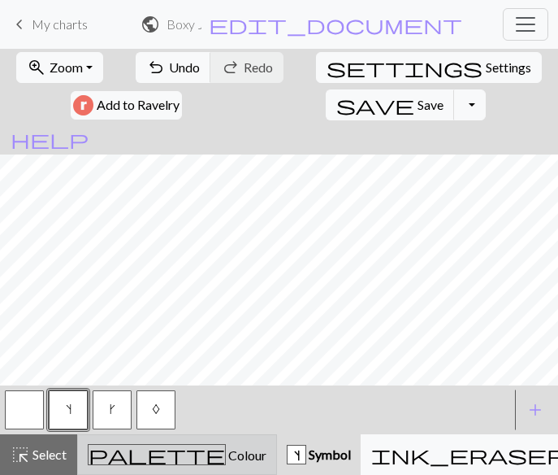
click at [166, 471] on button "palette Colour Colour" at bounding box center [177, 454] width 200 height 41
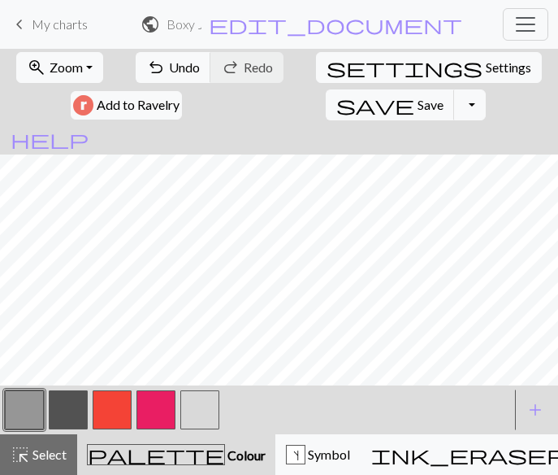
click at [203, 403] on button "button" at bounding box center [199, 409] width 39 height 39
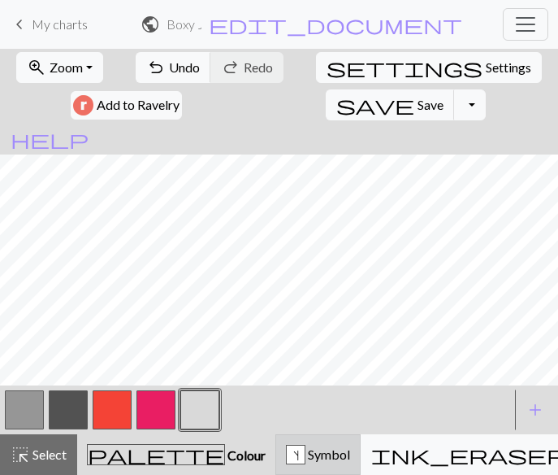
click at [286, 460] on div "s Symbol" at bounding box center [318, 455] width 64 height 20
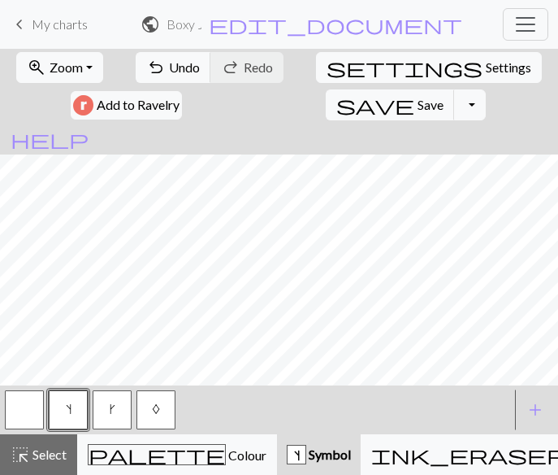
click at [113, 415] on button "k" at bounding box center [112, 409] width 39 height 39
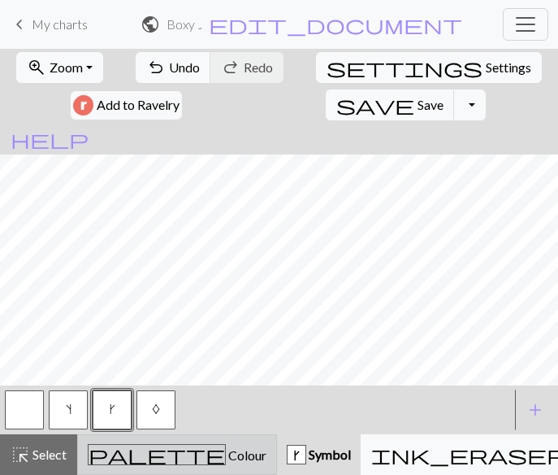
click at [118, 449] on span "palette" at bounding box center [157, 454] width 137 height 23
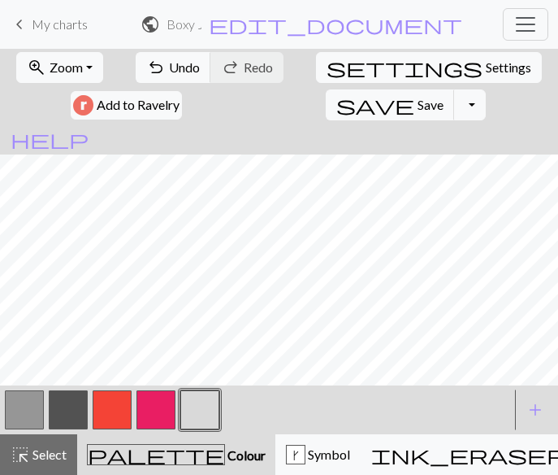
click at [30, 411] on button "button" at bounding box center [24, 409] width 39 height 39
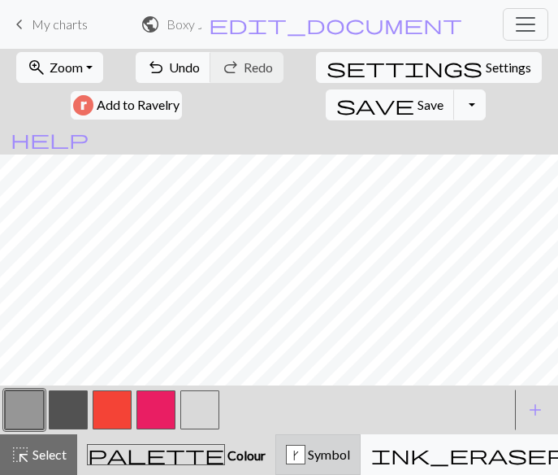
click at [287, 454] on div "k" at bounding box center [296, 455] width 18 height 20
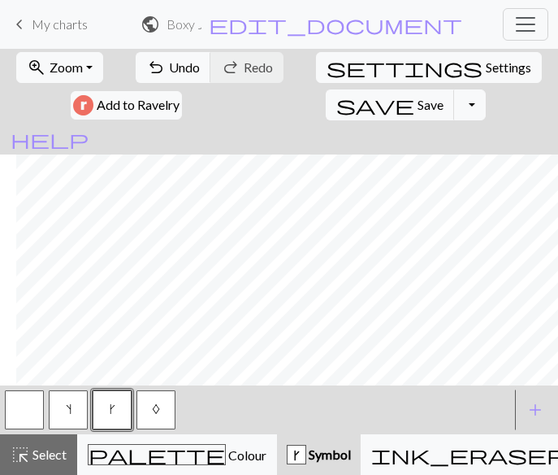
scroll to position [699, 28]
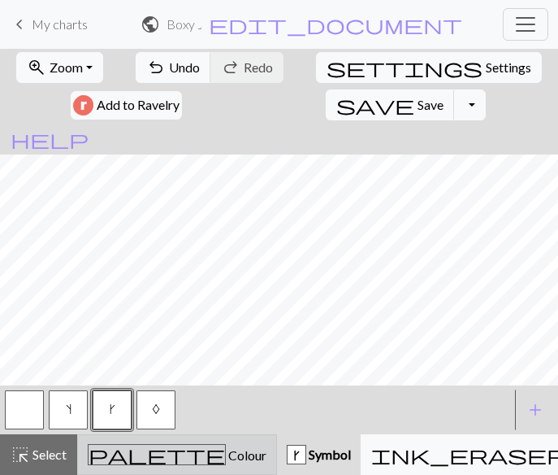
click at [171, 458] on div "palette Colour Colour" at bounding box center [177, 454] width 179 height 21
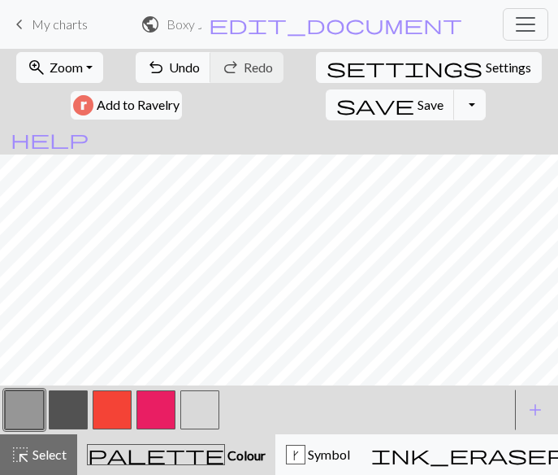
click at [200, 406] on button "button" at bounding box center [199, 409] width 39 height 39
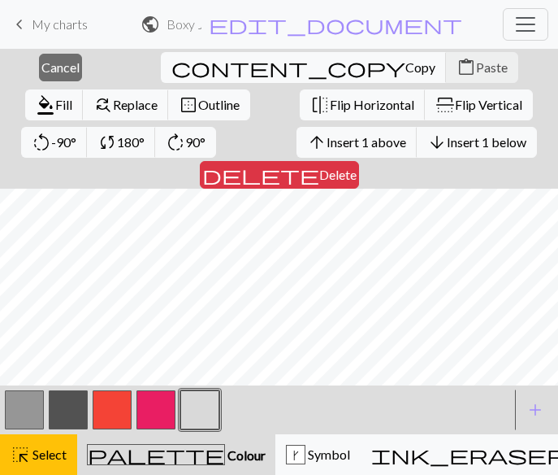
scroll to position [889, 588]
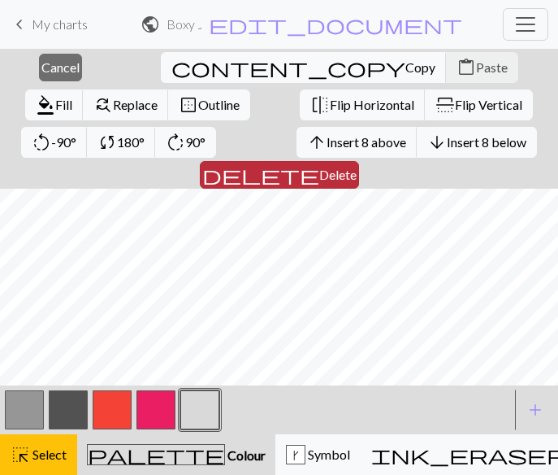
click at [357, 167] on span "Delete" at bounding box center [337, 174] width 37 height 15
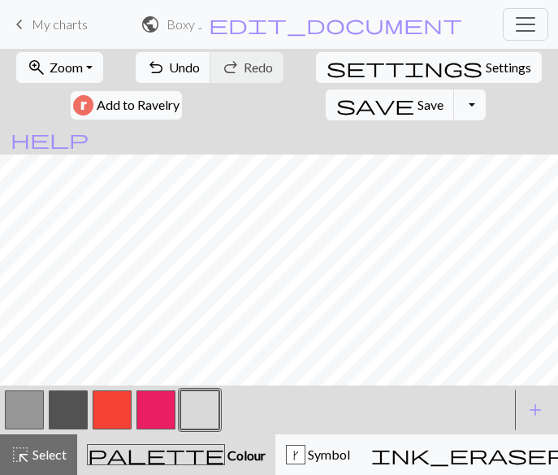
click at [207, 413] on button "button" at bounding box center [199, 409] width 39 height 39
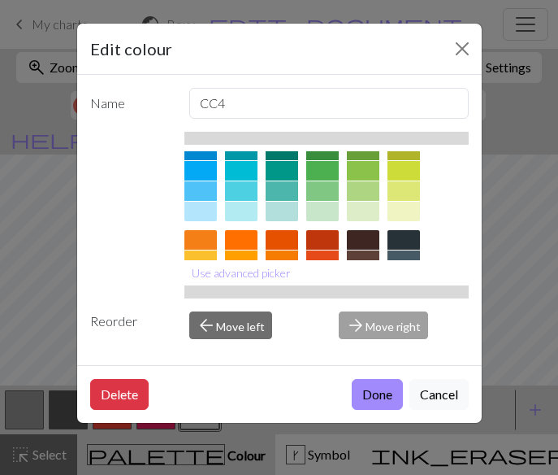
scroll to position [335, 0]
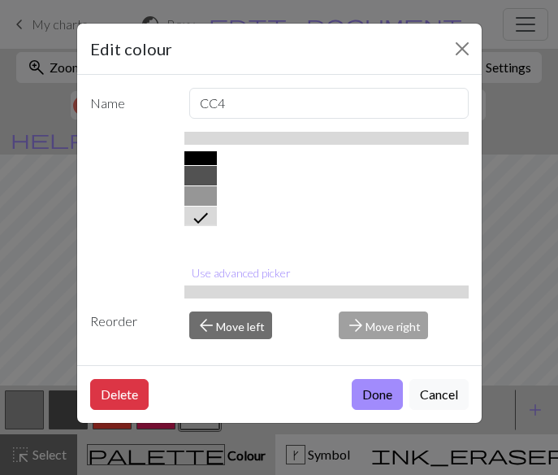
click at [207, 241] on div at bounding box center [201, 237] width 33 height 20
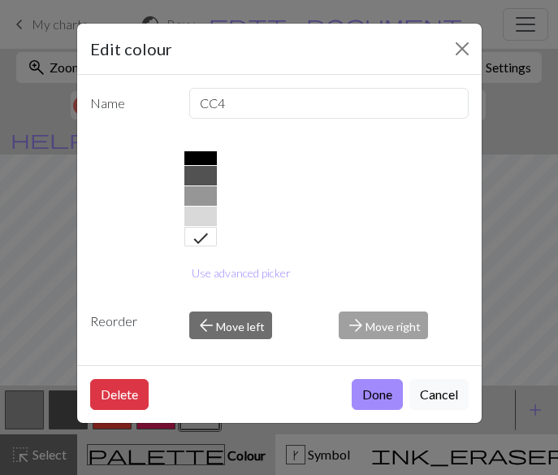
click at [381, 398] on button "Done" at bounding box center [377, 394] width 51 height 31
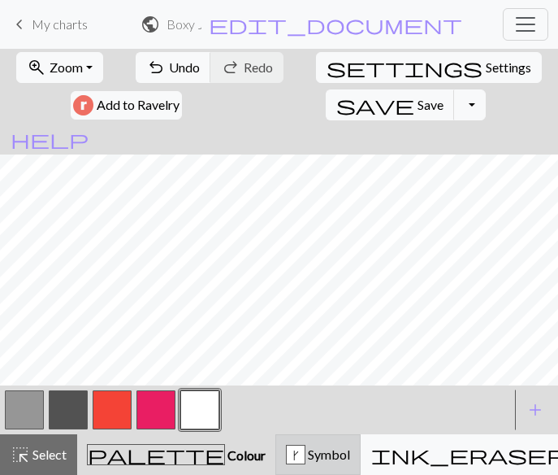
click at [286, 463] on div "k Symbol" at bounding box center [318, 455] width 64 height 20
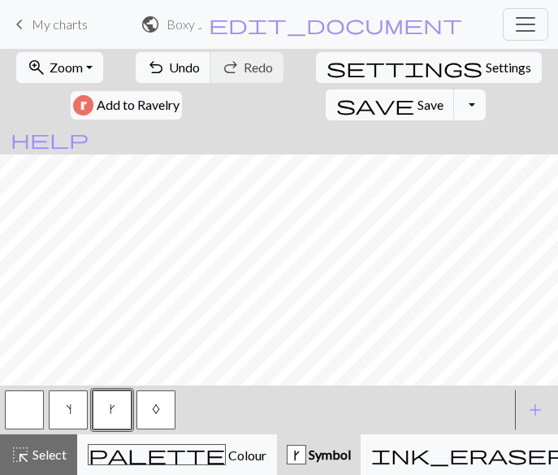
click at [20, 411] on button "button" at bounding box center [24, 409] width 39 height 39
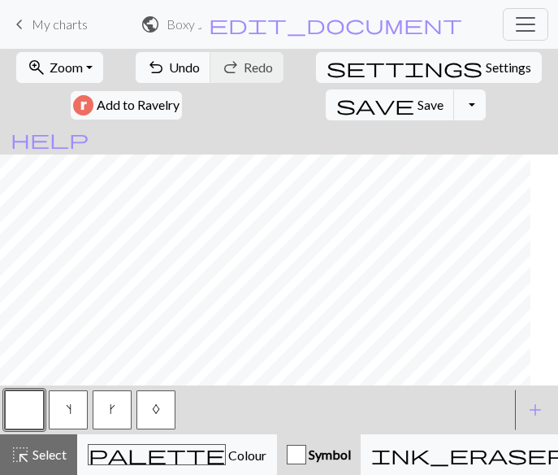
scroll to position [715, 0]
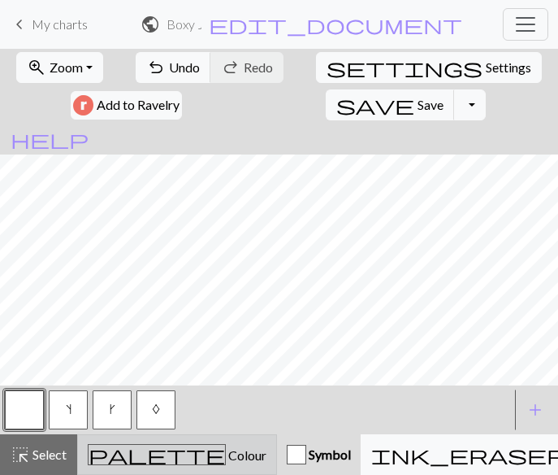
click at [108, 462] on span "palette" at bounding box center [157, 454] width 137 height 23
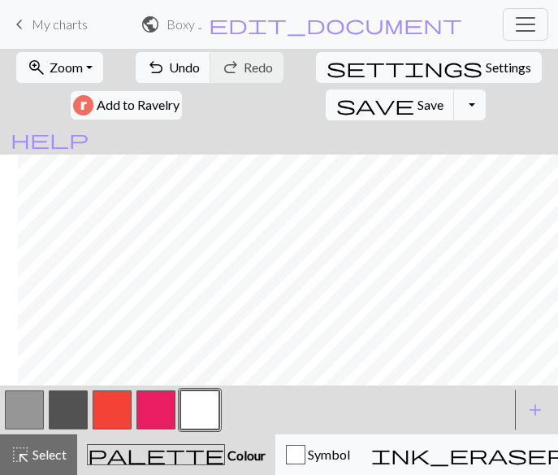
scroll to position [715, 588]
click at [444, 97] on span "Save" at bounding box center [431, 104] width 26 height 15
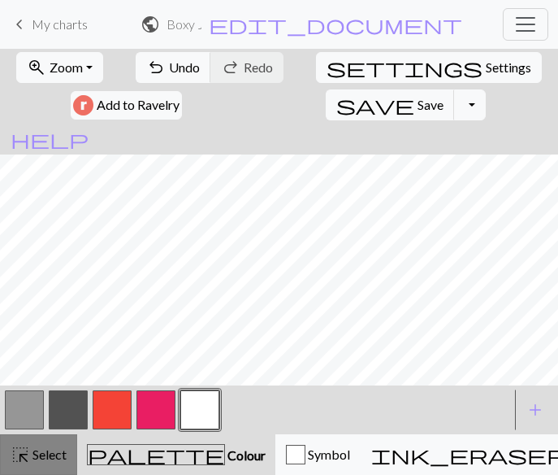
click at [57, 451] on span "Select" at bounding box center [48, 453] width 37 height 15
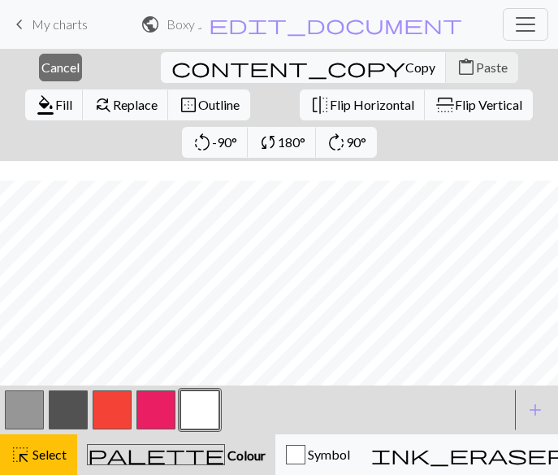
scroll to position [468, 588]
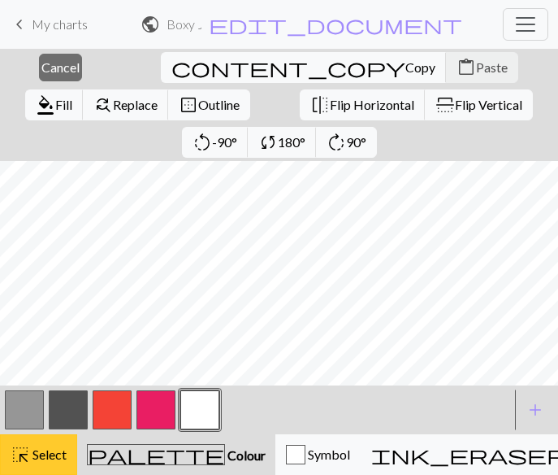
click at [58, 463] on div "highlight_alt Select Select" at bounding box center [39, 455] width 56 height 20
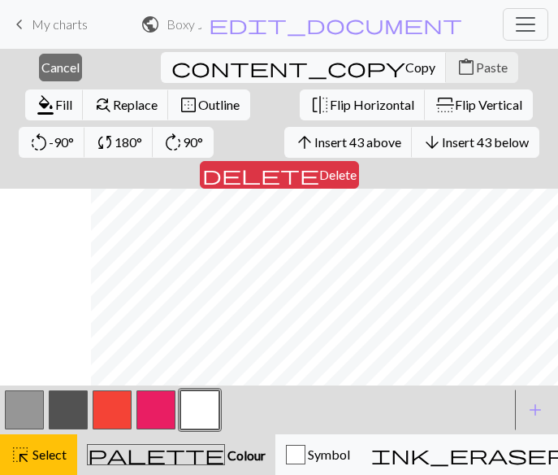
scroll to position [685, 588]
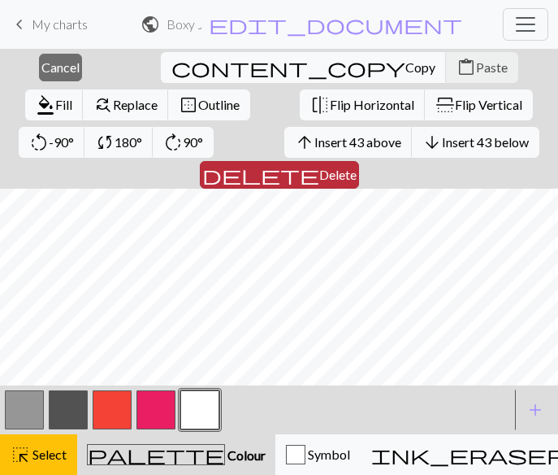
click at [357, 167] on span "Delete" at bounding box center [337, 174] width 37 height 15
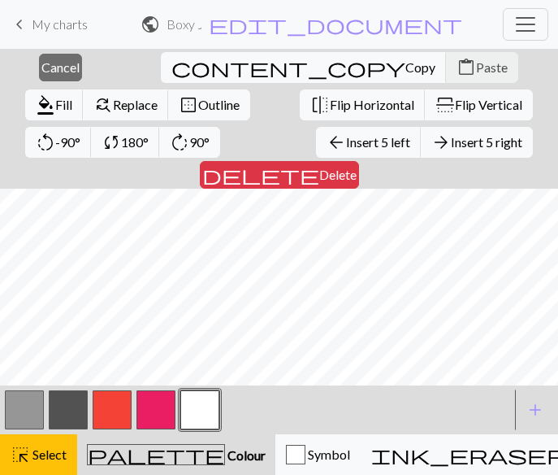
scroll to position [60, 588]
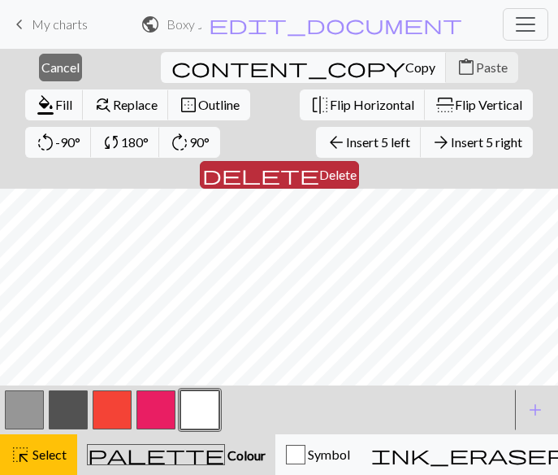
click at [357, 167] on span "Delete" at bounding box center [337, 174] width 37 height 15
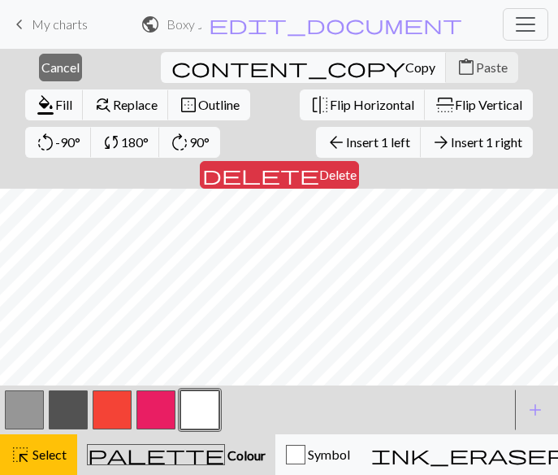
scroll to position [0, 0]
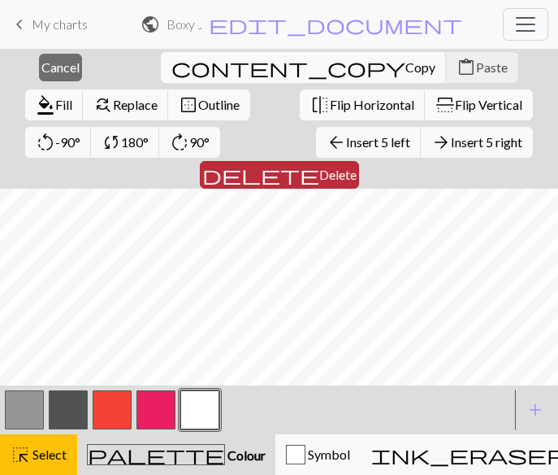
click at [357, 167] on span "Delete" at bounding box center [337, 174] width 37 height 15
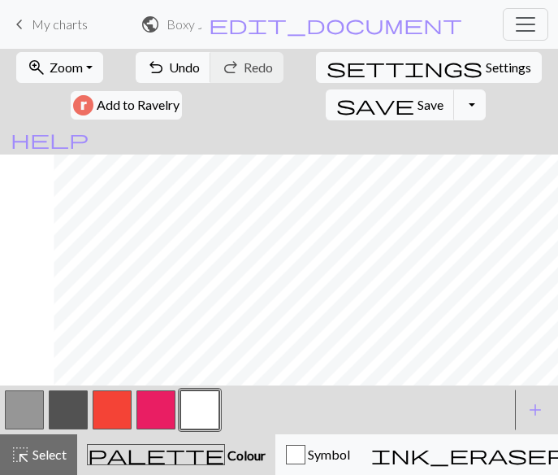
scroll to position [1, 371]
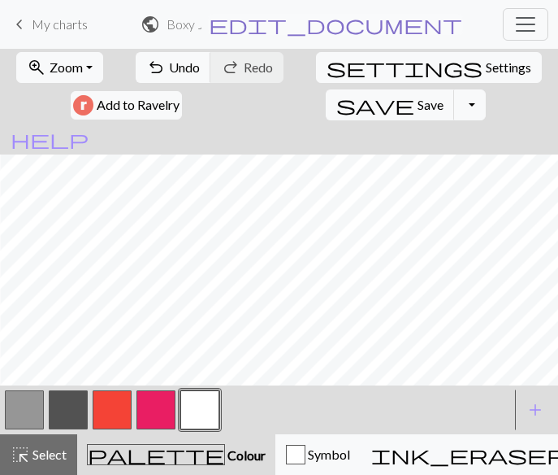
click at [414, 25] on span "edit_document" at bounding box center [336, 24] width 254 height 23
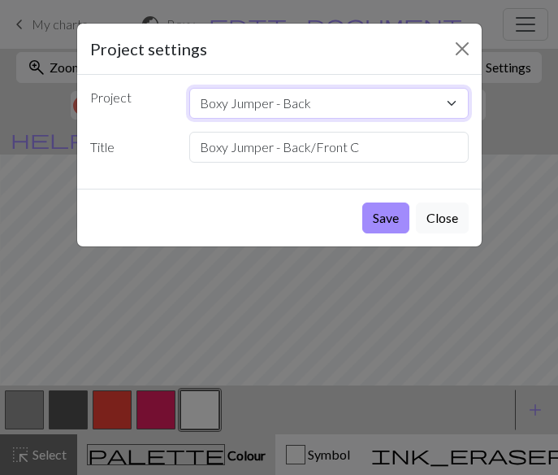
click at [324, 101] on select "Boxy Jumper - Back Golden Poppy North Star Antifa Horizontal Spire [PERSON_NAME…" at bounding box center [329, 103] width 280 height 31
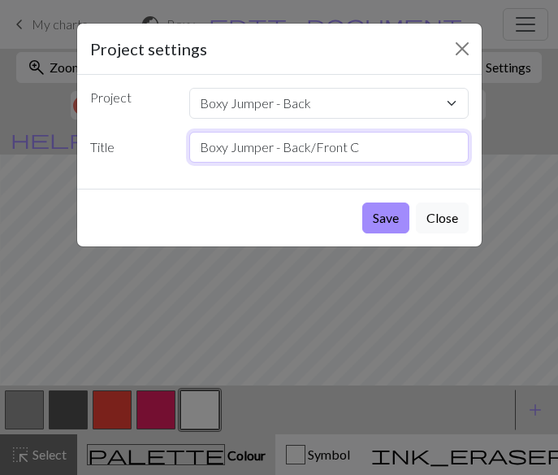
click at [280, 150] on input "Boxy Jumper - Back/Front C" at bounding box center [329, 147] width 280 height 31
type input "Boxy Back/Front C"
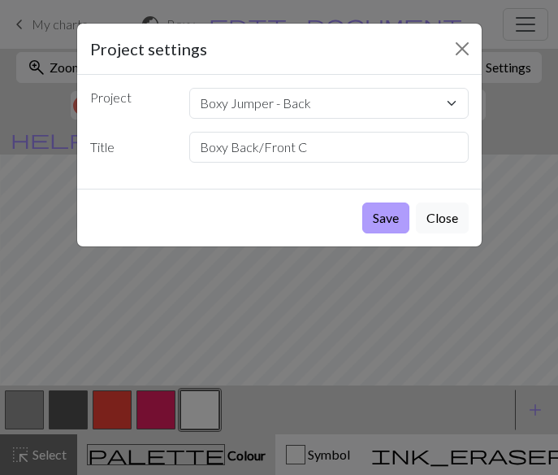
click at [398, 221] on button "Save" at bounding box center [386, 217] width 47 height 31
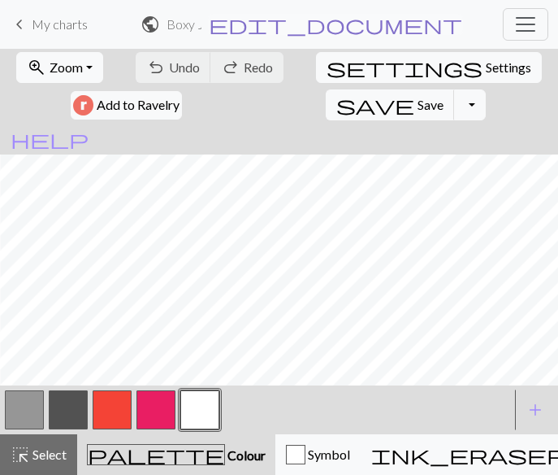
click at [415, 28] on span "edit_document" at bounding box center [336, 24] width 254 height 23
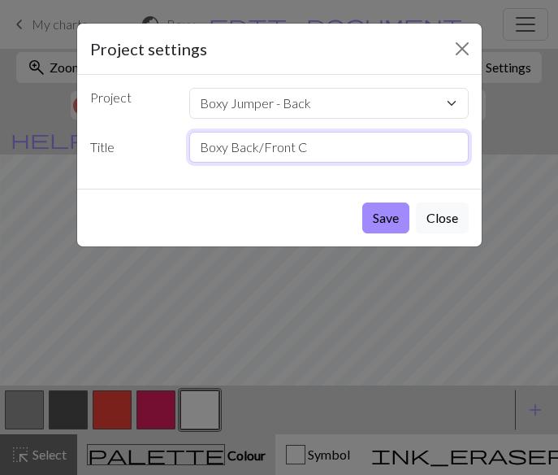
click at [231, 150] on input "Boxy Back/Front C" at bounding box center [329, 147] width 280 height 31
type input "Back/Front C"
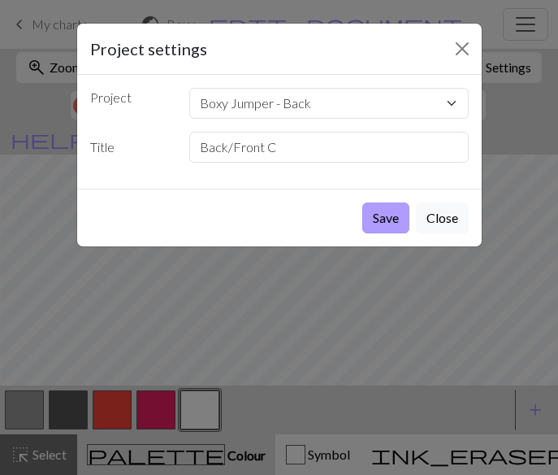
click at [389, 215] on button "Save" at bounding box center [386, 217] width 47 height 31
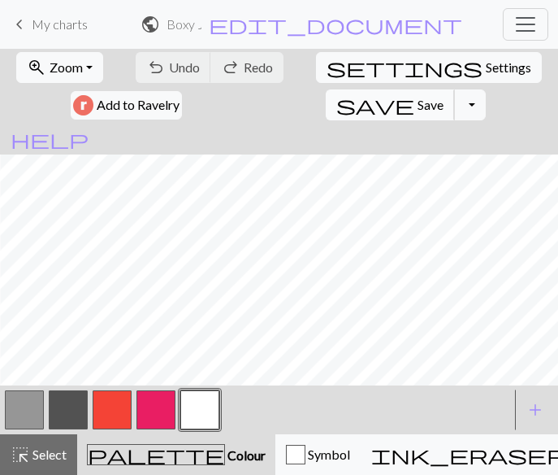
click at [444, 97] on span "Save" at bounding box center [431, 104] width 26 height 15
click at [485, 89] on button "Toggle Dropdown" at bounding box center [469, 104] width 31 height 31
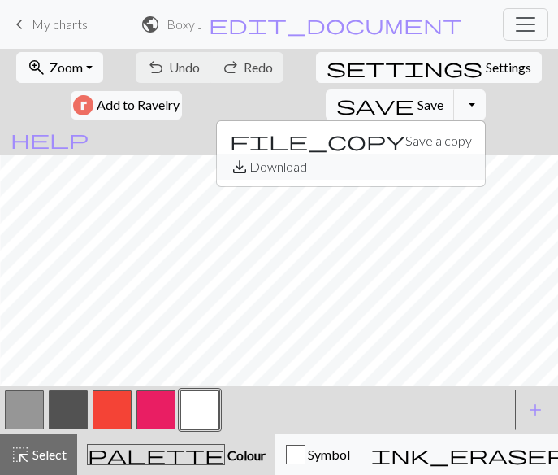
click at [480, 154] on button "save_alt Download" at bounding box center [351, 167] width 268 height 26
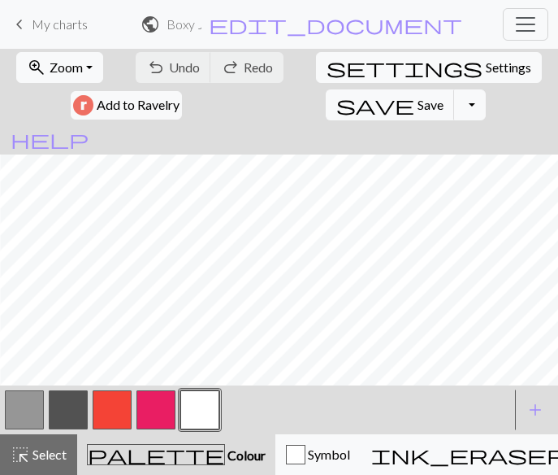
scroll to position [16, 371]
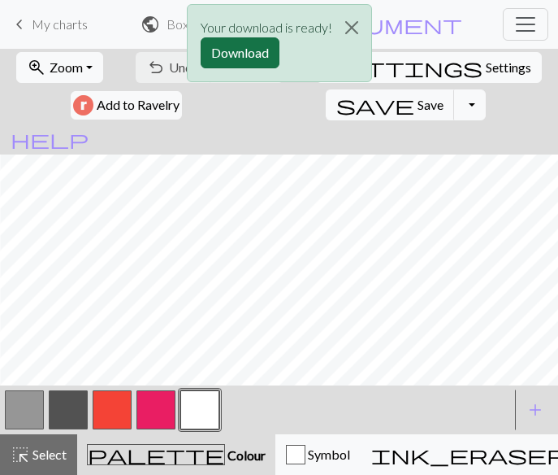
click at [227, 53] on button "Download" at bounding box center [240, 52] width 79 height 31
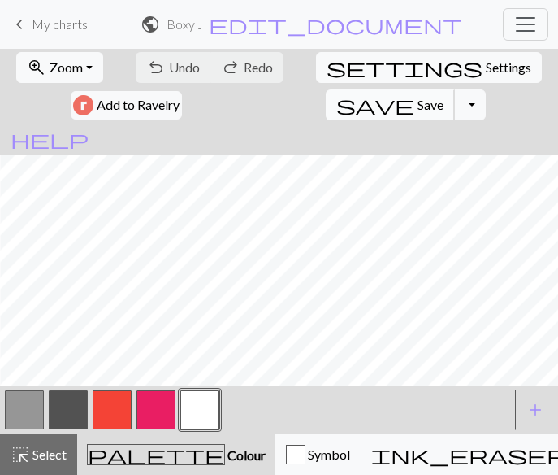
click at [444, 97] on span "Save" at bounding box center [431, 104] width 26 height 15
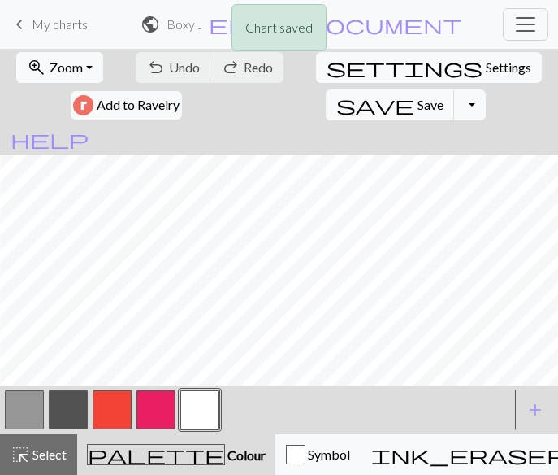
click at [23, 23] on div "Chart saved" at bounding box center [279, 32] width 558 height 64
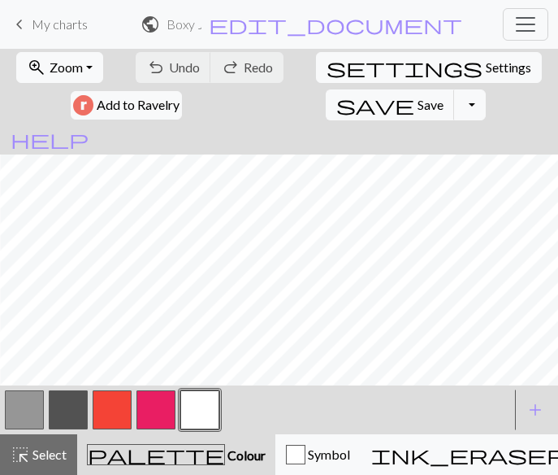
click at [22, 23] on span "keyboard_arrow_left" at bounding box center [20, 24] width 20 height 23
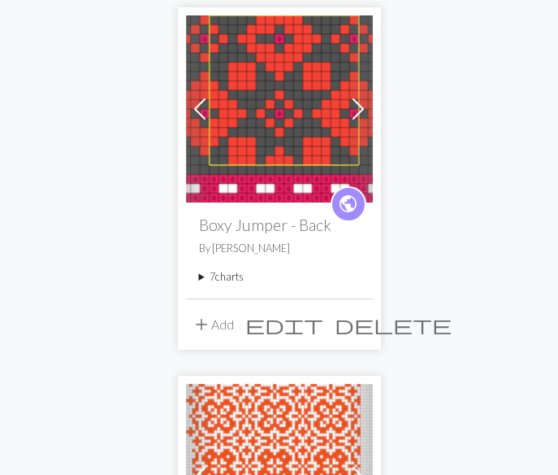
scroll to position [225, 0]
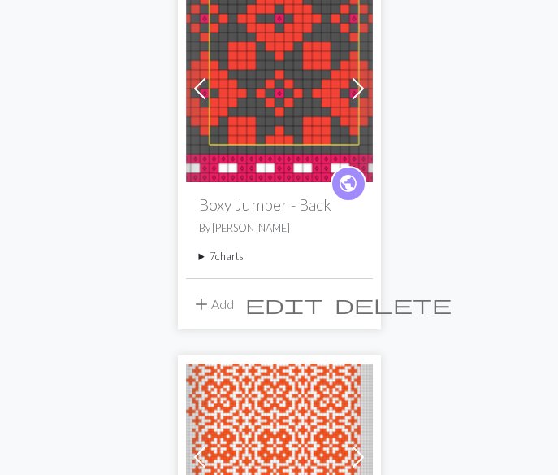
click at [200, 258] on summary "7 charts" at bounding box center [279, 256] width 161 height 15
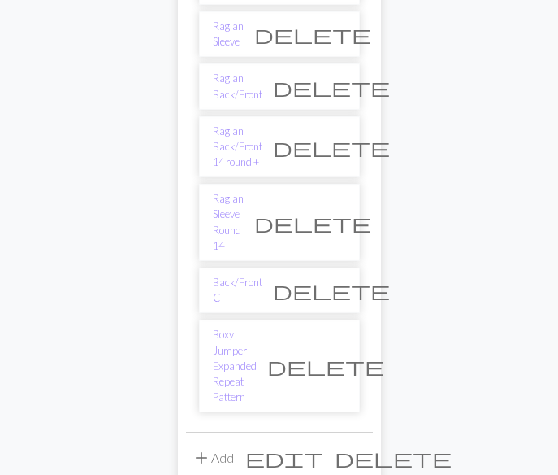
scroll to position [539, 0]
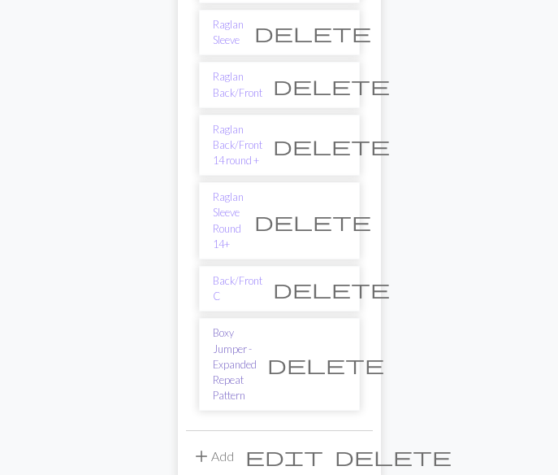
click at [234, 325] on link "Boxy Jumper - Expanded Repeat Pattern" at bounding box center [235, 364] width 44 height 78
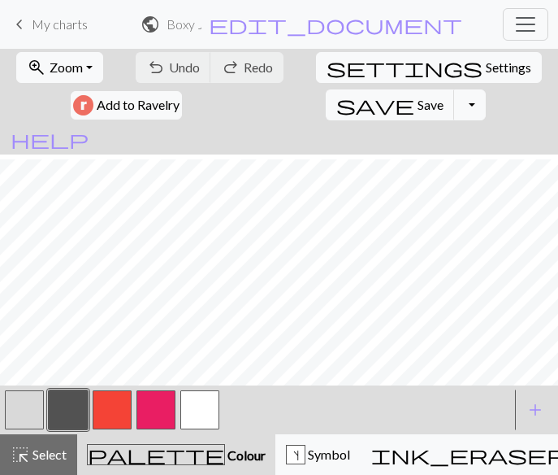
scroll to position [209, 0]
click at [485, 89] on button "Toggle Dropdown" at bounding box center [469, 104] width 31 height 31
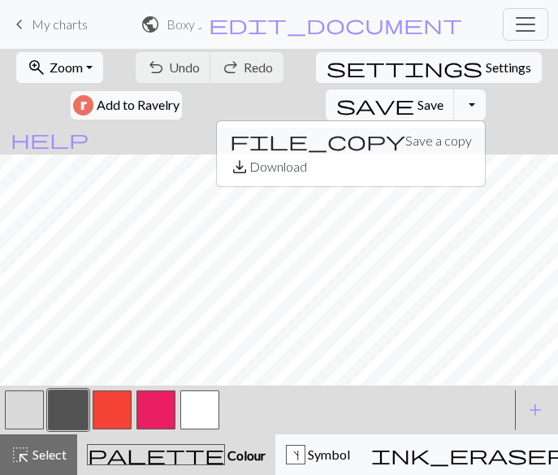
click at [485, 128] on button "file_copy Save a copy" at bounding box center [351, 141] width 268 height 26
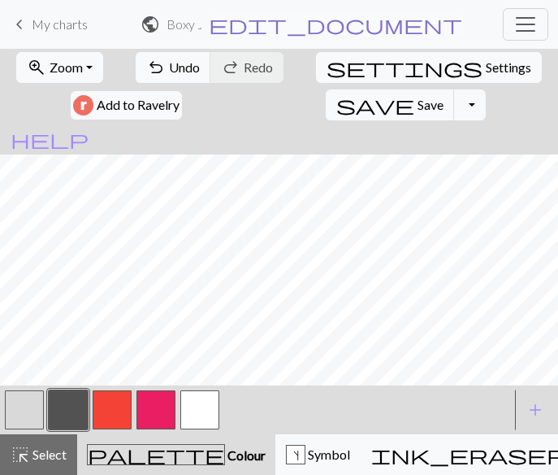
click at [412, 24] on span "edit_document" at bounding box center [336, 24] width 254 height 23
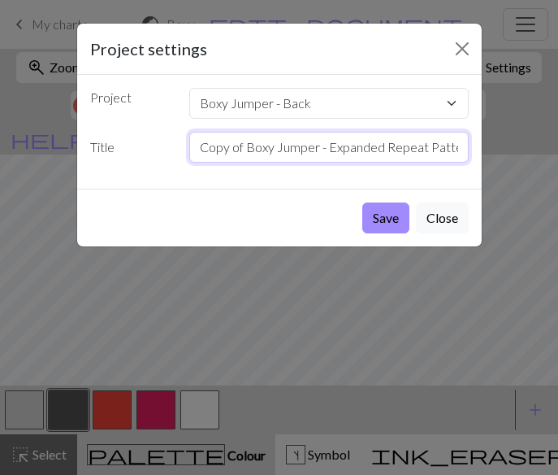
click at [464, 149] on input "Copy of Boxy Jumper - Expanded Repeat Pattern" at bounding box center [329, 147] width 280 height 31
click at [454, 150] on input "Copy of Boxy Jumper - Expanded Repeat Pn" at bounding box center [329, 147] width 280 height 31
type input "C"
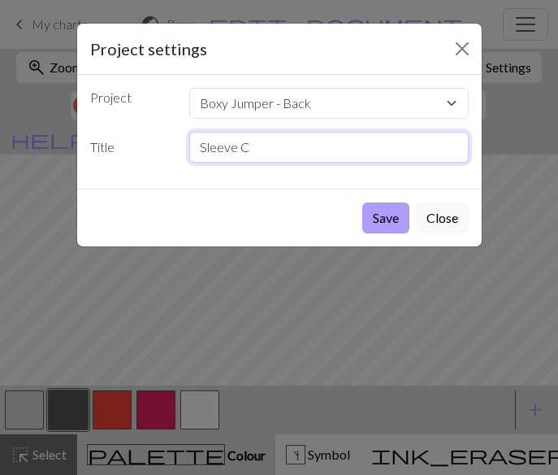
type input "Sleeve C"
click at [383, 221] on button "Save" at bounding box center [386, 217] width 47 height 31
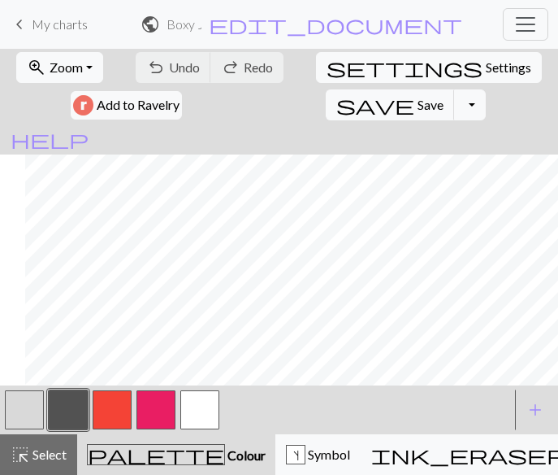
scroll to position [824, 498]
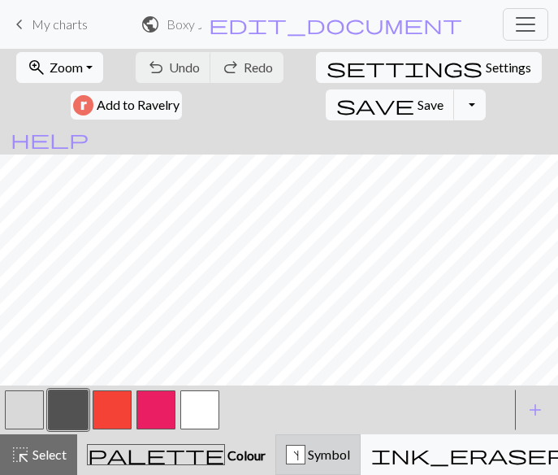
click at [287, 457] on div "s" at bounding box center [296, 455] width 18 height 20
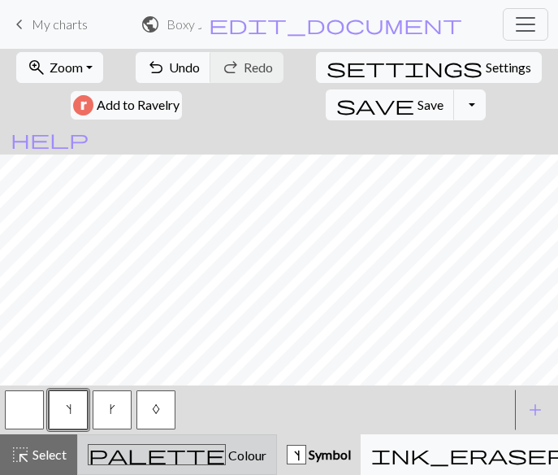
click at [168, 445] on div "palette Colour Colour" at bounding box center [177, 454] width 179 height 21
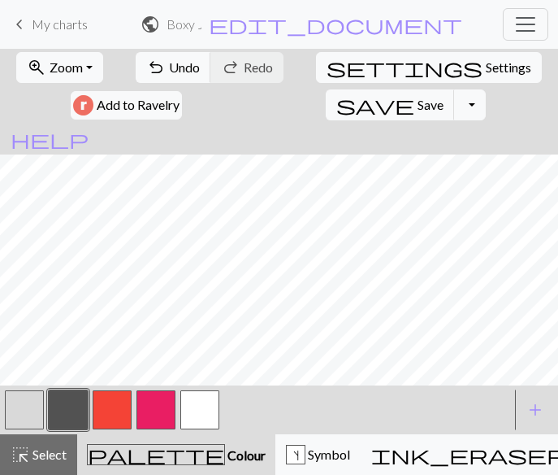
click at [16, 414] on button "button" at bounding box center [24, 409] width 39 height 39
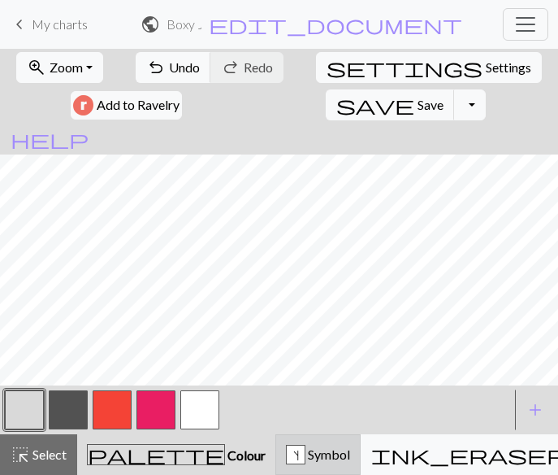
click at [286, 455] on div "s Symbol" at bounding box center [318, 455] width 64 height 20
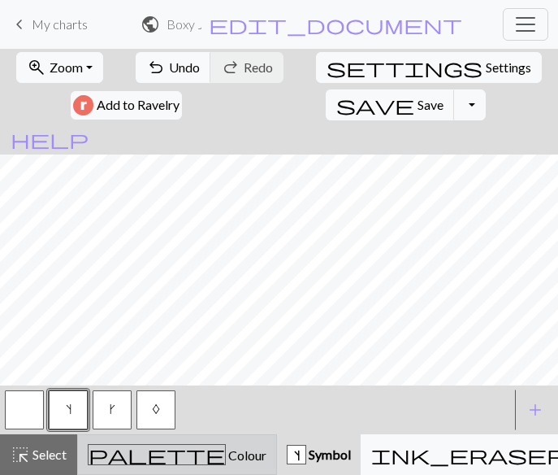
click at [226, 447] on span "Colour" at bounding box center [246, 454] width 41 height 15
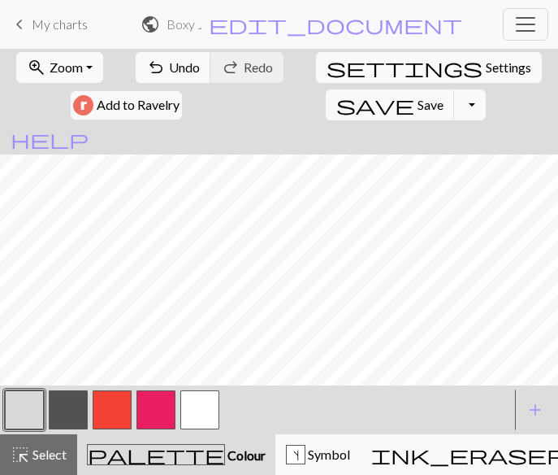
click at [20, 406] on button "button" at bounding box center [24, 409] width 39 height 39
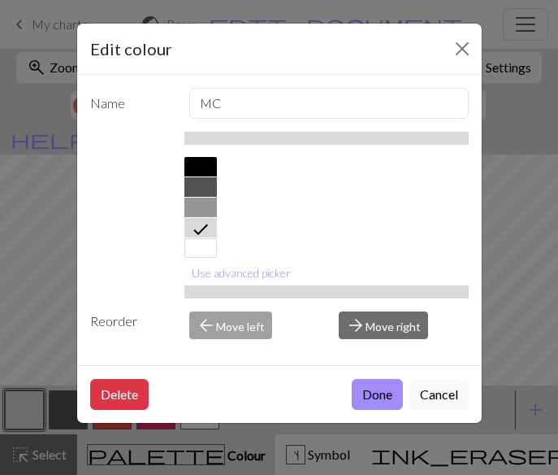
scroll to position [335, 0]
click at [201, 189] on div at bounding box center [201, 196] width 33 height 20
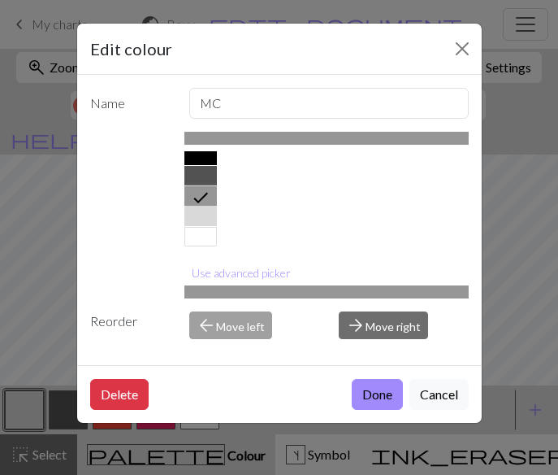
click at [374, 393] on button "Done" at bounding box center [377, 394] width 51 height 31
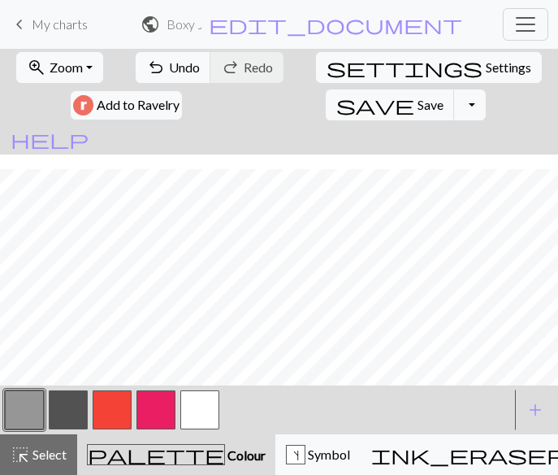
scroll to position [752, 498]
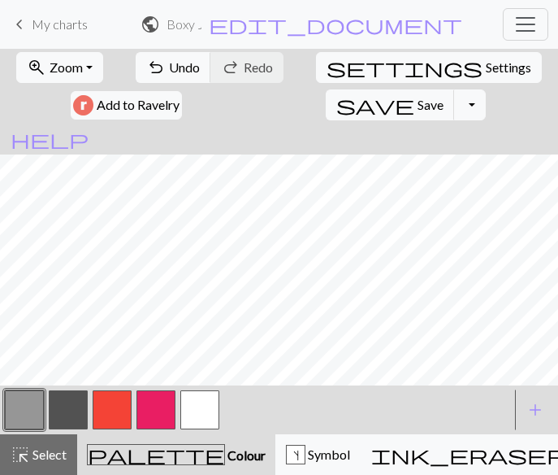
click at [209, 408] on button "button" at bounding box center [199, 409] width 39 height 39
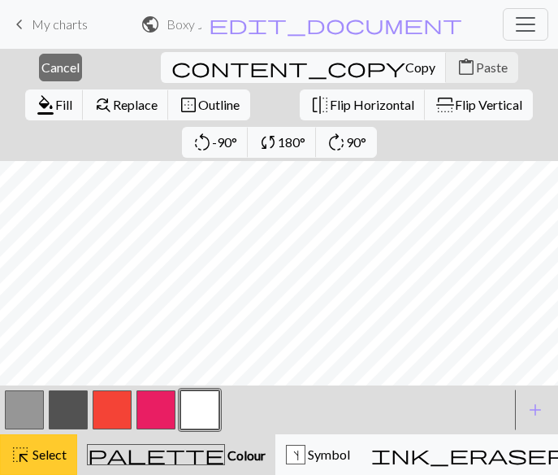
click at [43, 461] on span "Select" at bounding box center [48, 453] width 37 height 15
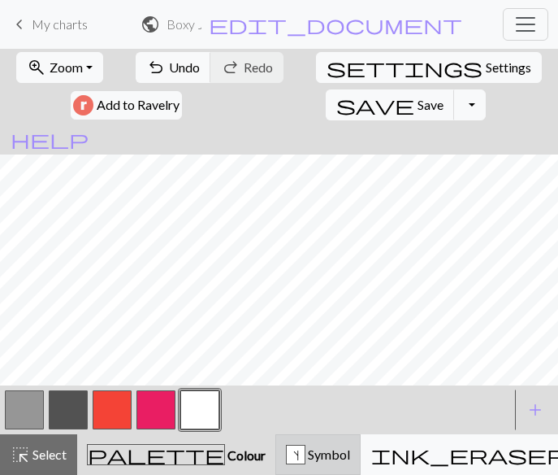
click at [287, 450] on div "s" at bounding box center [296, 455] width 18 height 20
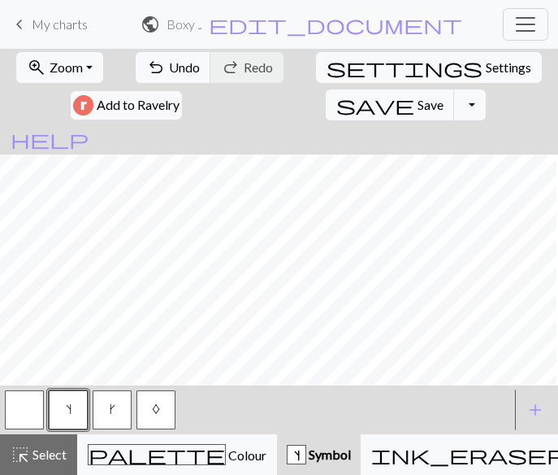
scroll to position [744, 586]
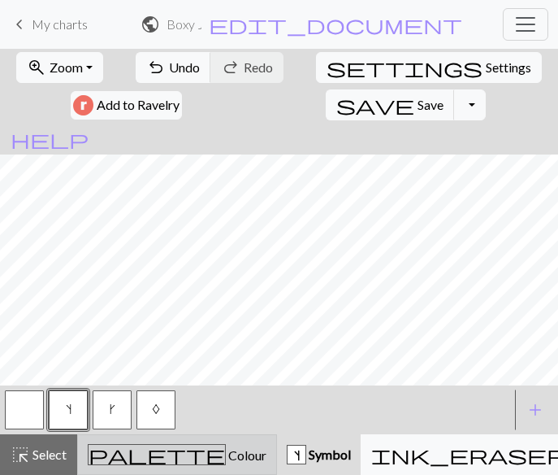
click at [168, 452] on div "palette Colour Colour" at bounding box center [177, 454] width 179 height 21
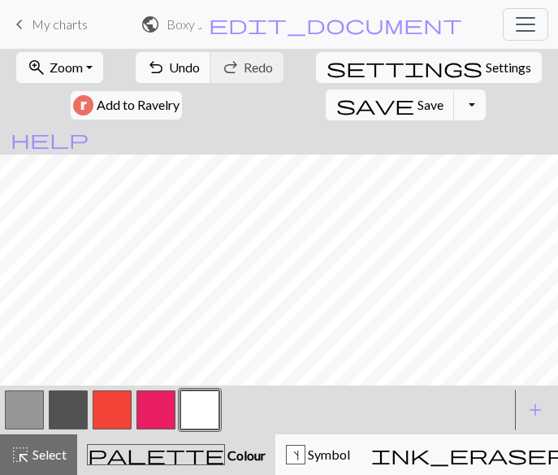
click at [20, 409] on button "button" at bounding box center [24, 409] width 39 height 39
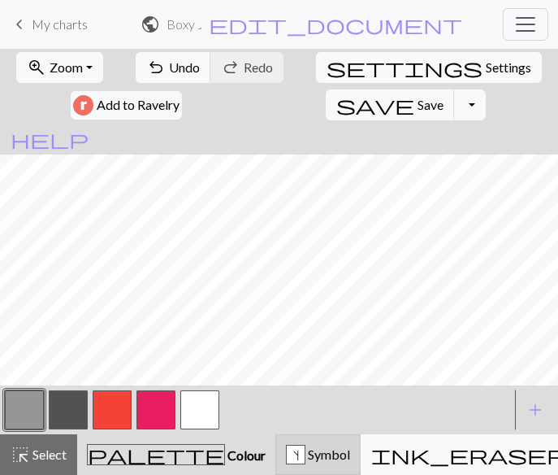
click at [287, 454] on div "s" at bounding box center [296, 455] width 18 height 20
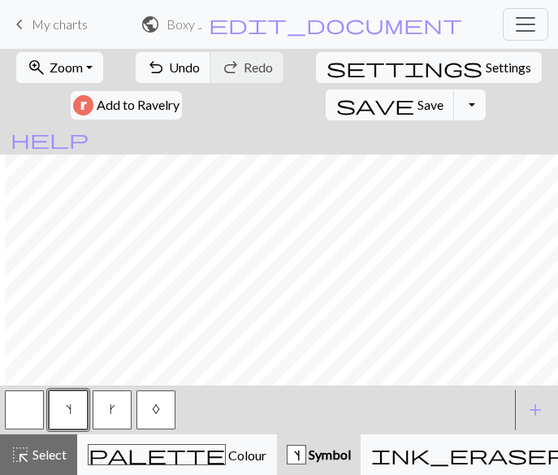
scroll to position [701, 588]
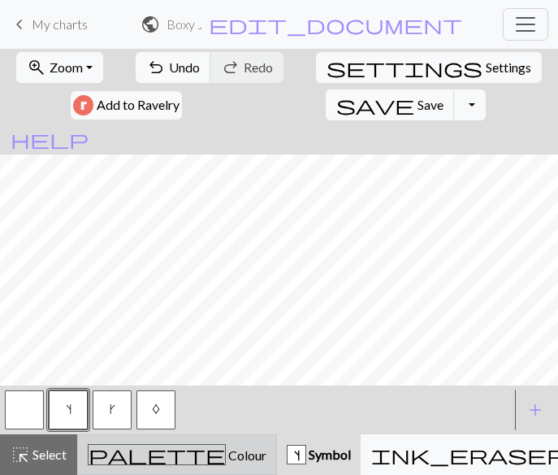
click at [154, 437] on button "palette Colour Colour" at bounding box center [177, 454] width 200 height 41
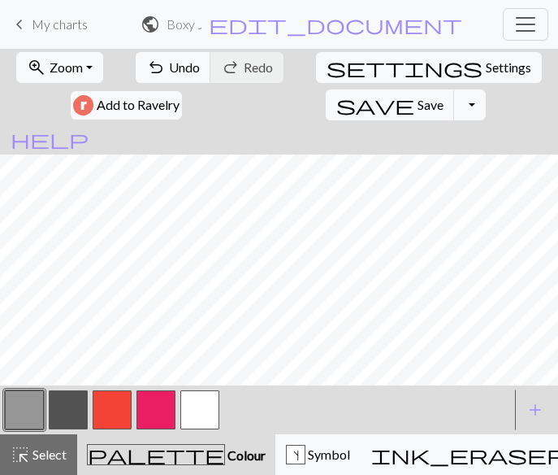
click at [199, 415] on button "button" at bounding box center [199, 409] width 39 height 39
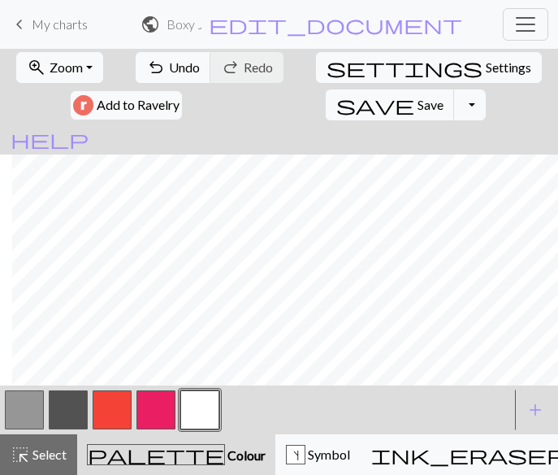
scroll to position [839, 176]
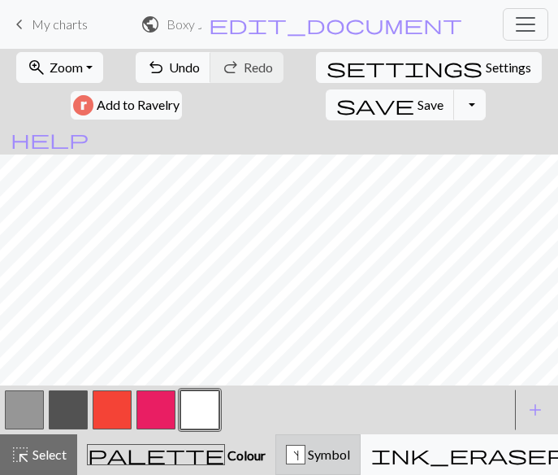
click at [286, 459] on div "s Symbol" at bounding box center [318, 455] width 64 height 20
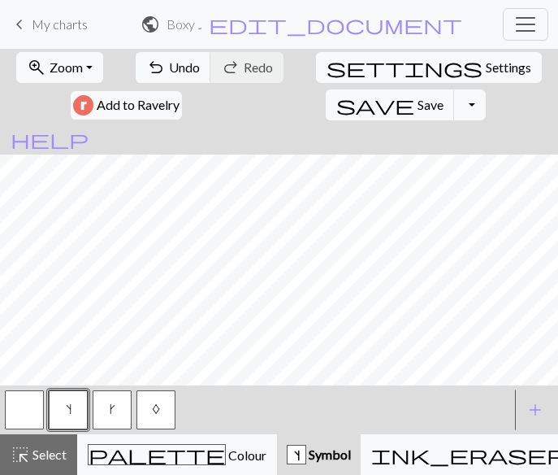
click at [115, 414] on span "k" at bounding box center [113, 408] width 6 height 13
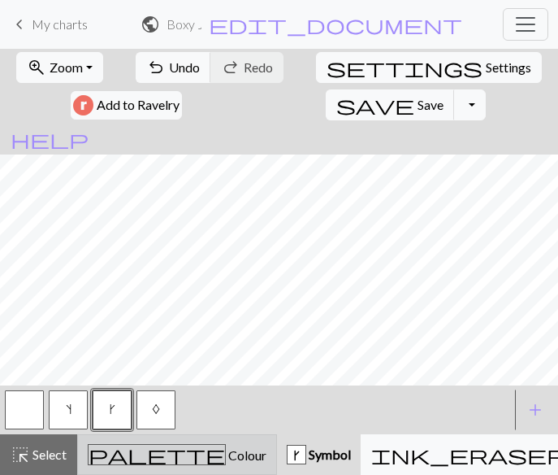
click at [183, 452] on div "palette Colour Colour" at bounding box center [177, 454] width 179 height 21
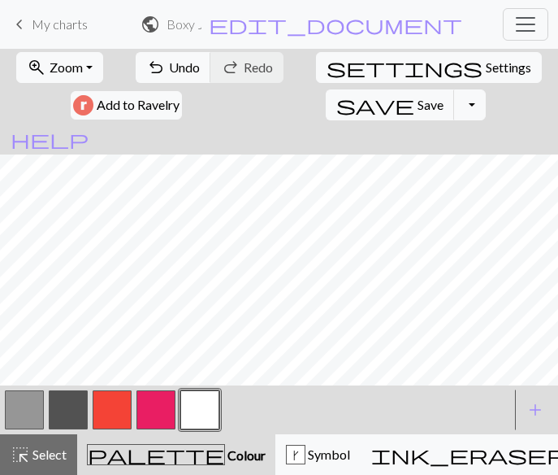
click at [32, 413] on button "button" at bounding box center [24, 409] width 39 height 39
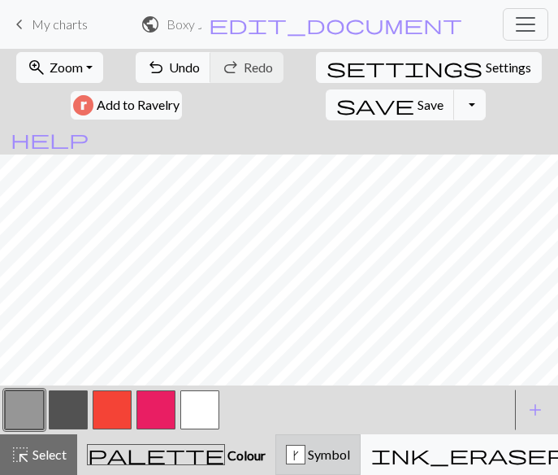
click at [276, 452] on button "k Symbol" at bounding box center [318, 454] width 85 height 41
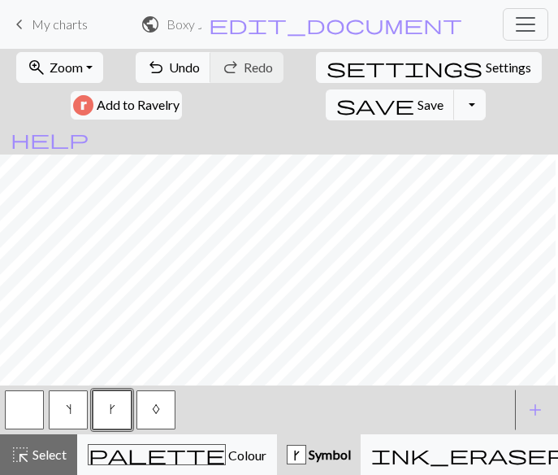
scroll to position [705, 59]
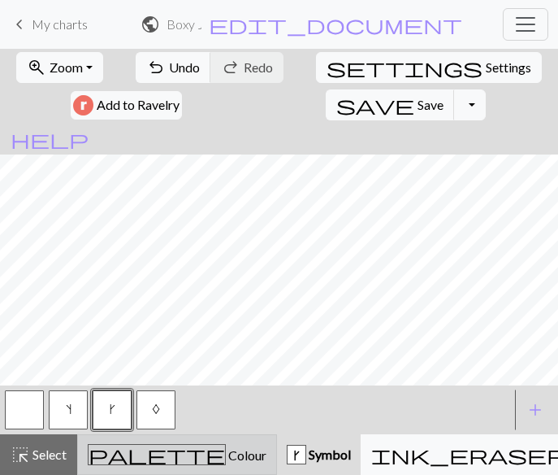
click at [162, 464] on div "palette Colour Colour" at bounding box center [177, 454] width 179 height 21
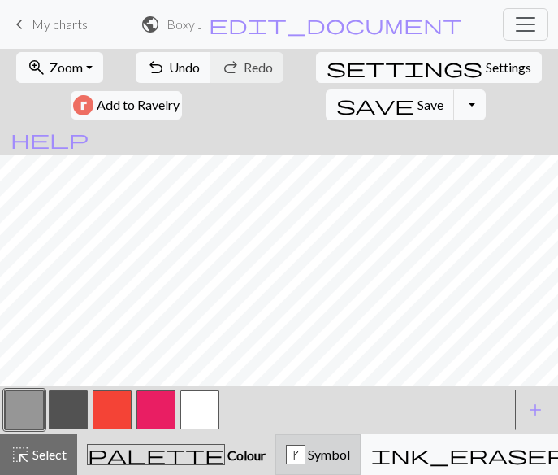
click at [287, 454] on div "k" at bounding box center [296, 455] width 18 height 20
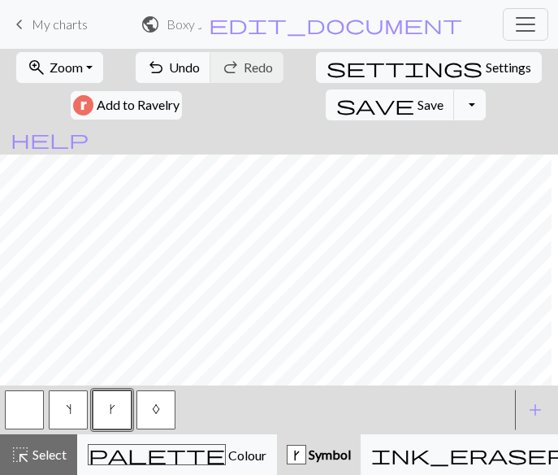
scroll to position [701, 459]
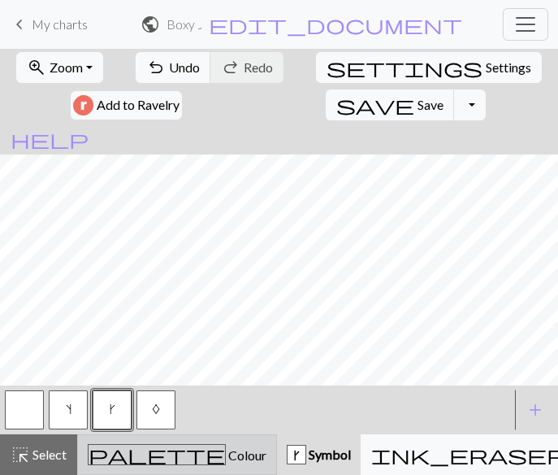
click at [154, 444] on div "palette Colour Colour" at bounding box center [177, 454] width 179 height 21
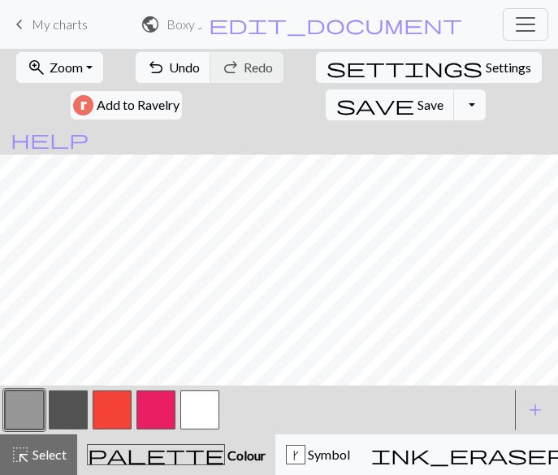
click at [187, 415] on button "button" at bounding box center [199, 409] width 39 height 39
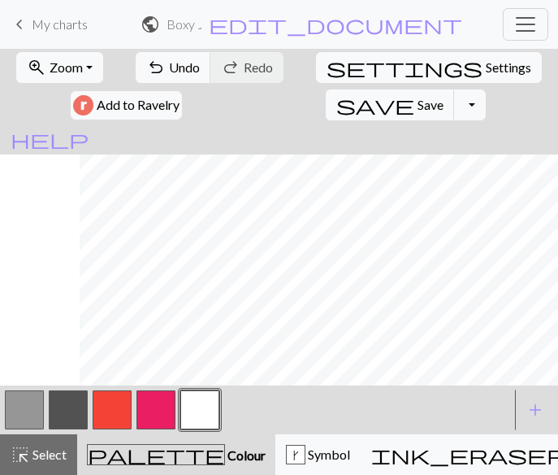
scroll to position [701, 0]
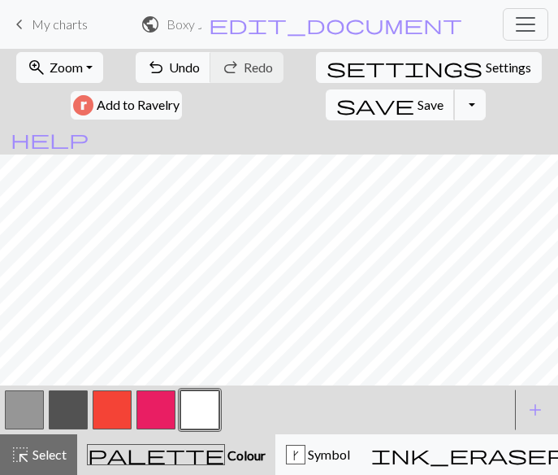
click at [444, 97] on span "Save" at bounding box center [431, 104] width 26 height 15
click at [20, 24] on span "keyboard_arrow_left" at bounding box center [20, 24] width 20 height 23
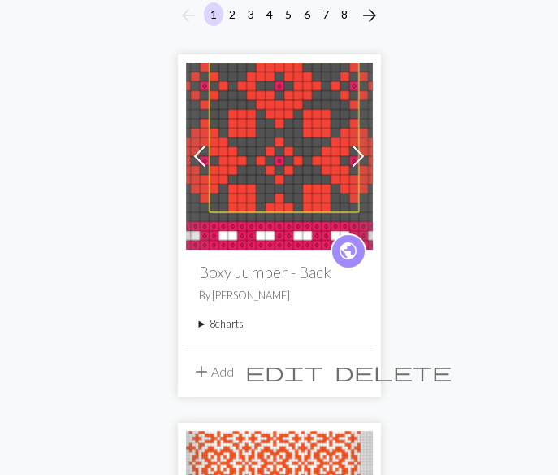
scroll to position [167, 0]
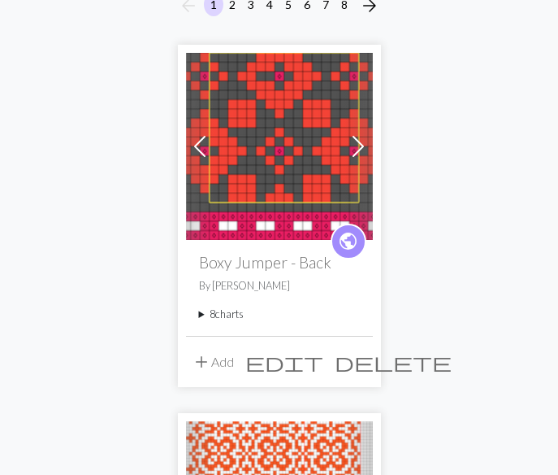
click at [199, 313] on summary "8 charts" at bounding box center [279, 313] width 161 height 15
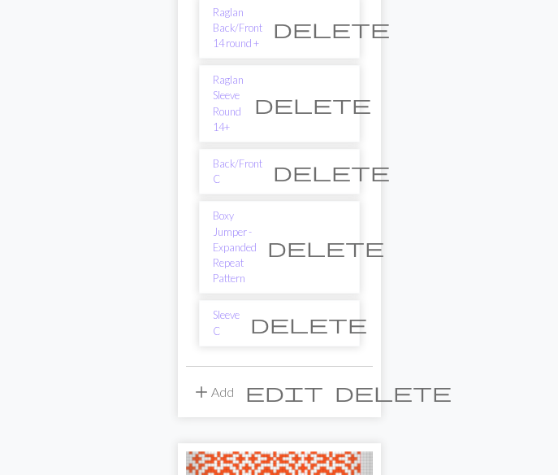
scroll to position [644, 0]
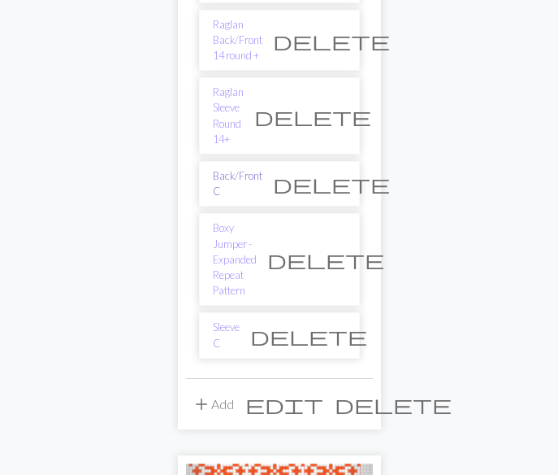
click at [229, 168] on link "Back/Front C" at bounding box center [238, 183] width 50 height 31
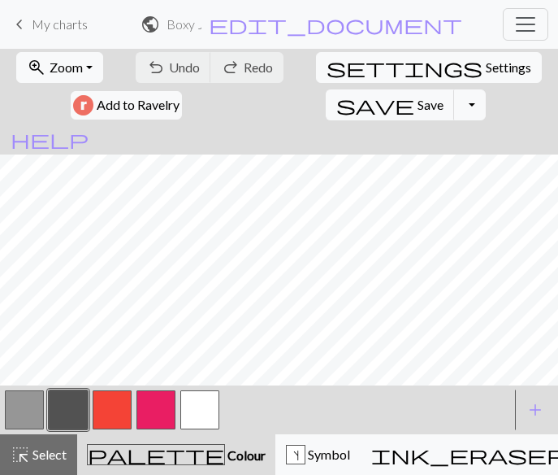
click at [16, 22] on span "keyboard_arrow_left" at bounding box center [20, 24] width 20 height 23
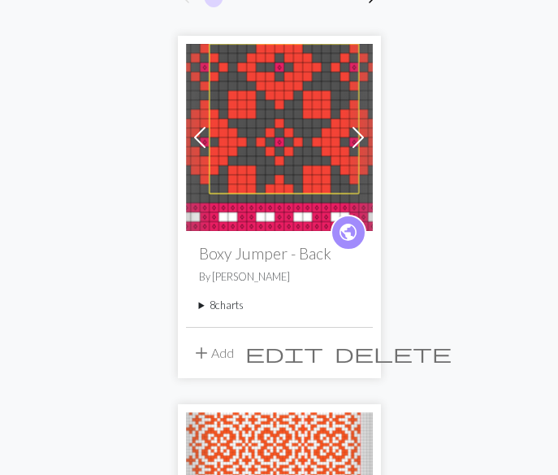
scroll to position [189, 0]
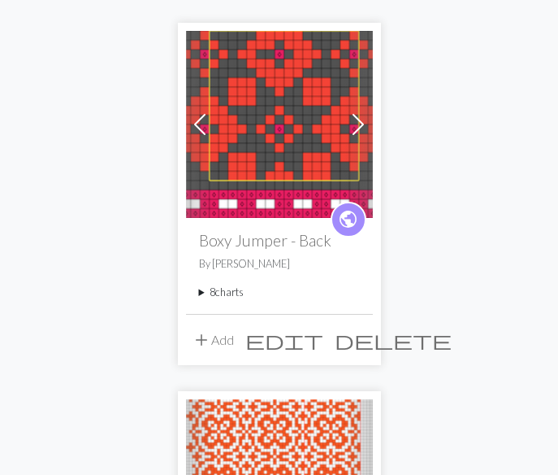
click at [201, 295] on summary "8 charts" at bounding box center [279, 292] width 161 height 15
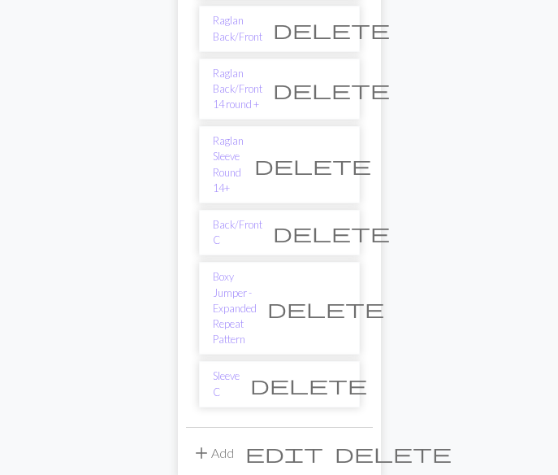
scroll to position [599, 0]
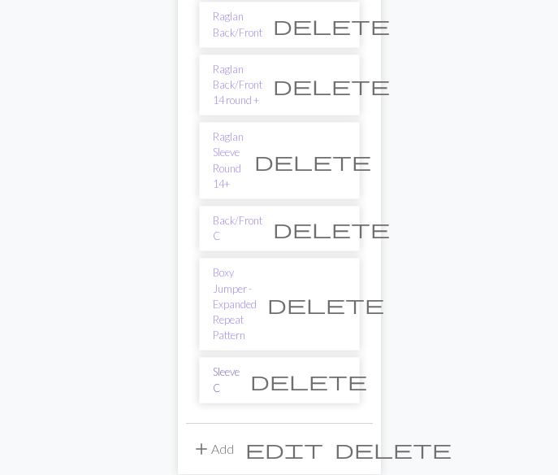
click at [224, 364] on link "Sleeve C" at bounding box center [226, 379] width 27 height 31
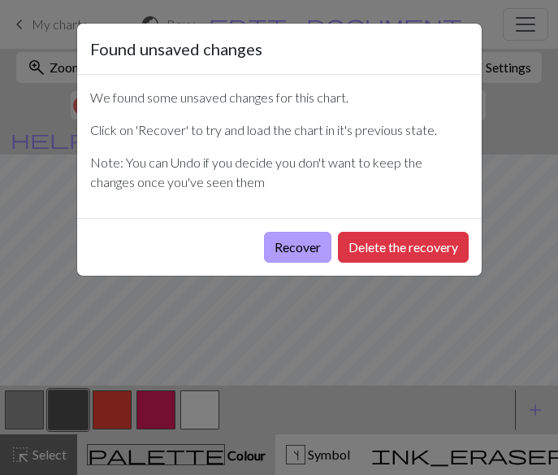
click at [283, 245] on button "Recover" at bounding box center [297, 247] width 67 height 31
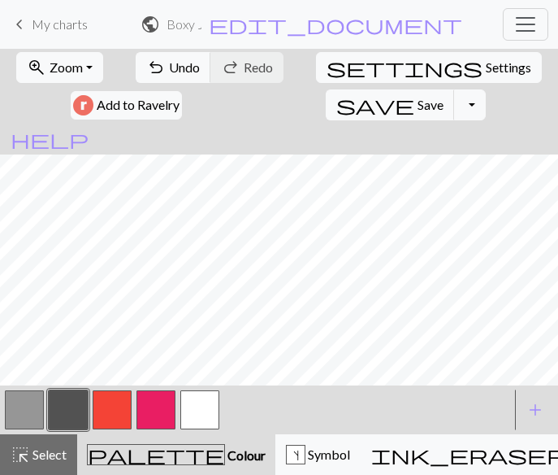
scroll to position [667, 0]
click at [207, 411] on button "button" at bounding box center [199, 409] width 39 height 39
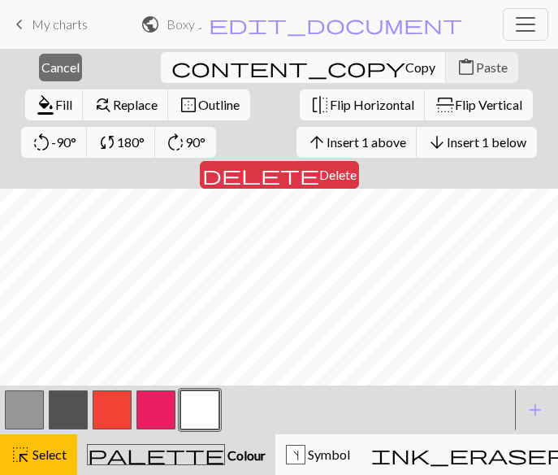
scroll to position [889, 588]
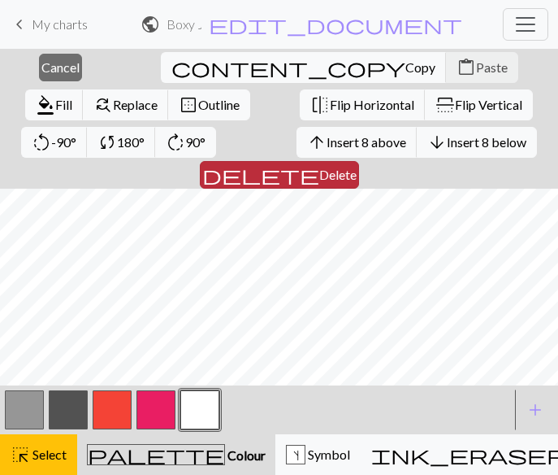
click at [357, 167] on span "Delete" at bounding box center [337, 174] width 37 height 15
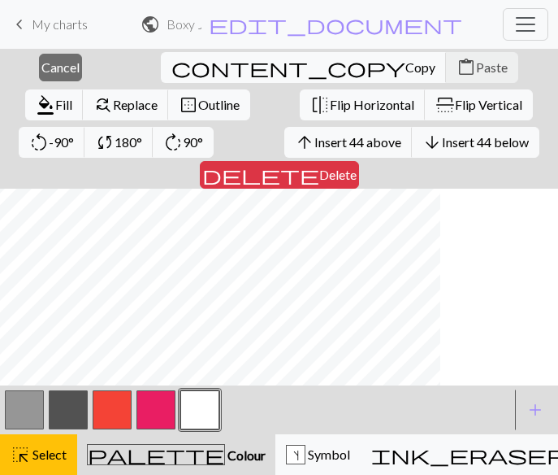
scroll to position [604, 0]
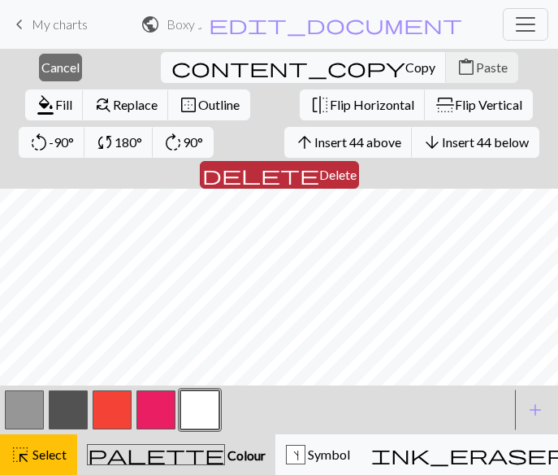
click at [357, 167] on span "Delete" at bounding box center [337, 174] width 37 height 15
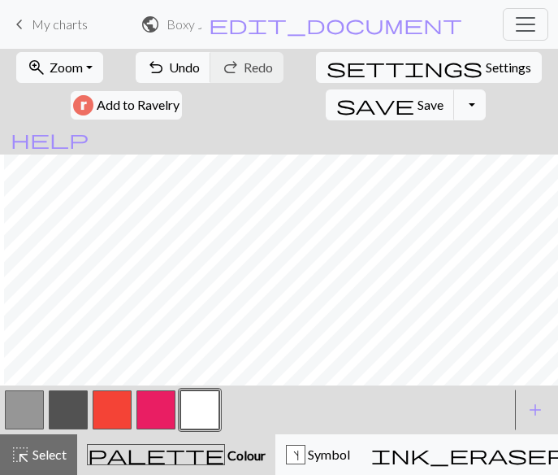
scroll to position [0, 68]
click at [23, 407] on button "button" at bounding box center [24, 409] width 39 height 39
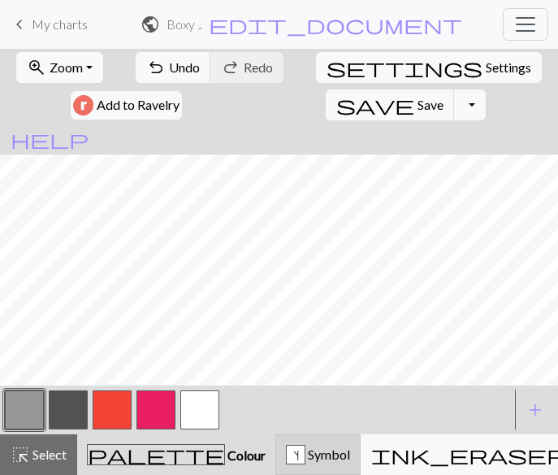
click at [286, 449] on div "s Symbol" at bounding box center [318, 455] width 64 height 20
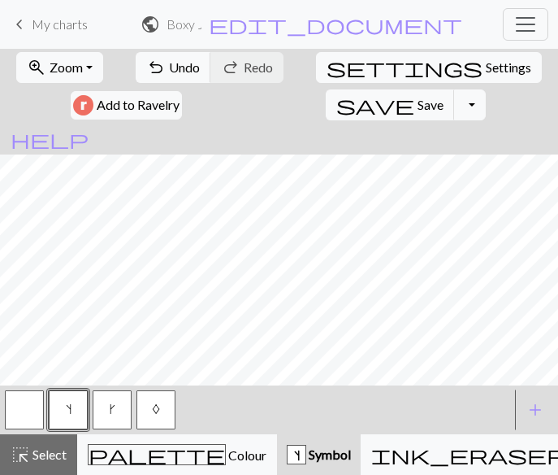
click at [101, 421] on button "k" at bounding box center [112, 409] width 39 height 39
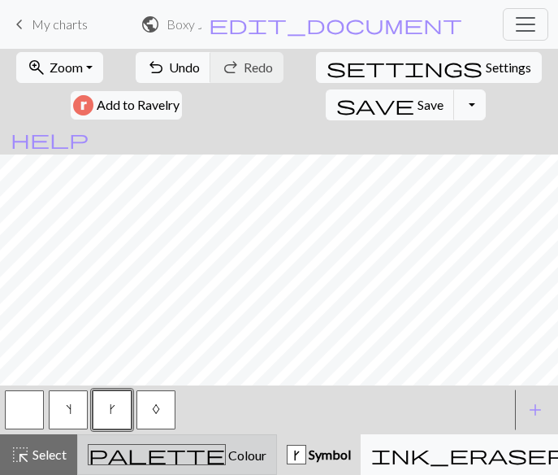
click at [226, 454] on span "Colour" at bounding box center [246, 454] width 41 height 15
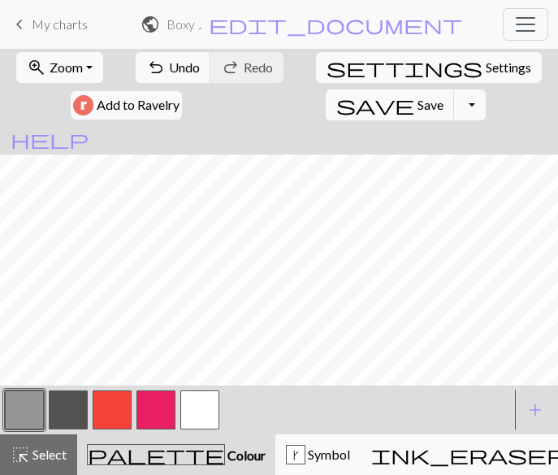
click at [185, 410] on button "button" at bounding box center [199, 409] width 39 height 39
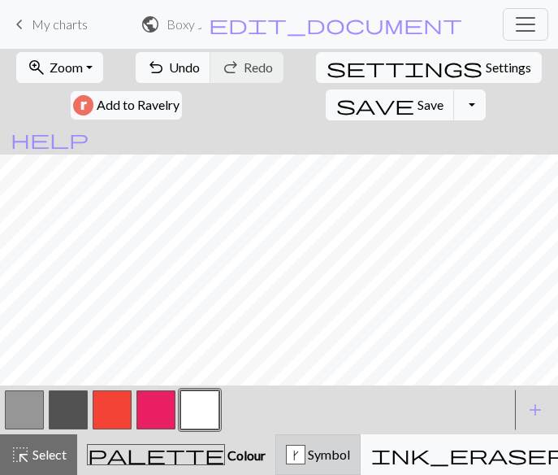
click at [287, 449] on div "k" at bounding box center [296, 455] width 18 height 20
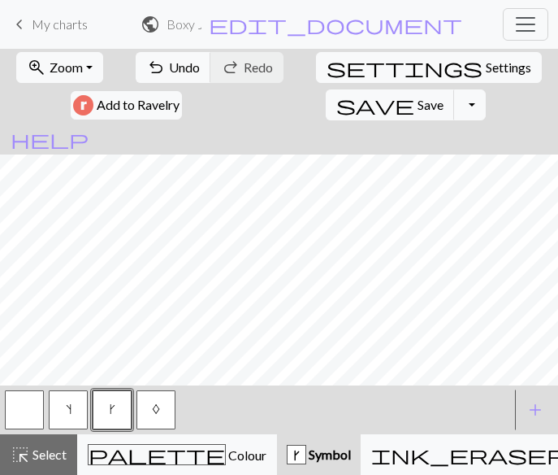
click at [31, 411] on button "button" at bounding box center [24, 409] width 39 height 39
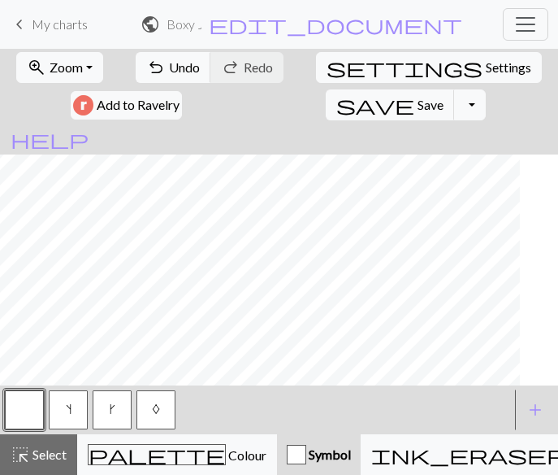
scroll to position [0, 0]
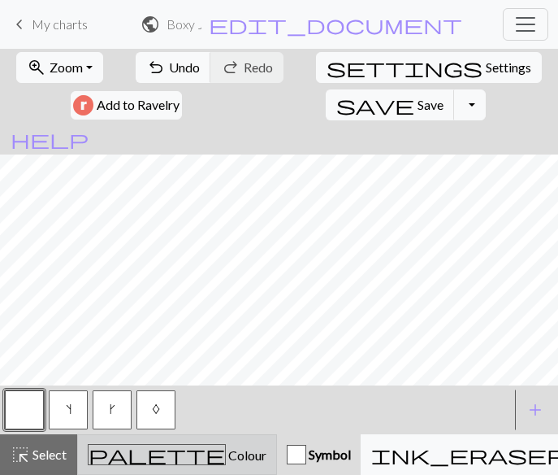
click at [167, 463] on div "palette Colour Colour" at bounding box center [177, 454] width 179 height 21
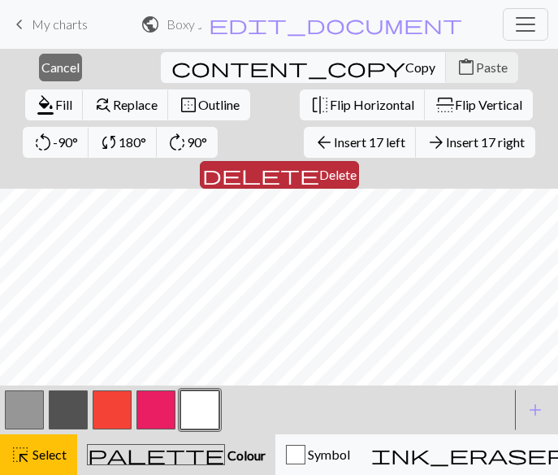
click at [357, 167] on span "Delete" at bounding box center [337, 174] width 37 height 15
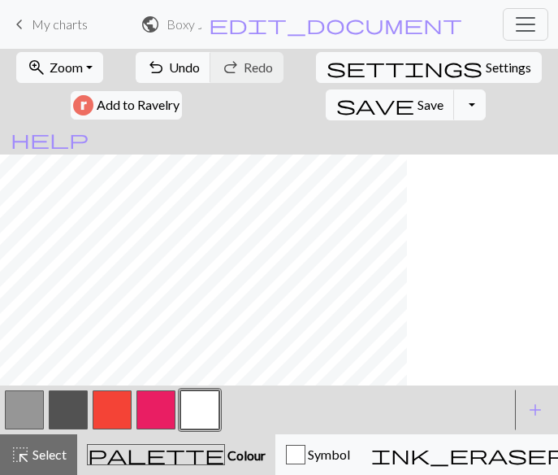
scroll to position [0, 219]
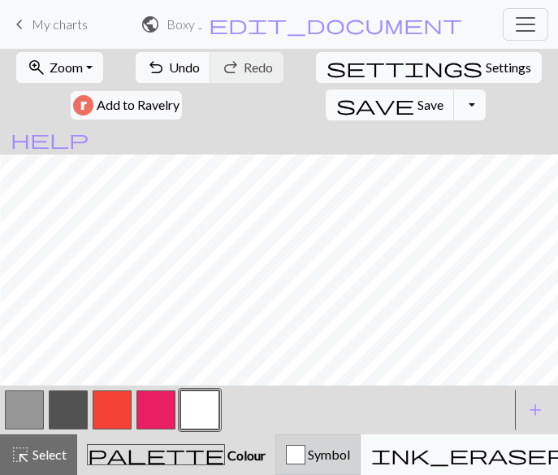
click at [306, 454] on span "Symbol" at bounding box center [328, 453] width 45 height 15
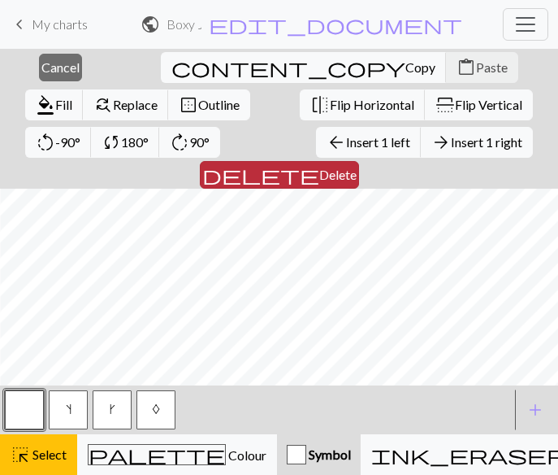
click at [357, 167] on span "Delete" at bounding box center [337, 174] width 37 height 15
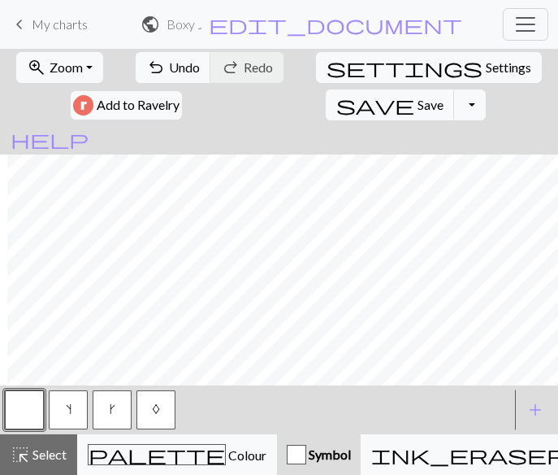
scroll to position [0, 192]
click at [444, 97] on span "Save" at bounding box center [431, 104] width 26 height 15
click at [485, 89] on button "Toggle Dropdown" at bounding box center [469, 104] width 31 height 31
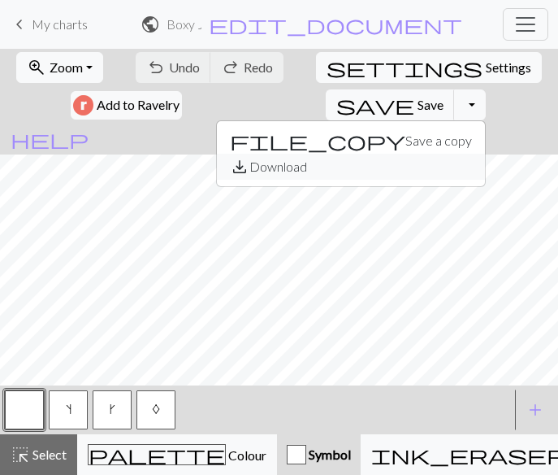
click at [485, 154] on button "save_alt Download" at bounding box center [351, 167] width 268 height 26
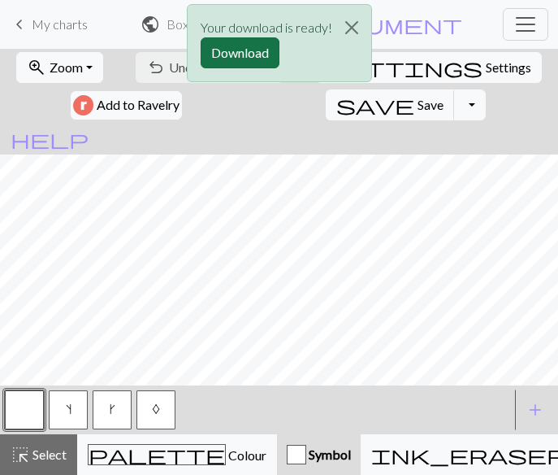
click at [222, 50] on button "Download" at bounding box center [240, 52] width 79 height 31
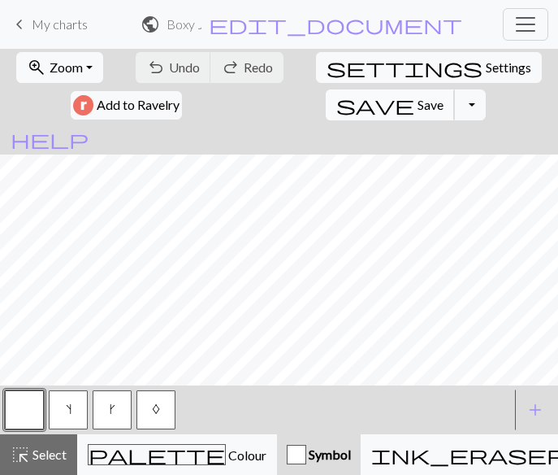
click at [444, 97] on span "Save" at bounding box center [431, 104] width 26 height 15
